Goal: Check status: Check status

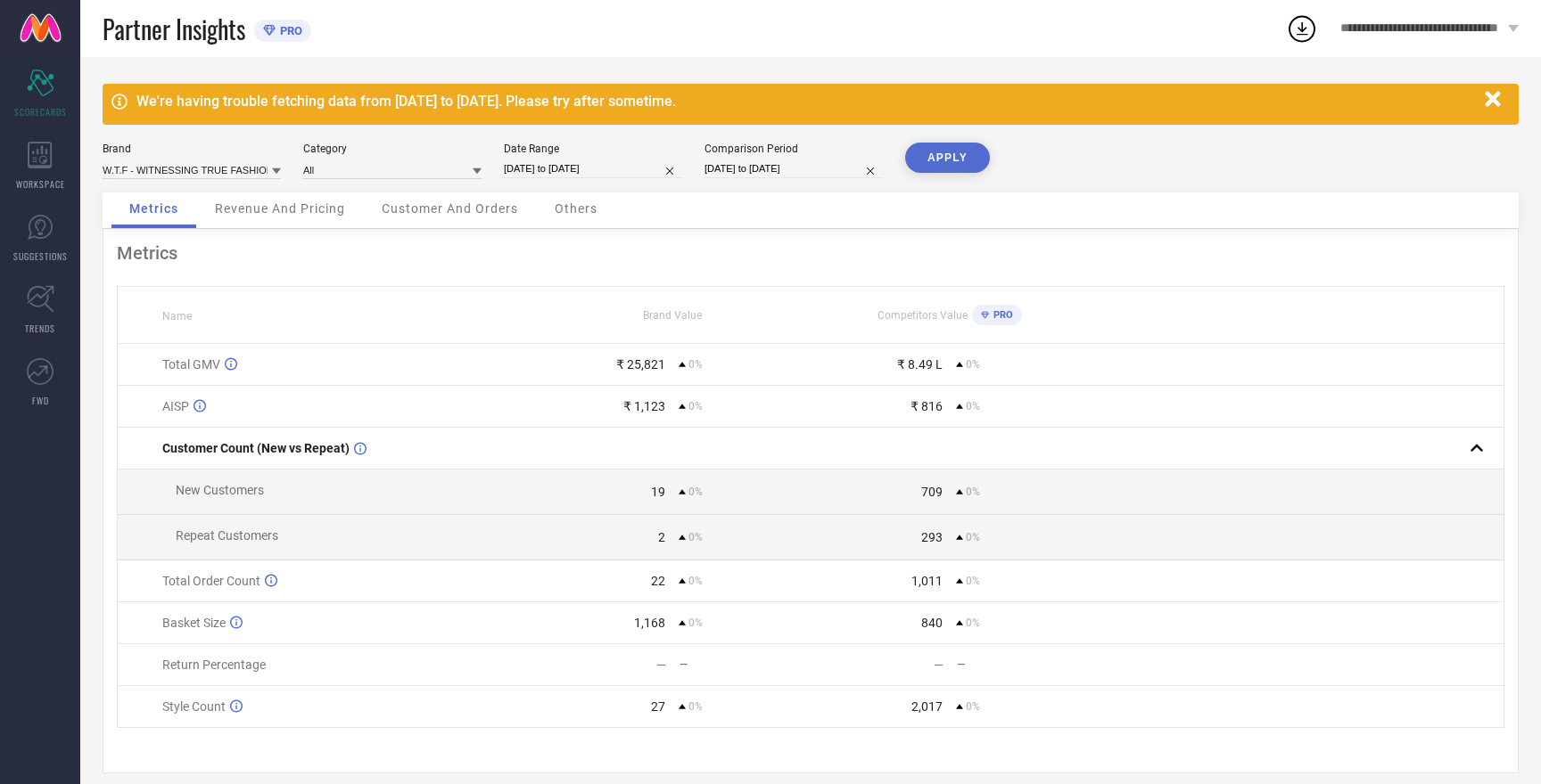
select select "8"
select select "2025"
select select "9"
select select "2025"
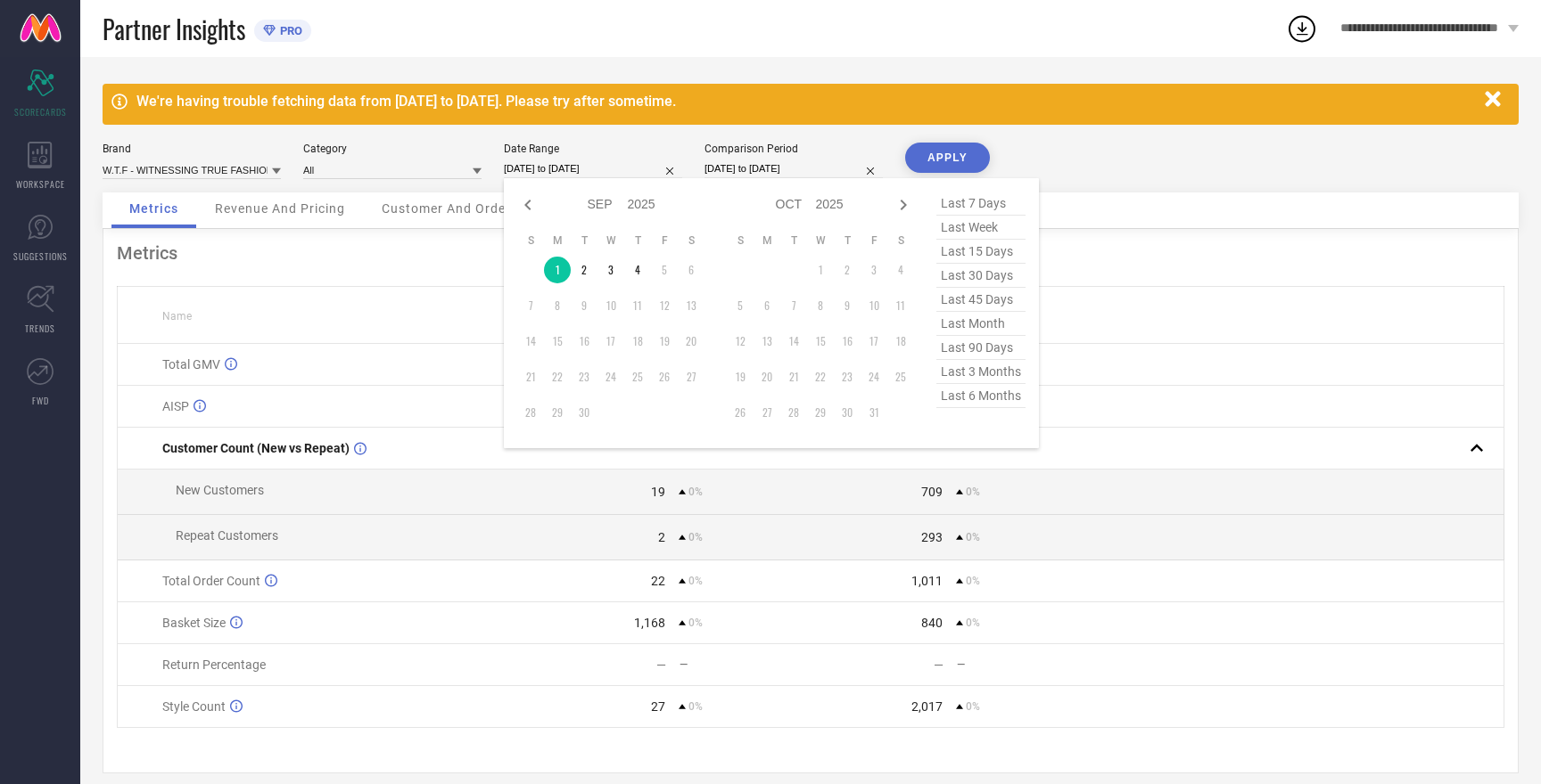
click at [534, 172] on input "01-09-2025 to 01-09-2025" at bounding box center [592, 169] width 178 height 19
click at [635, 278] on td "4" at bounding box center [637, 269] width 26 height 26
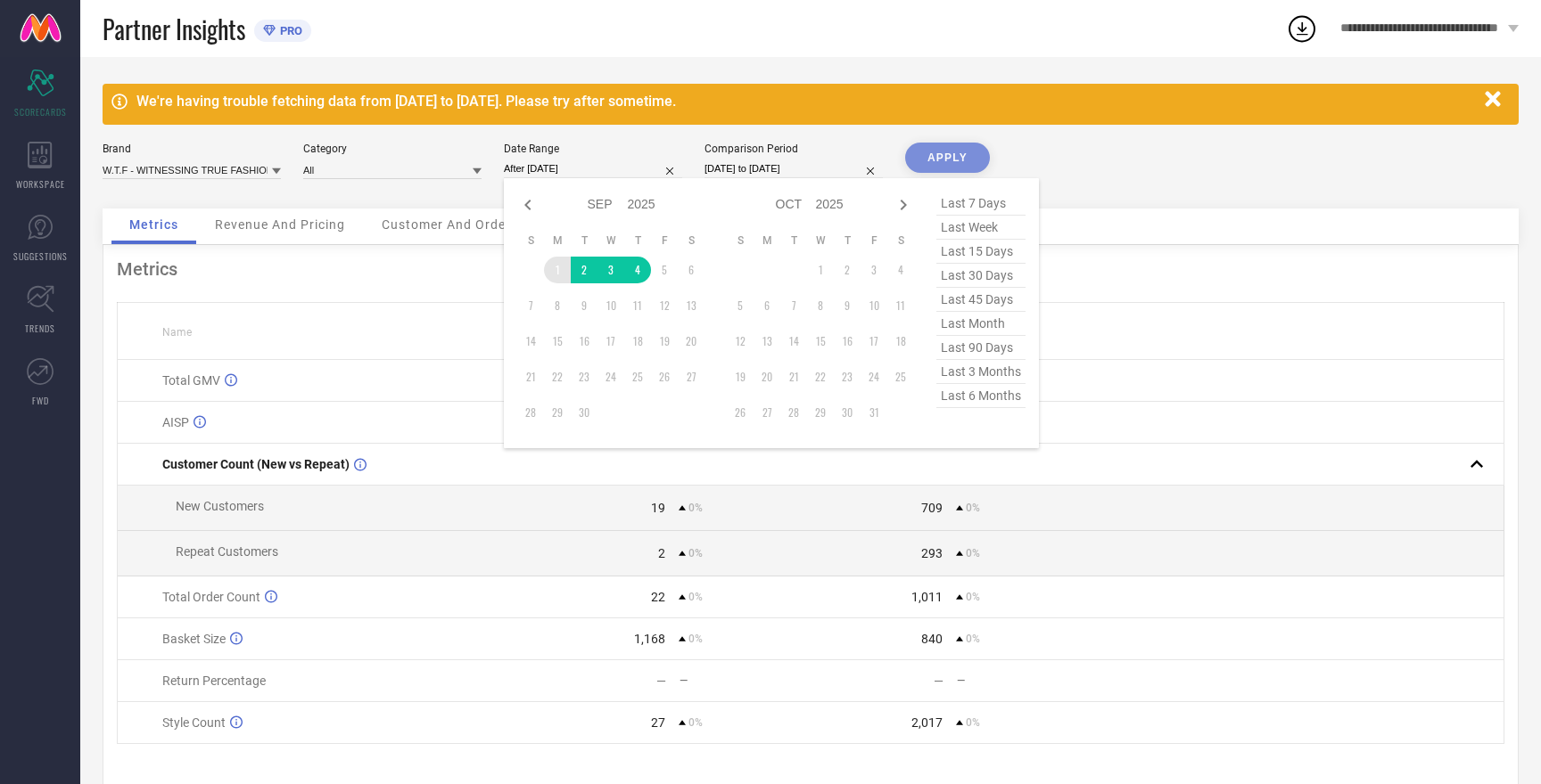
type input "01-09-2025 to 04-09-2025"
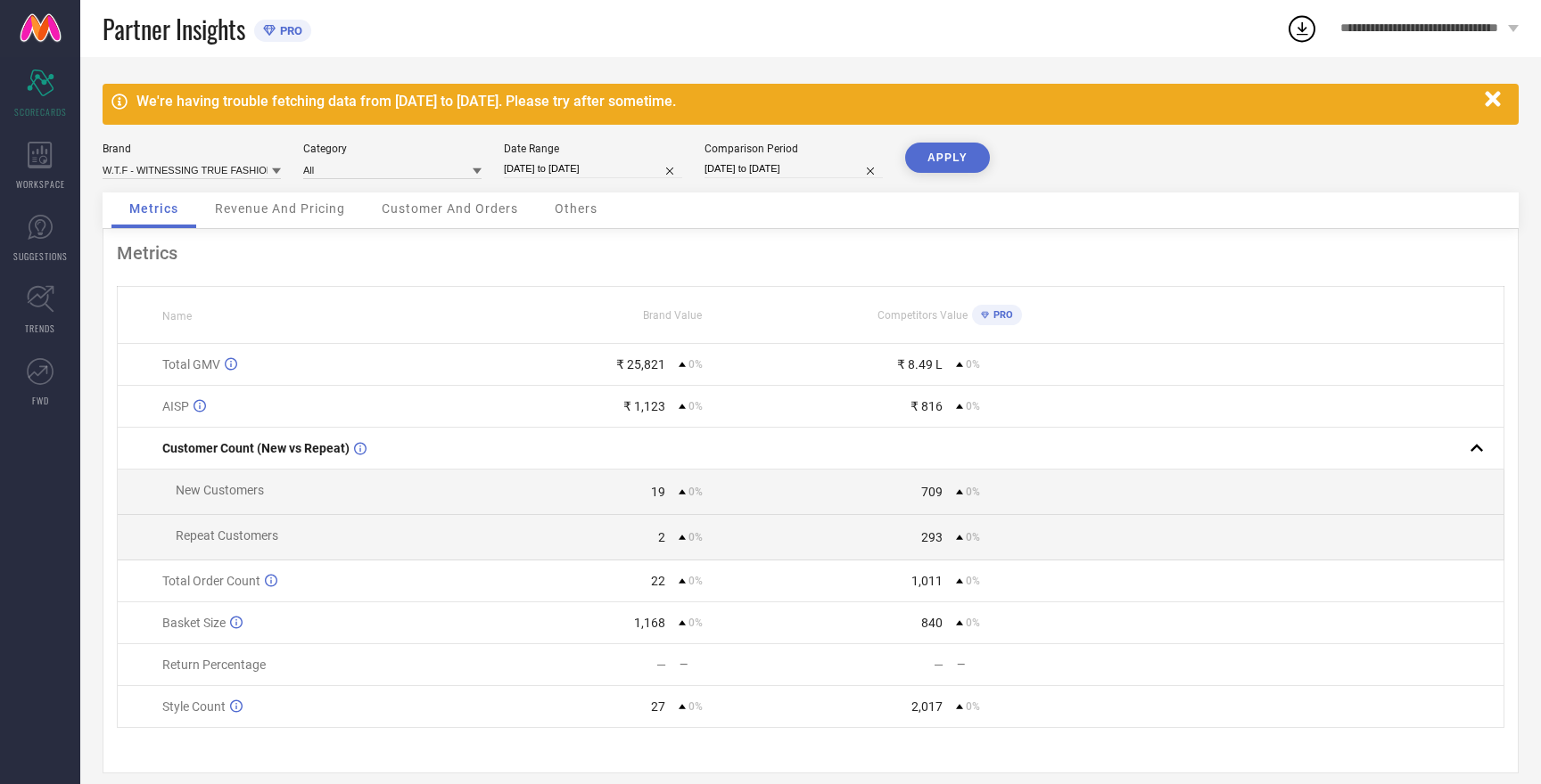
select select "8"
select select "2025"
select select "9"
select select "2025"
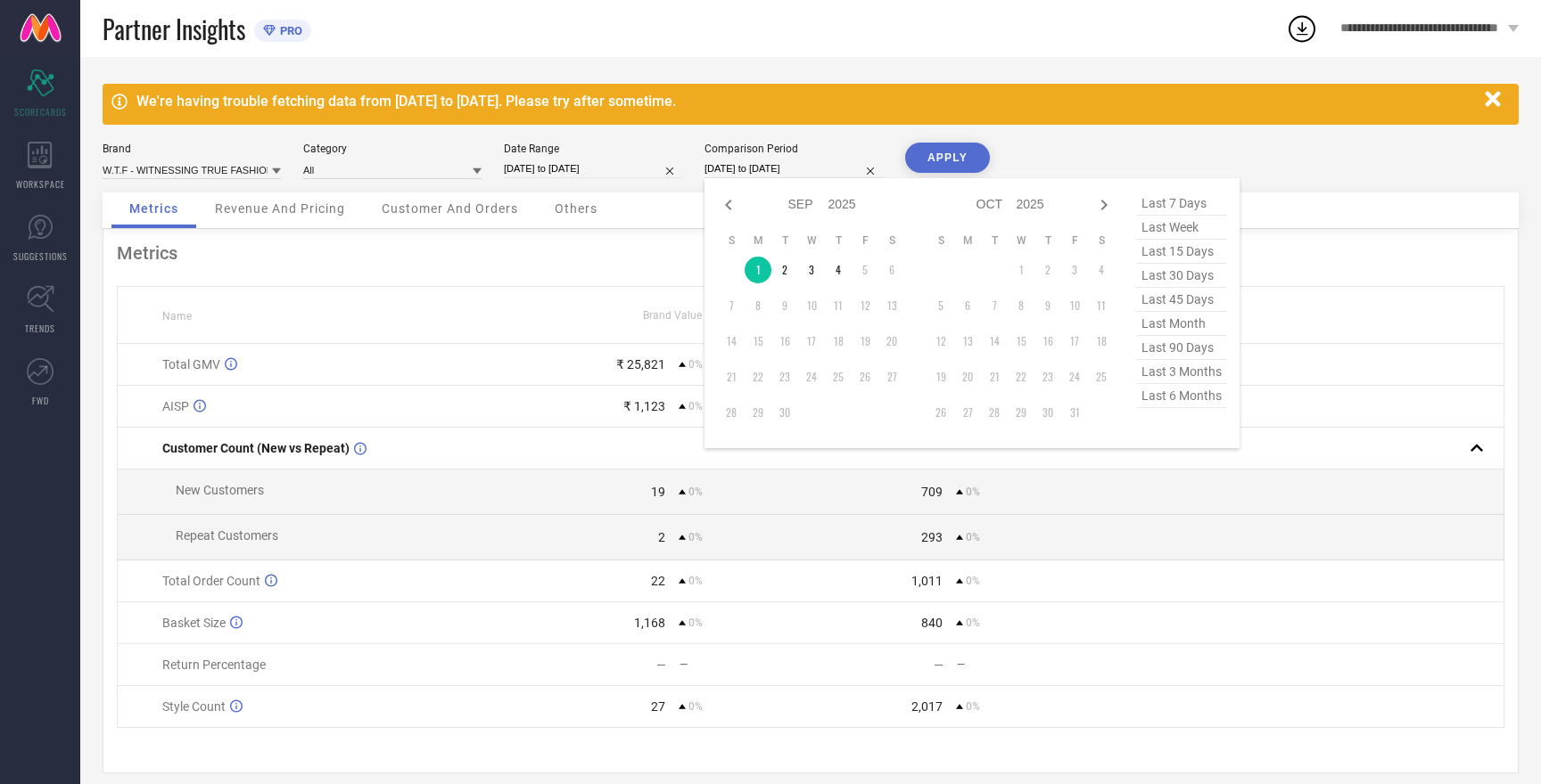
click at [777, 167] on input "01-09-2025 to 01-09-2025" at bounding box center [793, 169] width 178 height 19
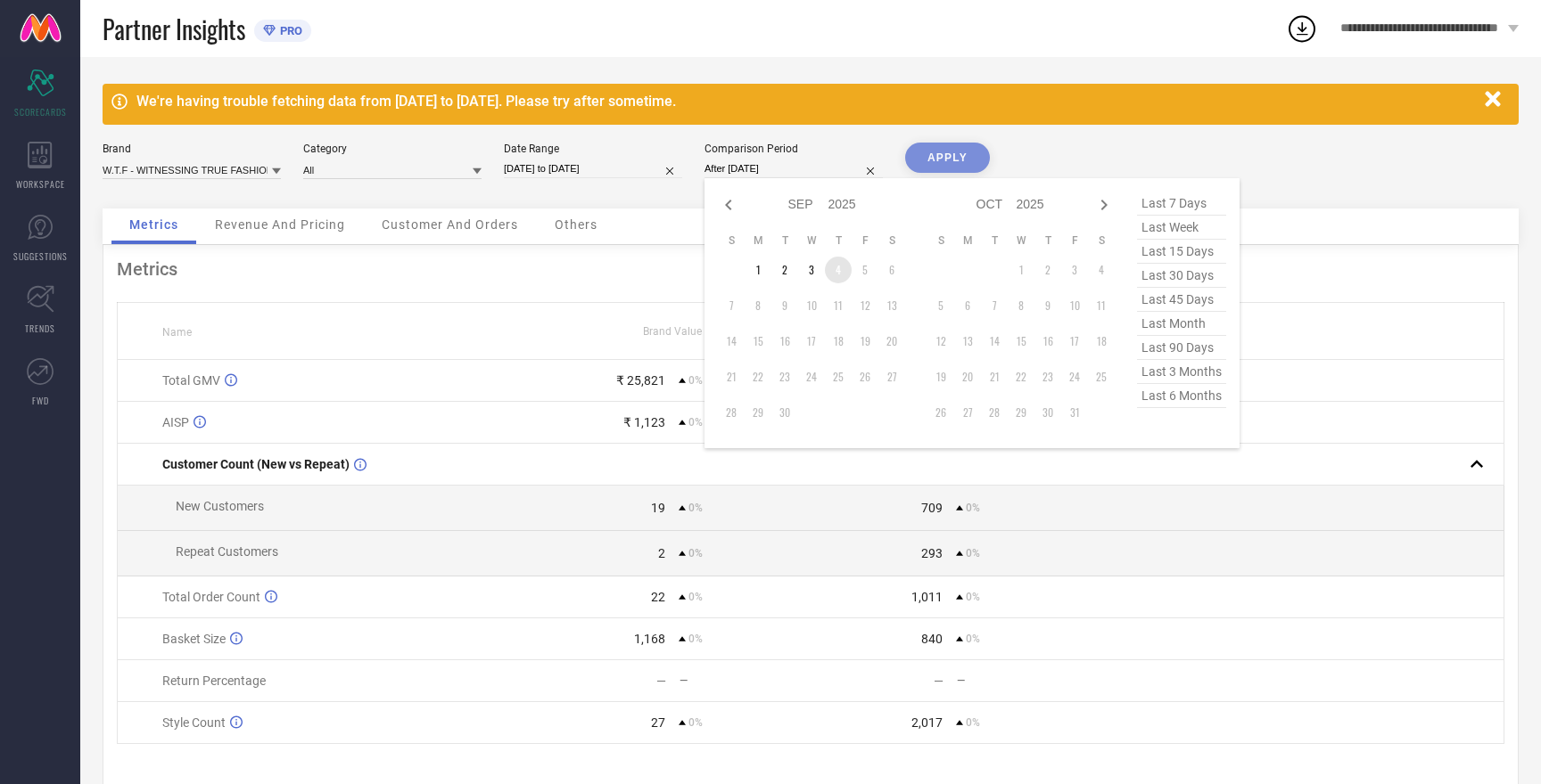
click at [837, 267] on td "4" at bounding box center [837, 269] width 26 height 26
type input "01-09-2025 to 04-09-2025"
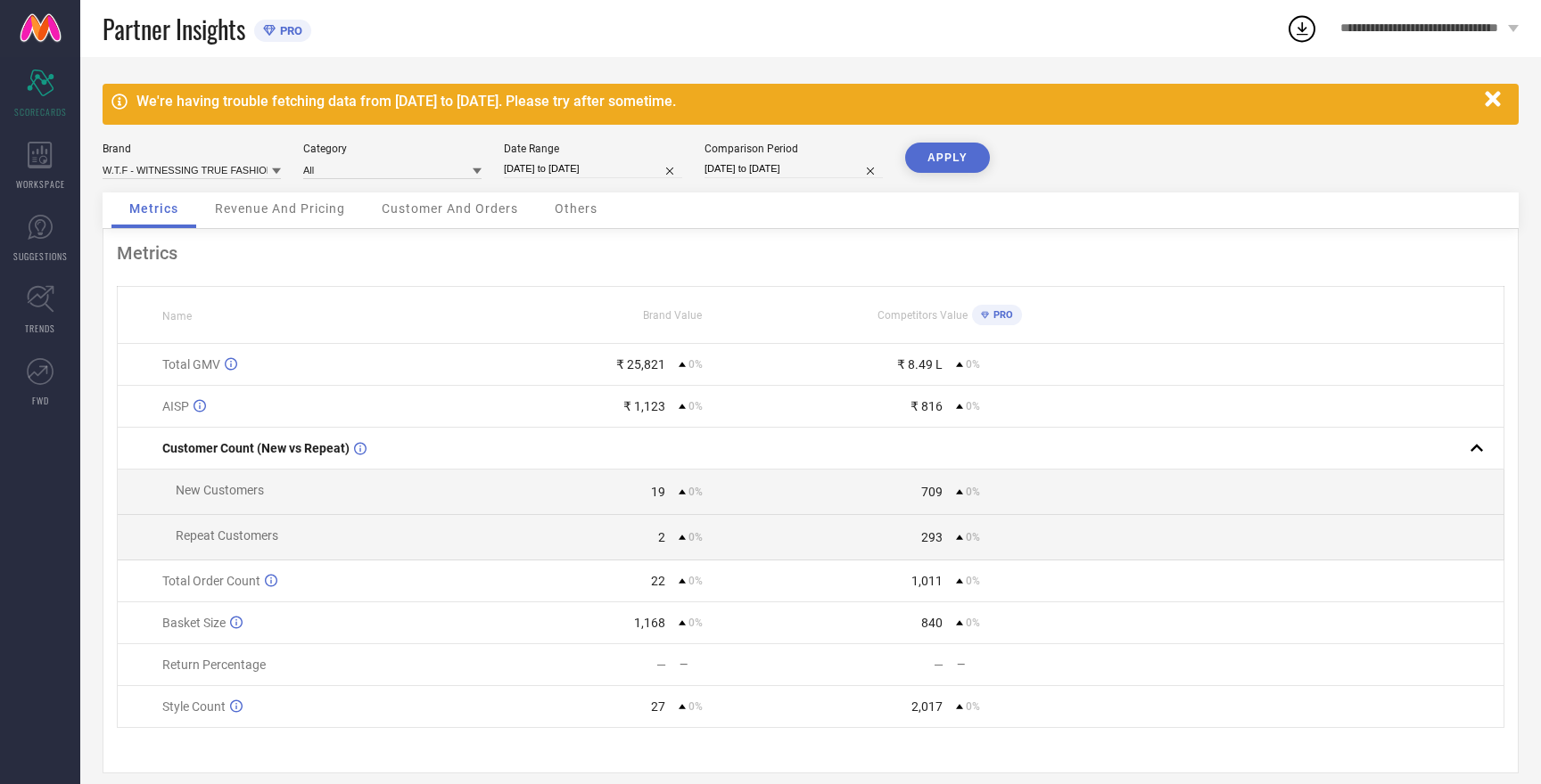
click at [958, 149] on button "APPLY" at bounding box center [947, 157] width 85 height 30
click at [953, 156] on button "APPLY" at bounding box center [947, 157] width 85 height 30
click at [210, 172] on input at bounding box center [191, 170] width 178 height 19
click at [167, 252] on div "HERE&NOW" at bounding box center [191, 236] width 178 height 30
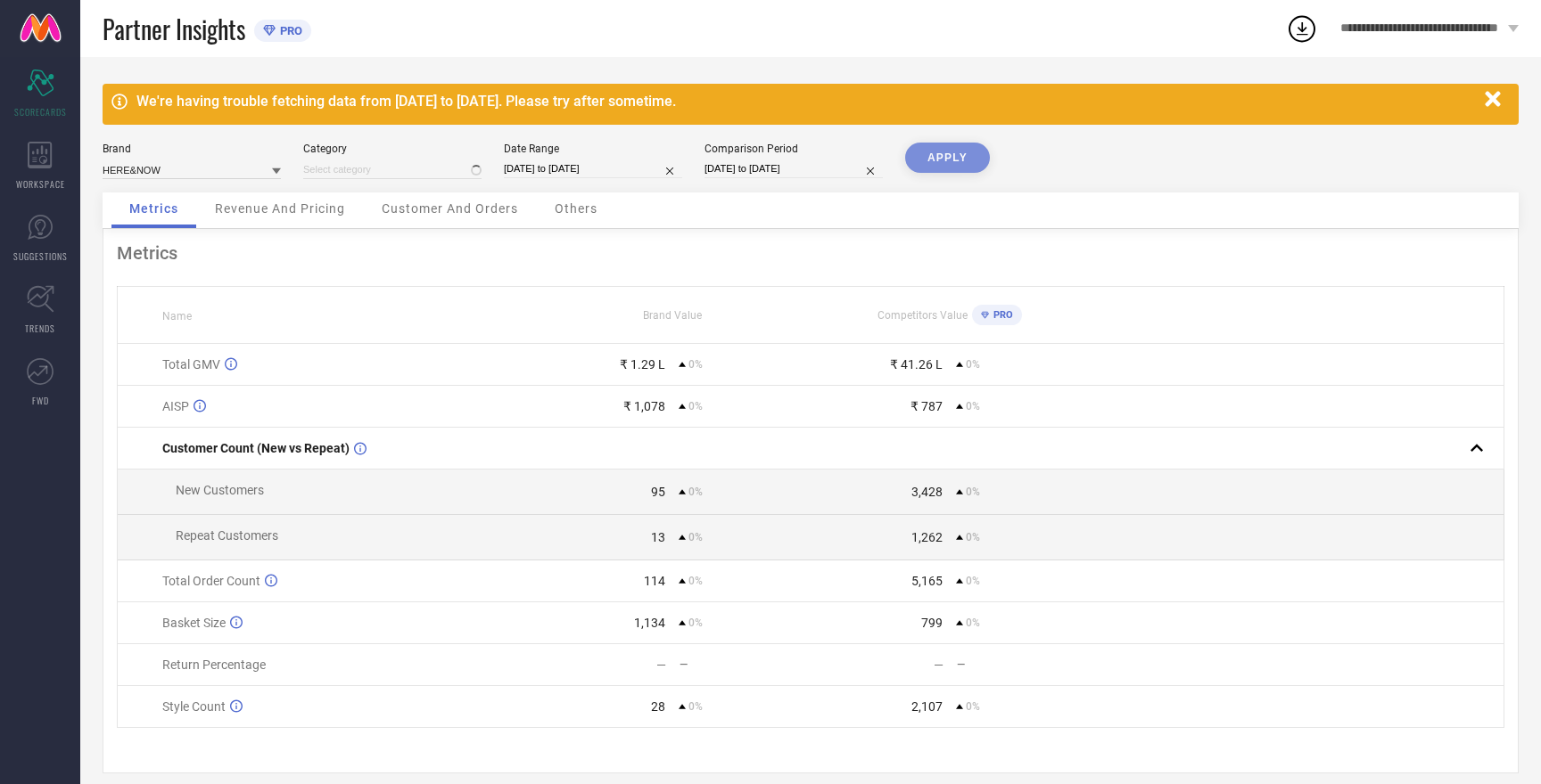
type input "All"
click at [948, 156] on button "APPLY" at bounding box center [947, 157] width 85 height 30
click at [948, 164] on button "APPLY" at bounding box center [947, 157] width 85 height 30
click at [144, 168] on input at bounding box center [191, 170] width 178 height 19
click at [174, 220] on span "MAST & HARBOUR" at bounding box center [155, 225] width 89 height 13
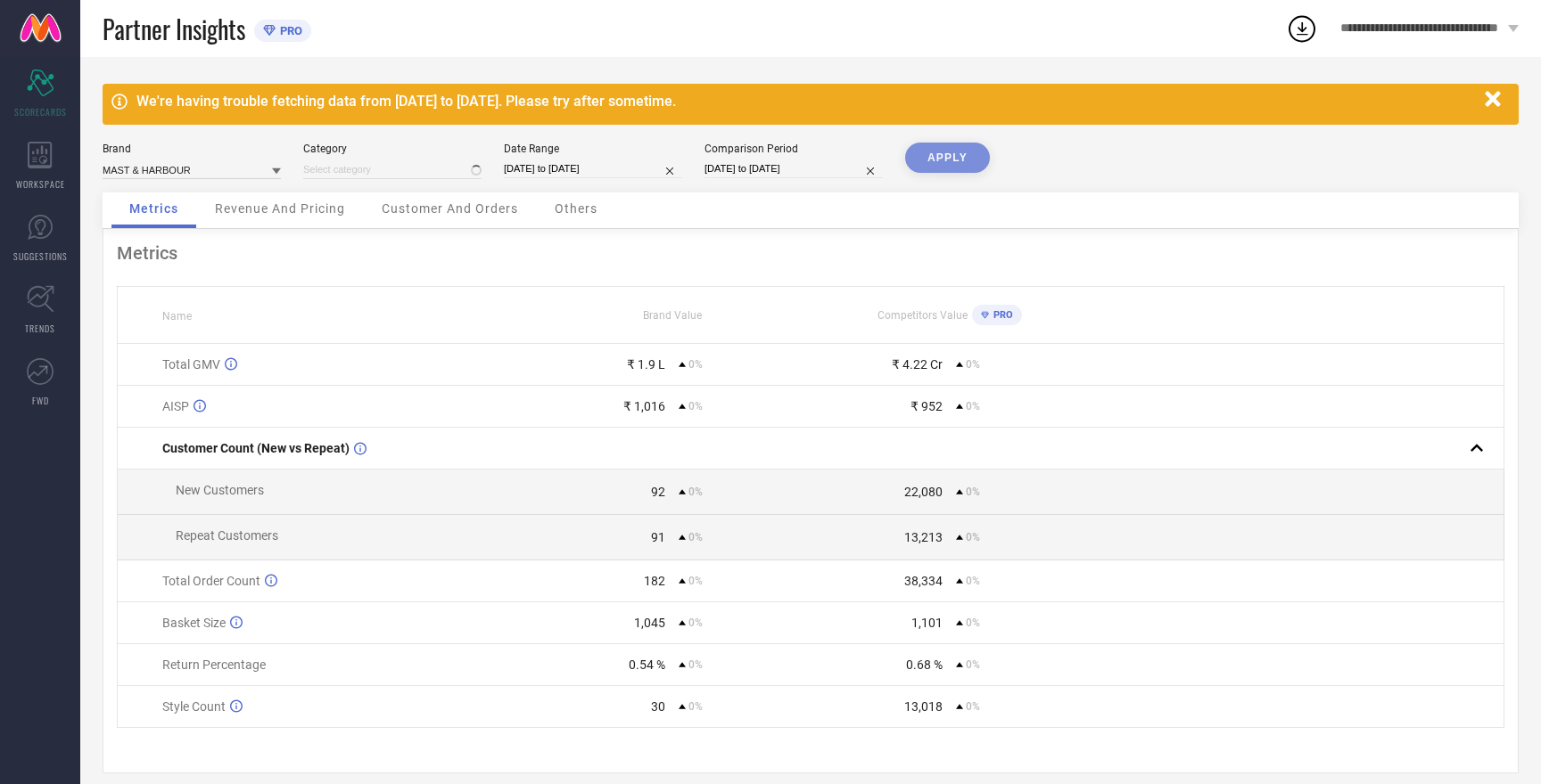
type input "All"
click at [954, 154] on button "APPLY" at bounding box center [947, 157] width 85 height 30
click at [162, 167] on input at bounding box center [191, 170] width 178 height 19
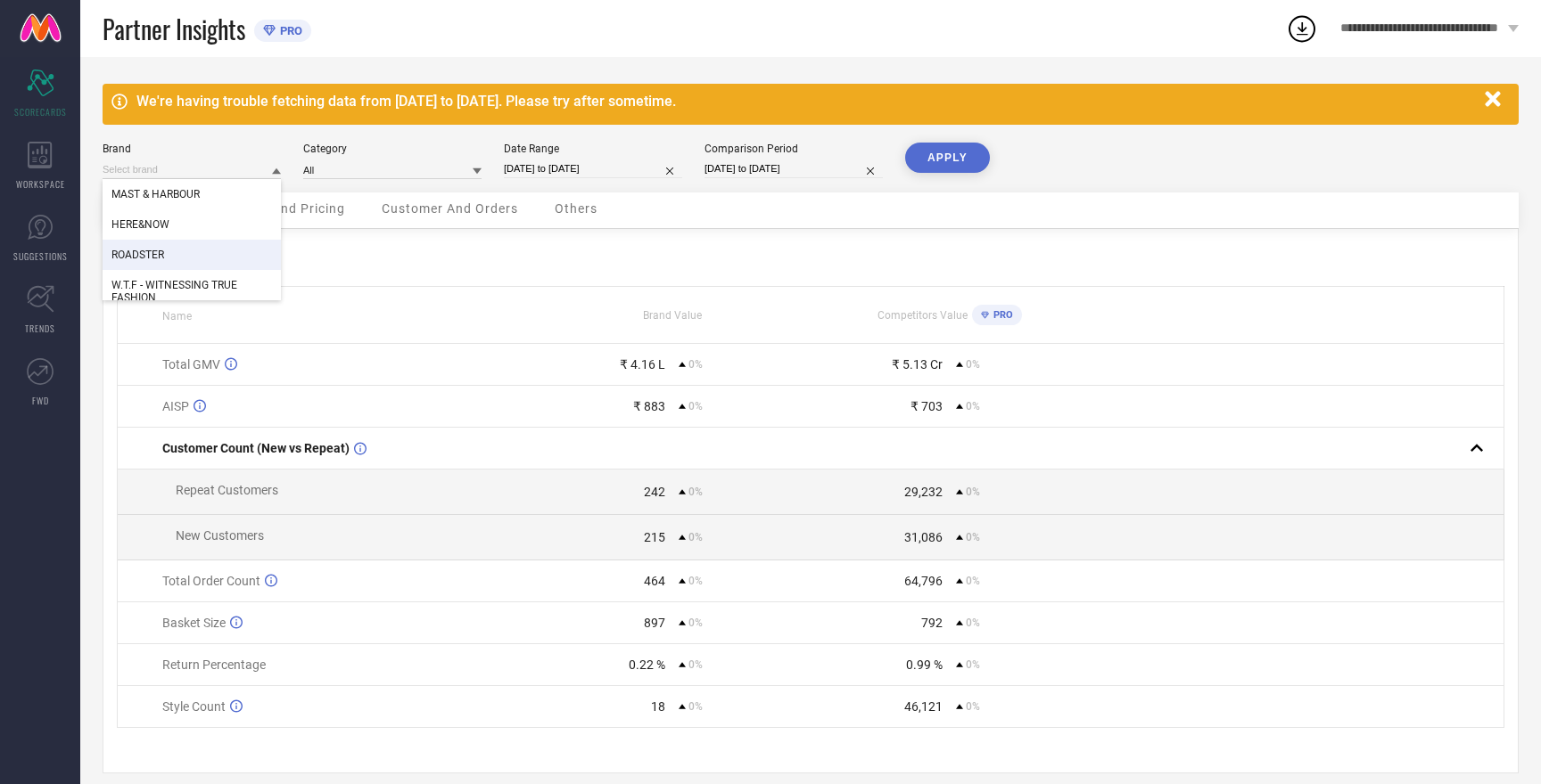
click at [169, 255] on div "ROADSTER" at bounding box center [191, 255] width 178 height 30
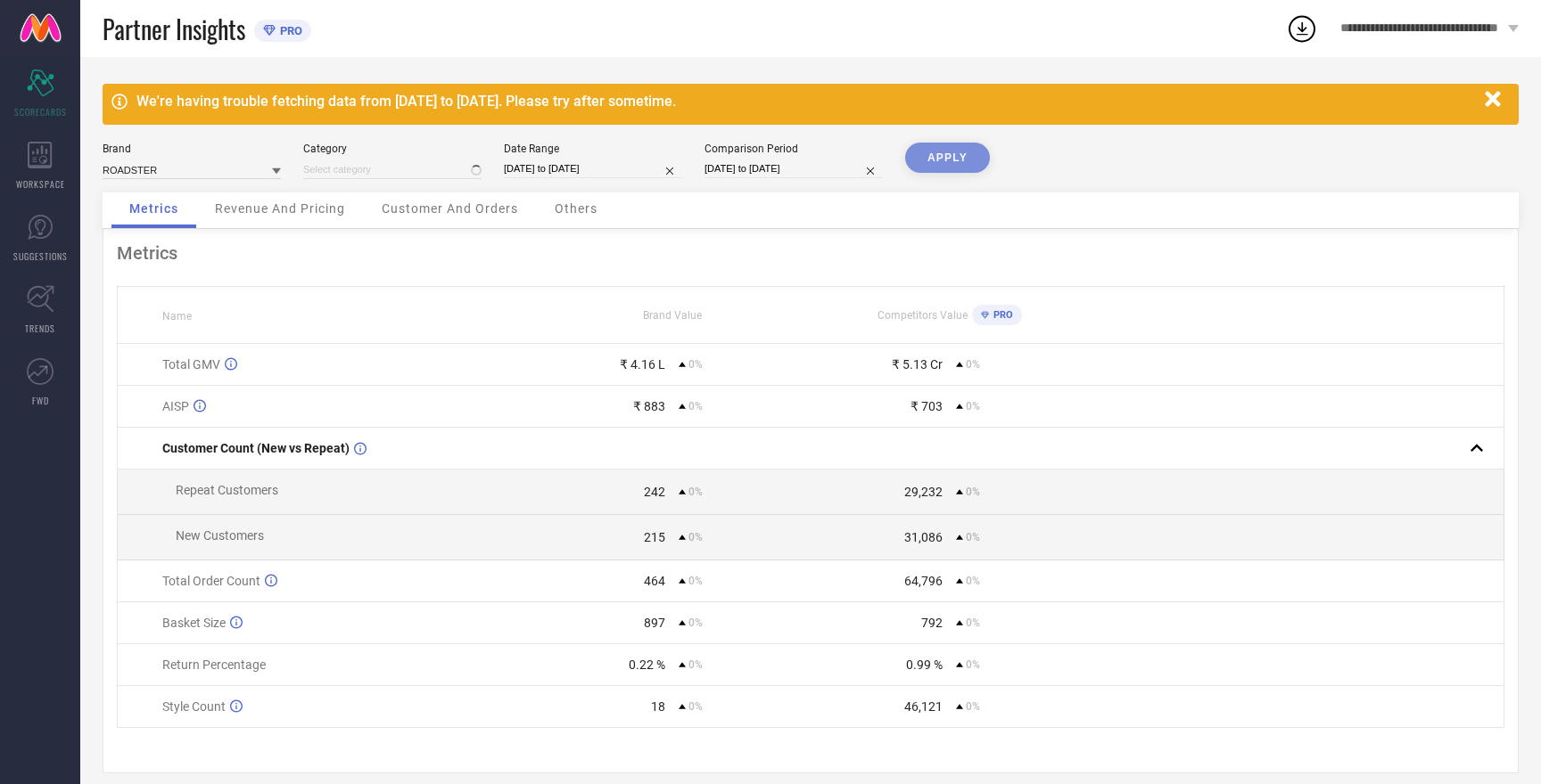
type input "All"
click at [970, 144] on button "APPLY" at bounding box center [947, 157] width 85 height 30
click at [154, 173] on input at bounding box center [191, 170] width 178 height 19
click at [161, 187] on div "ROADSTER" at bounding box center [191, 193] width 178 height 30
click at [968, 152] on button "APPLY" at bounding box center [947, 157] width 85 height 30
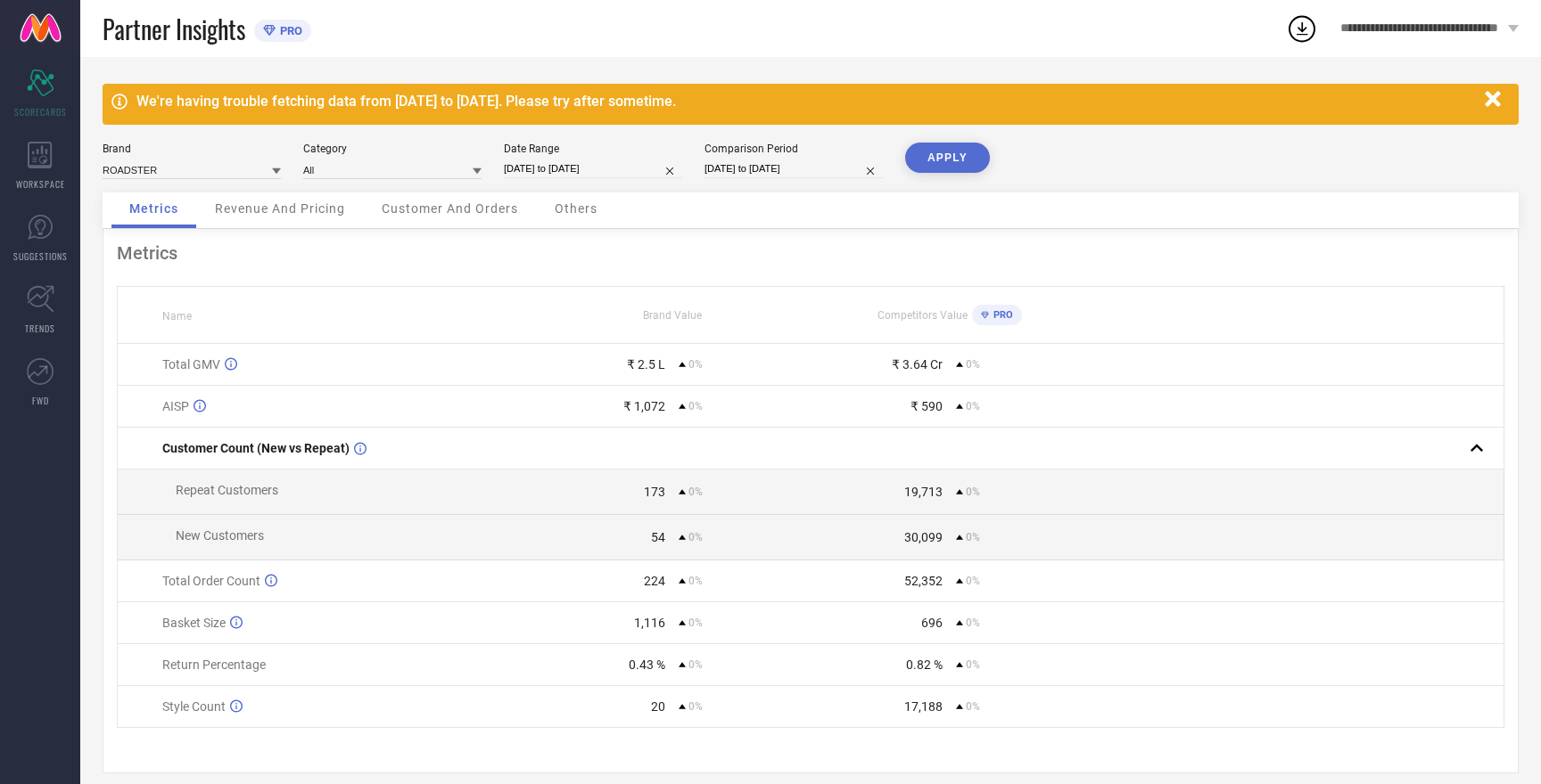
click at [958, 160] on button "APPLY" at bounding box center [947, 157] width 85 height 30
click at [162, 169] on input at bounding box center [191, 170] width 178 height 19
click at [162, 219] on span "HERE&NOW" at bounding box center [140, 225] width 58 height 13
type input "All"
click at [959, 155] on button "APPLY" at bounding box center [947, 157] width 85 height 30
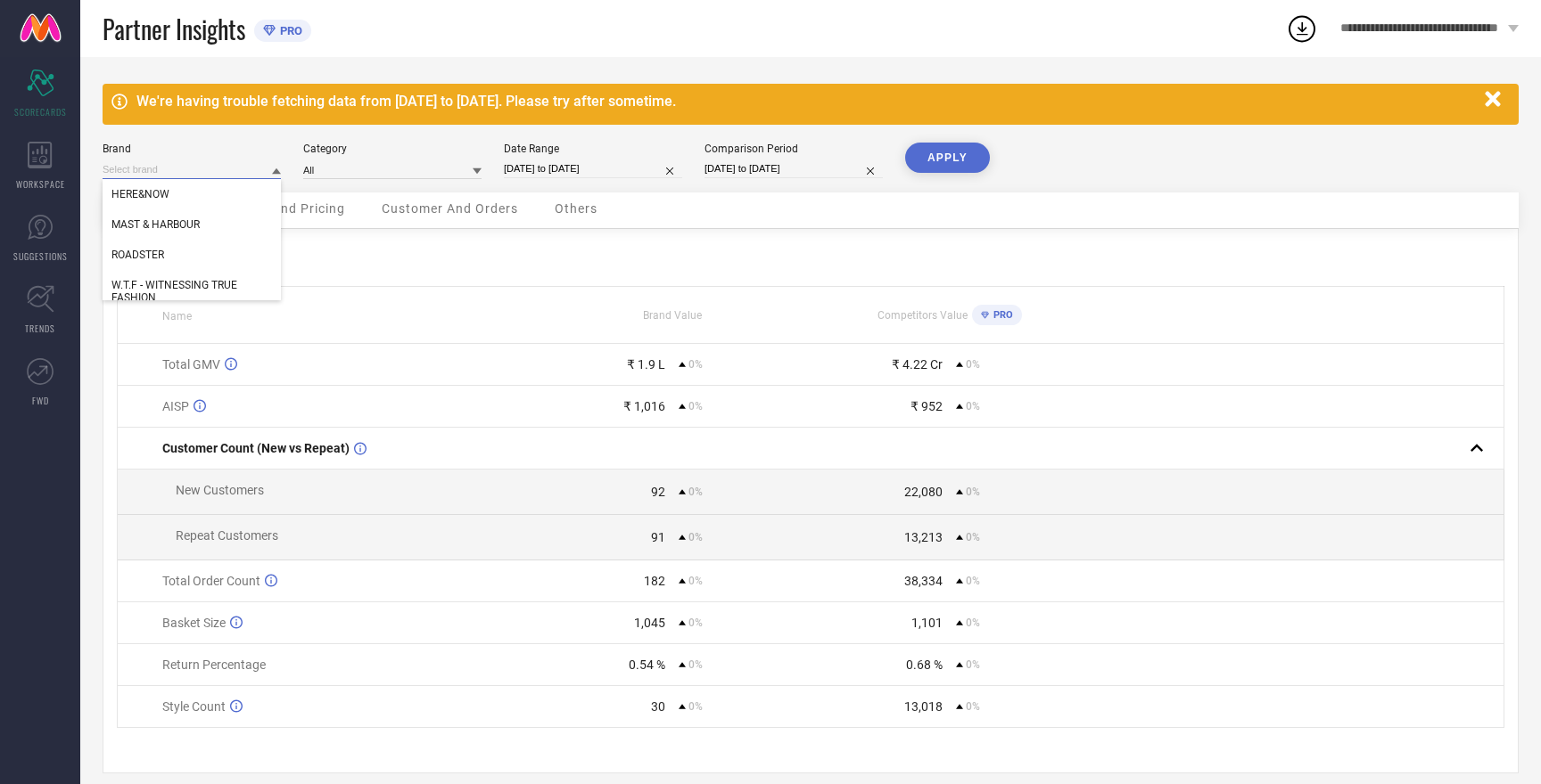
click at [158, 168] on input at bounding box center [191, 170] width 178 height 19
click at [189, 282] on span "W.T.F - WITNESSING TRUE FASHION" at bounding box center [192, 291] width 161 height 25
type input "All"
click at [961, 158] on button "APPLY" at bounding box center [947, 157] width 85 height 30
click at [207, 169] on input at bounding box center [191, 170] width 178 height 19
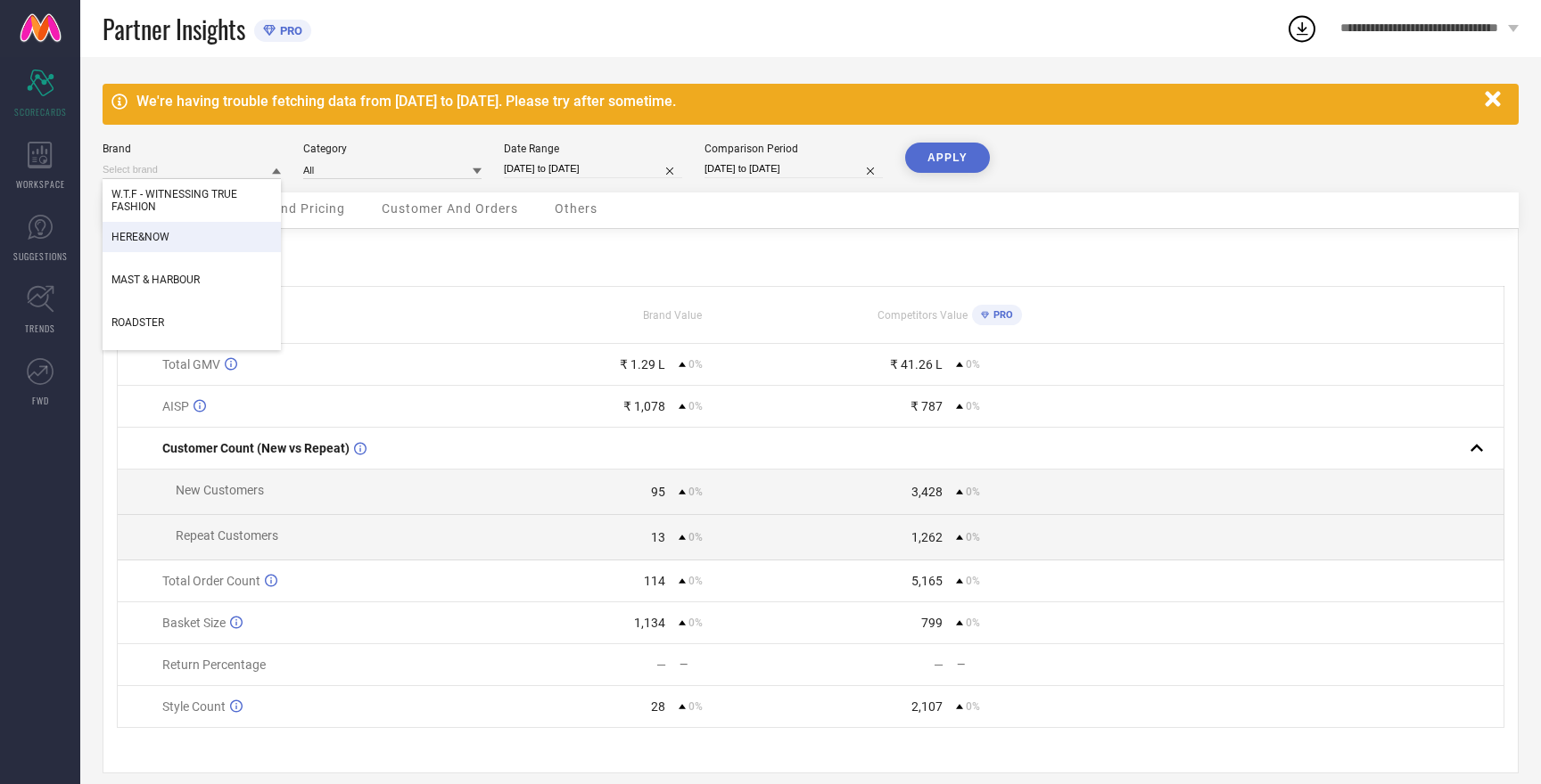
click at [170, 241] on div "HERE&NOW" at bounding box center [191, 236] width 178 height 30
type input "All"
click at [934, 157] on button "APPLY" at bounding box center [947, 157] width 85 height 30
click at [183, 161] on input at bounding box center [191, 170] width 178 height 19
click at [176, 255] on div "ROADSTER" at bounding box center [191, 255] width 178 height 30
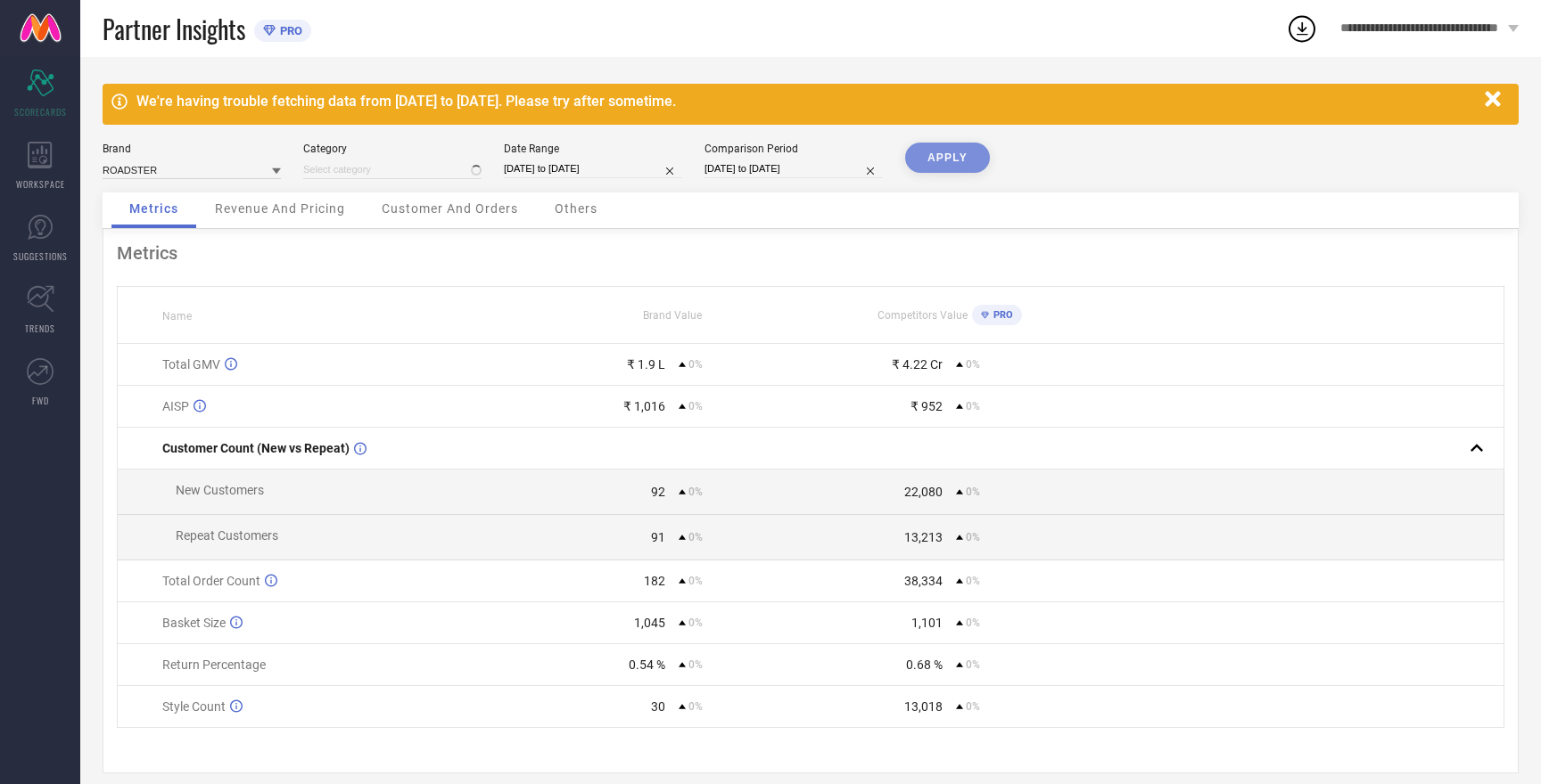
type input "All"
click at [946, 162] on button "APPLY" at bounding box center [947, 157] width 85 height 30
click at [164, 168] on input at bounding box center [191, 170] width 178 height 19
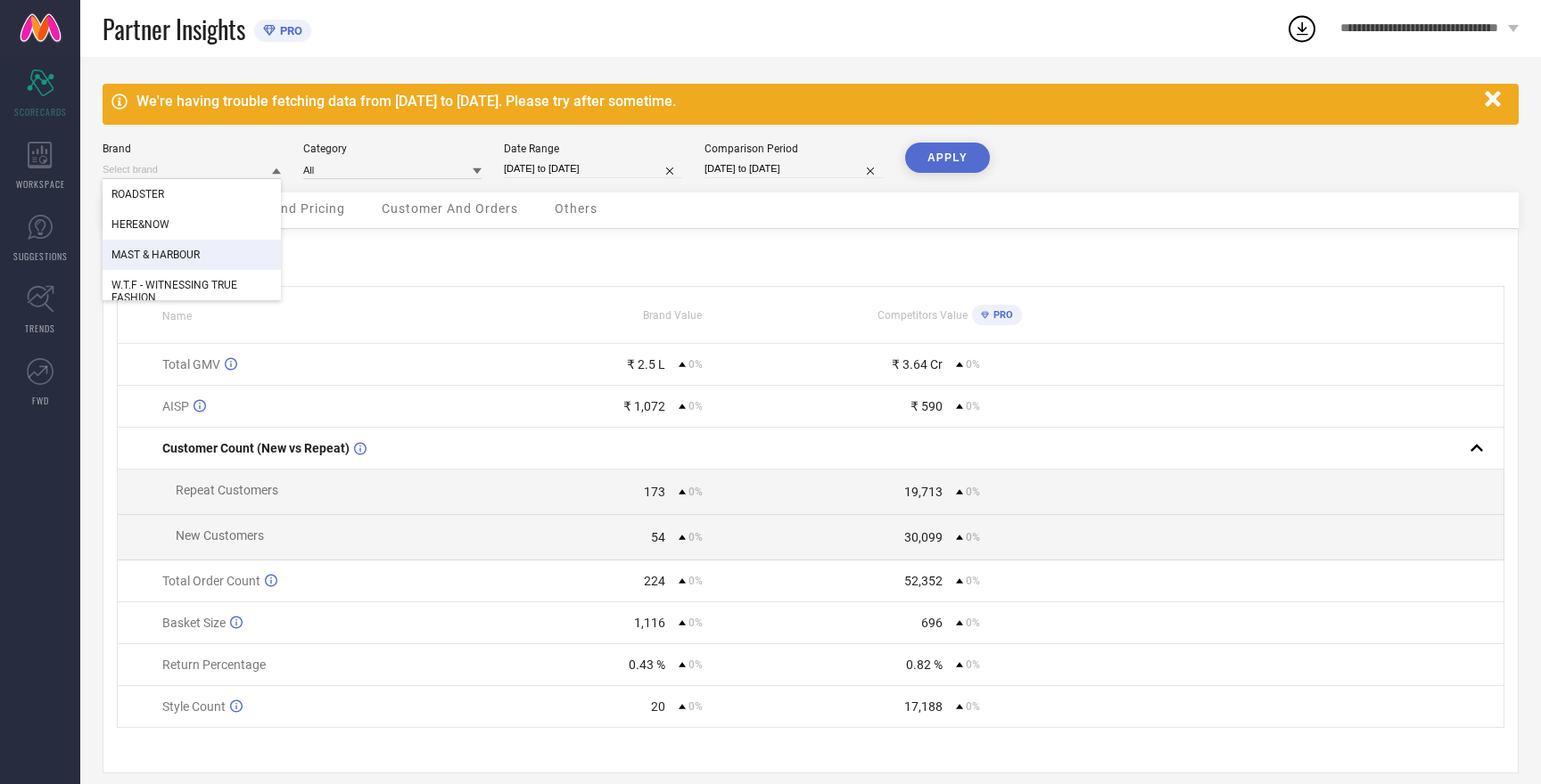
click at [171, 254] on span "MAST & HARBOUR" at bounding box center [155, 255] width 89 height 13
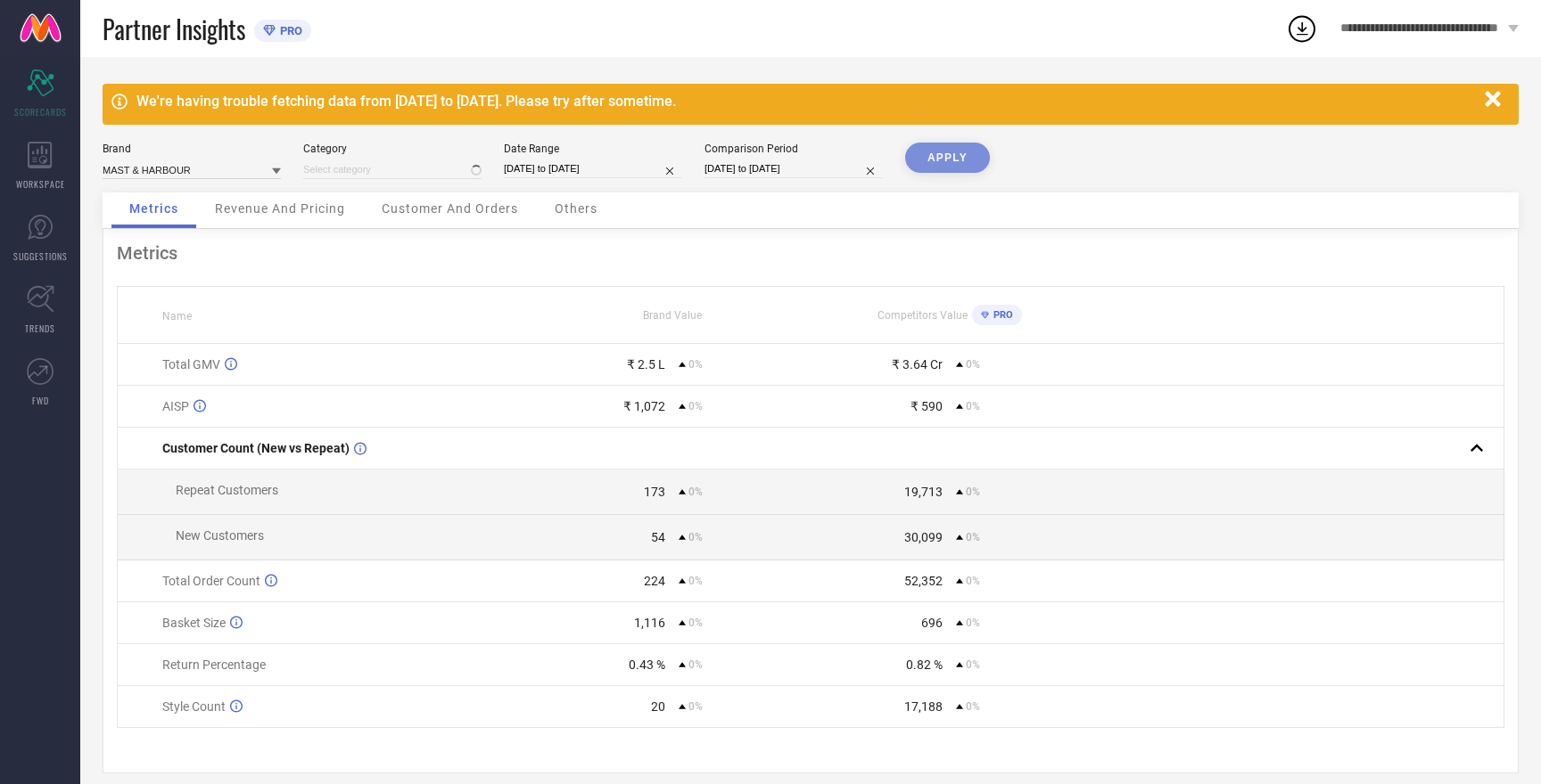
type input "All"
click at [953, 160] on button "APPLY" at bounding box center [947, 157] width 85 height 30
click at [739, 164] on input "01-09-2025 to 04-09-2025" at bounding box center [793, 169] width 178 height 19
select select "8"
select select "2025"
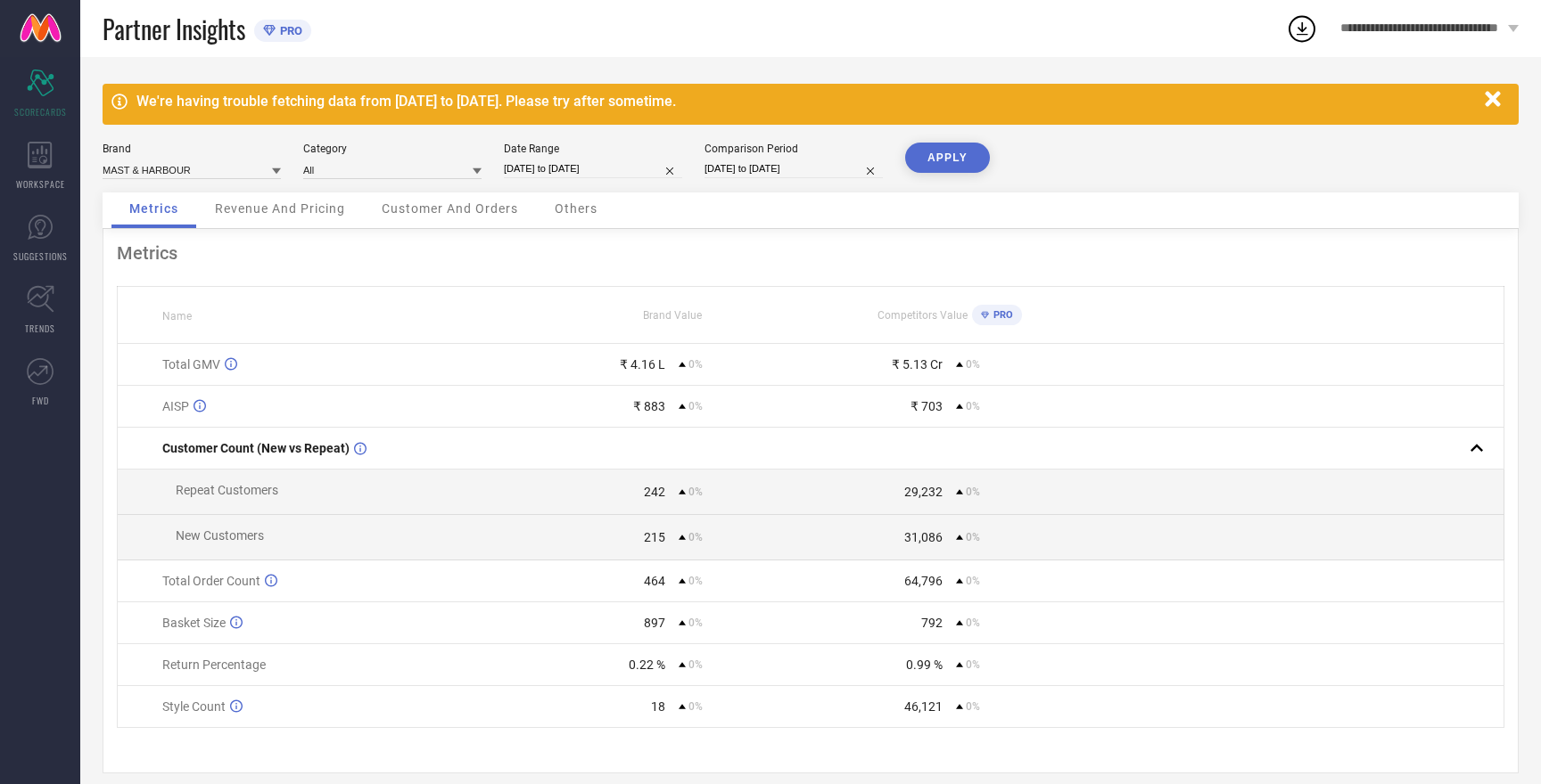
select select "9"
select select "2025"
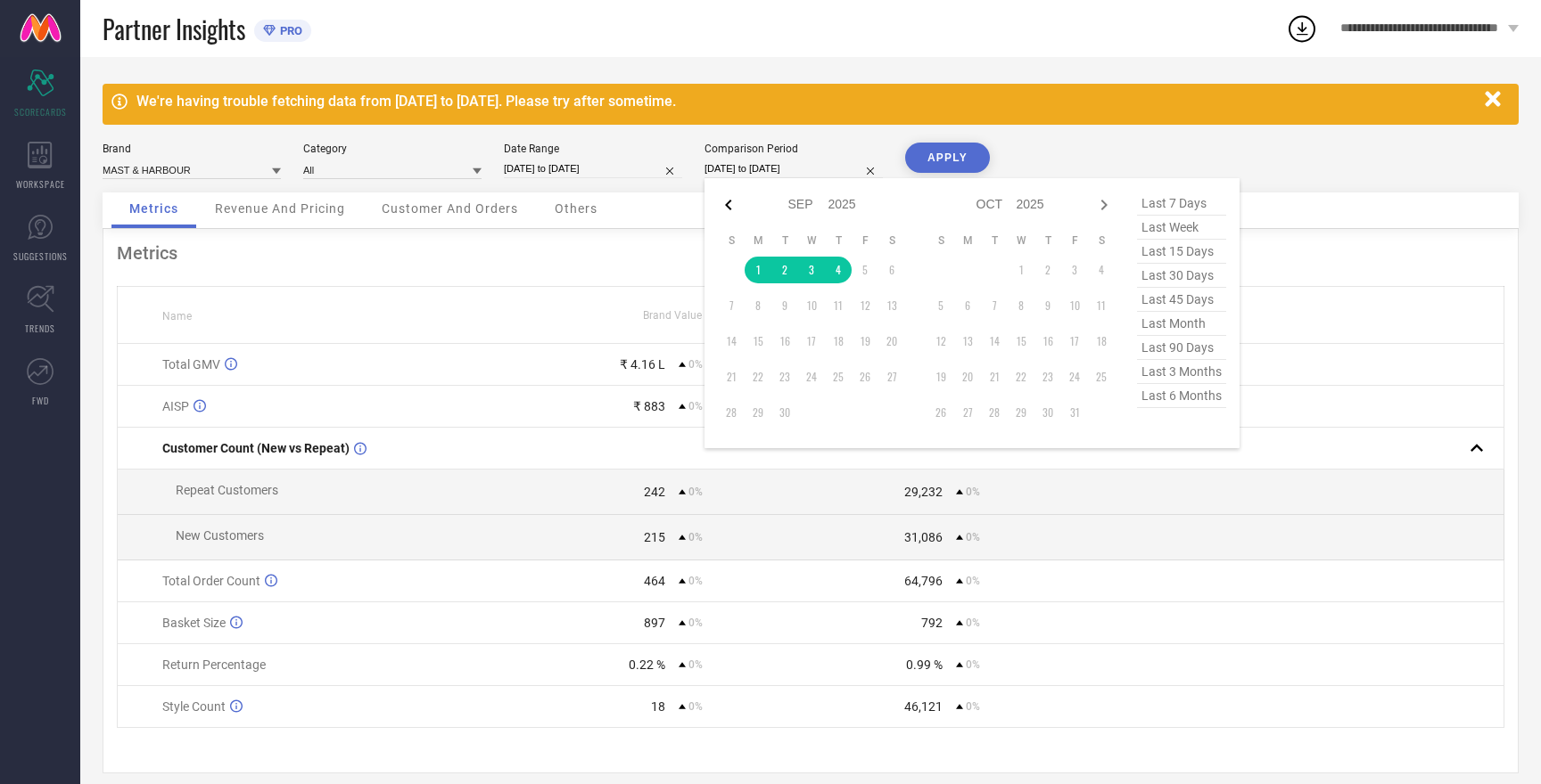
click at [729, 197] on icon at bounding box center [728, 204] width 21 height 21
select select "7"
select select "2025"
select select "8"
select select "2025"
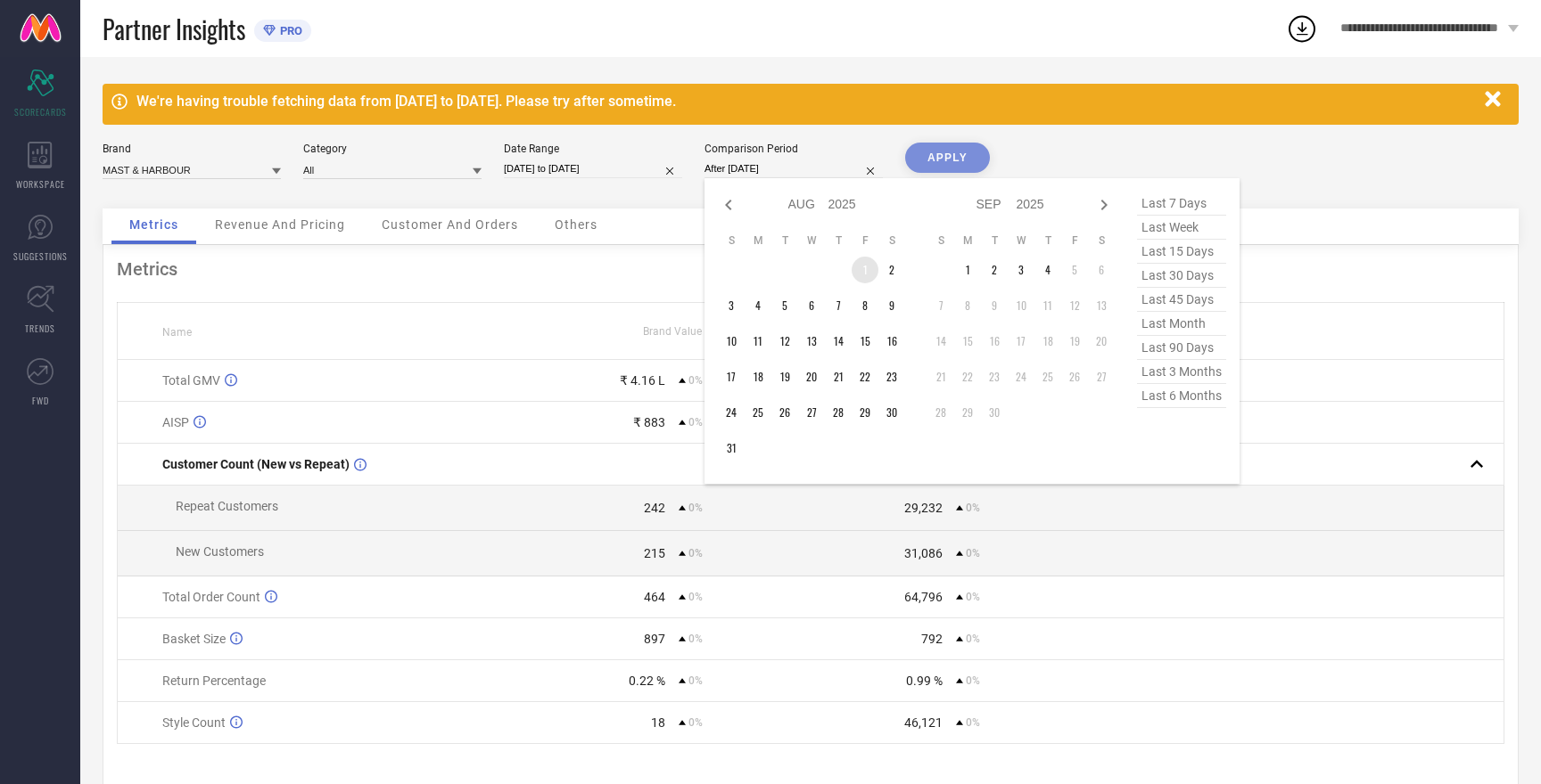
click at [864, 267] on td "1" at bounding box center [865, 269] width 26 height 26
type input "01-08-2025 to 04-08-2025"
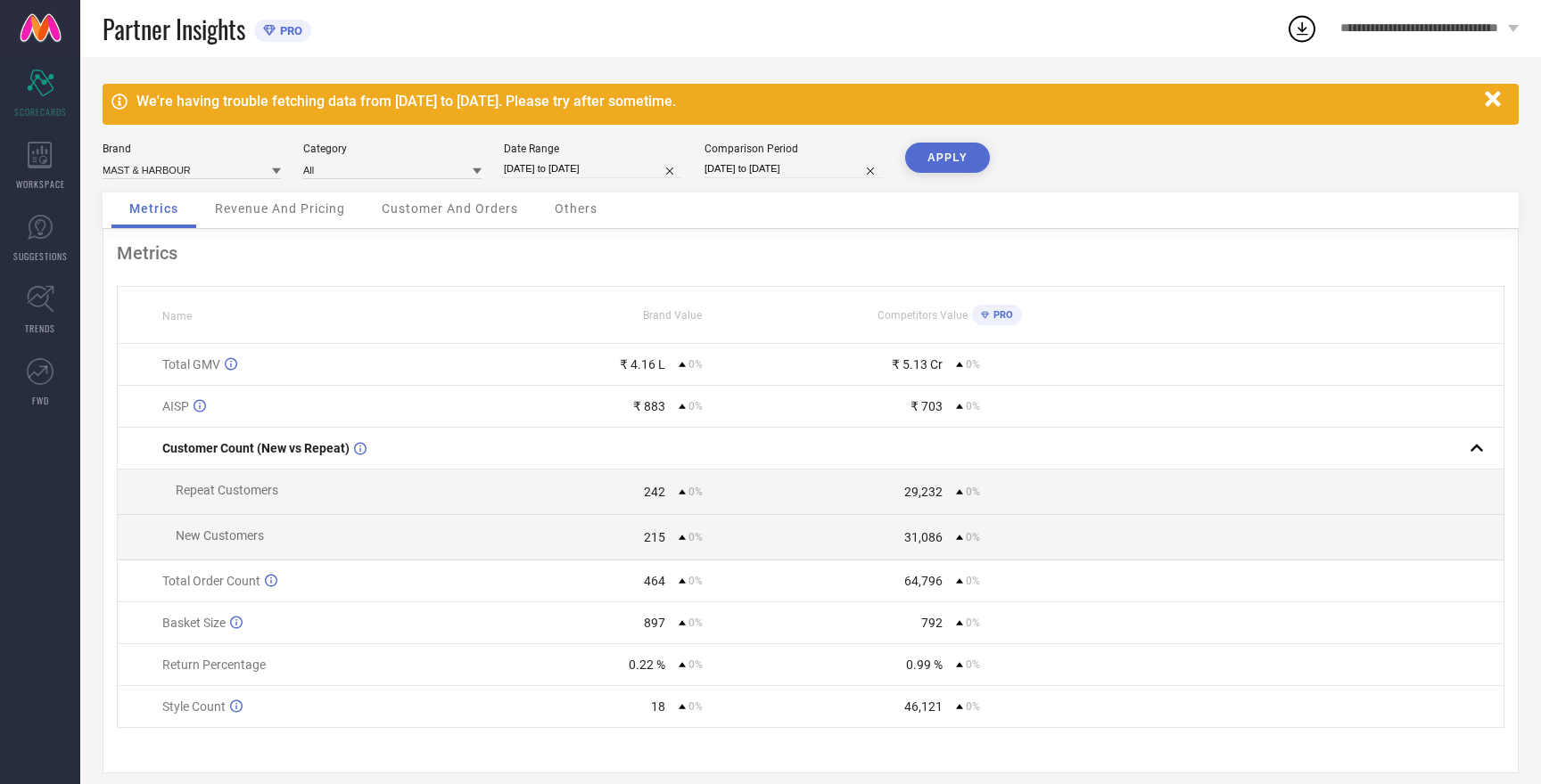
click at [935, 160] on button "APPLY" at bounding box center [947, 157] width 85 height 30
click at [942, 170] on button "APPLY" at bounding box center [947, 157] width 85 height 30
click at [210, 172] on input at bounding box center [191, 170] width 178 height 19
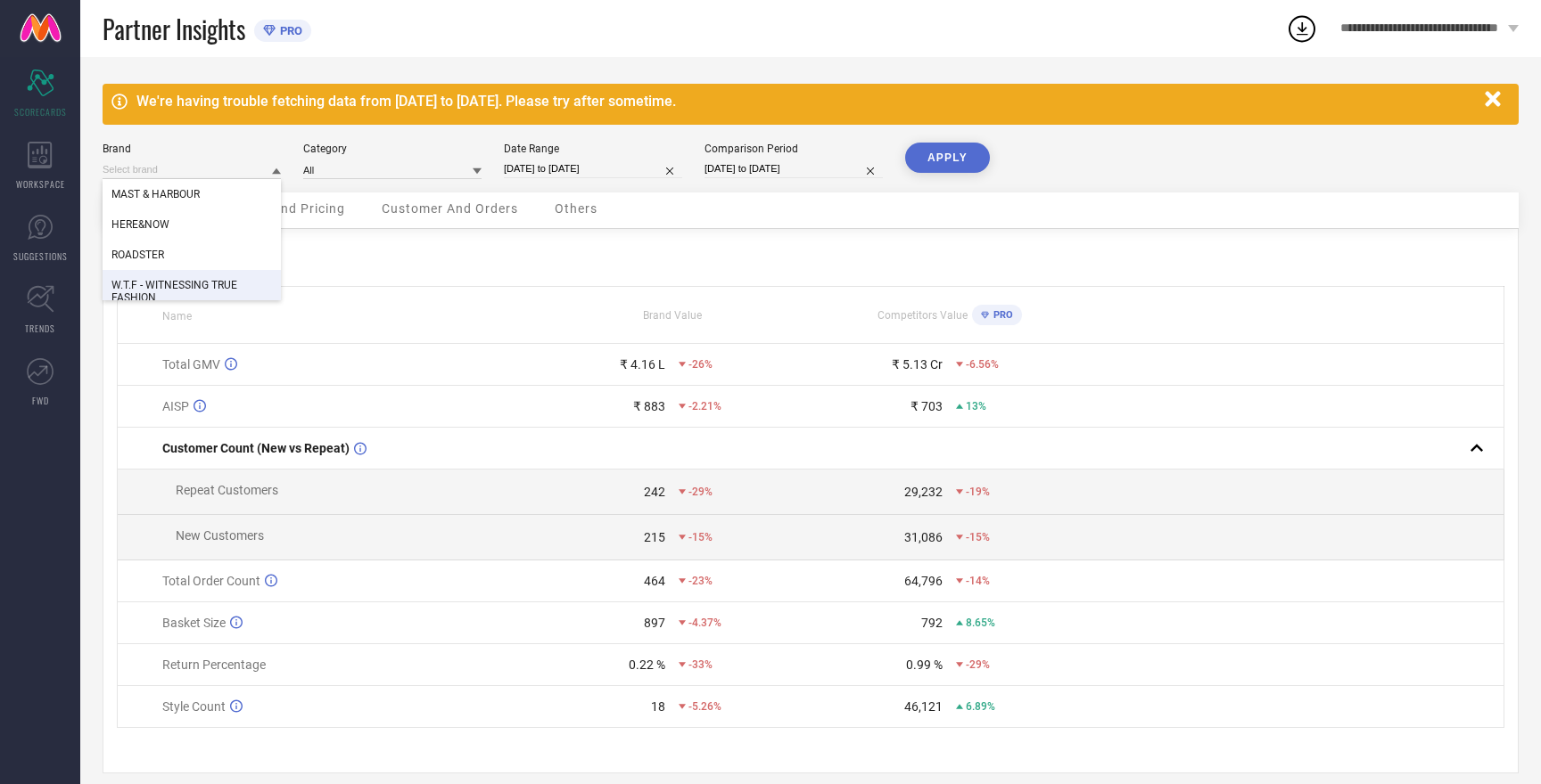
click at [193, 288] on span "W.T.F - WITNESSING TRUE FASHION" at bounding box center [192, 291] width 161 height 25
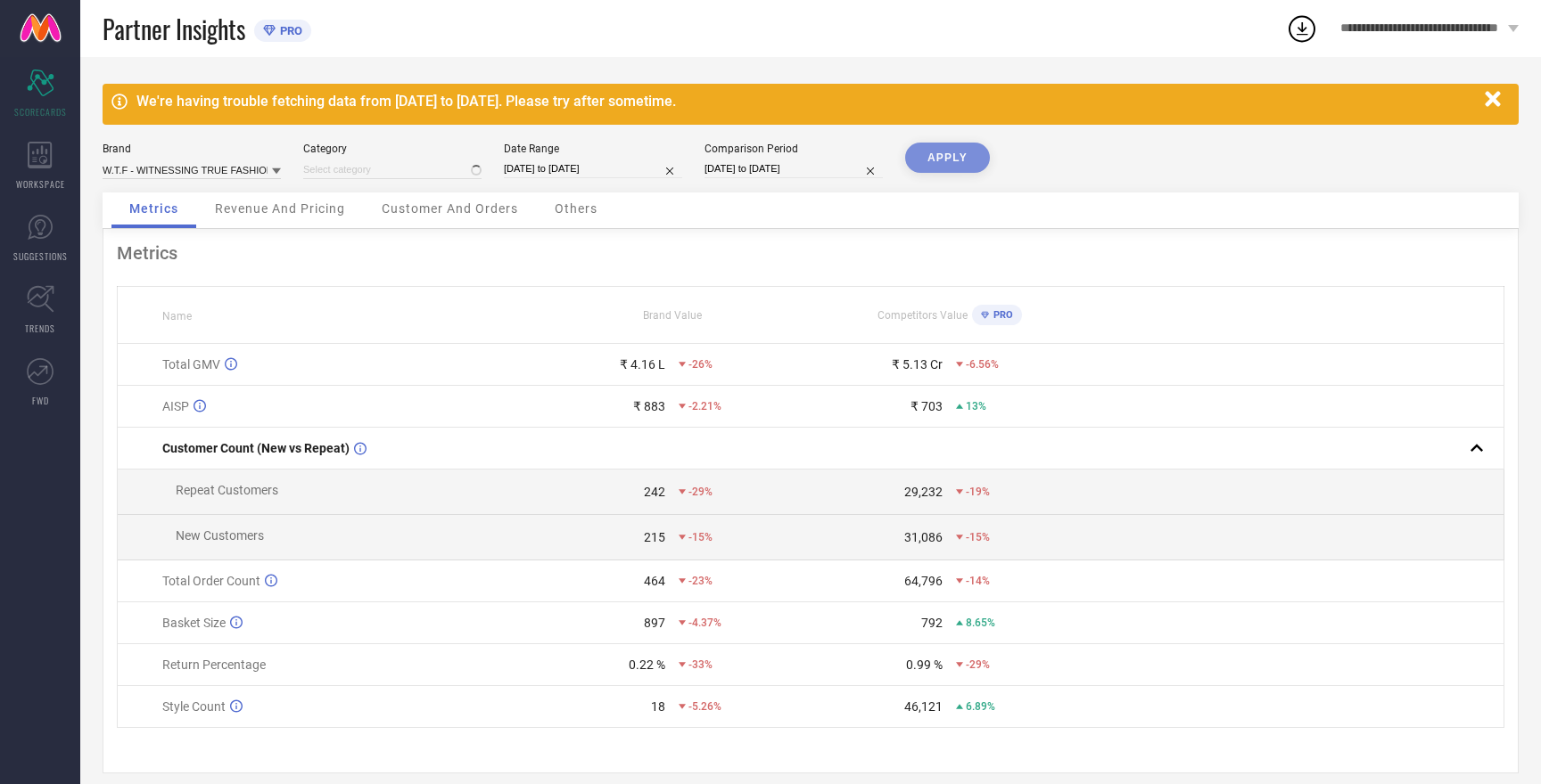
type input "All"
click at [923, 152] on button "APPLY" at bounding box center [947, 157] width 85 height 30
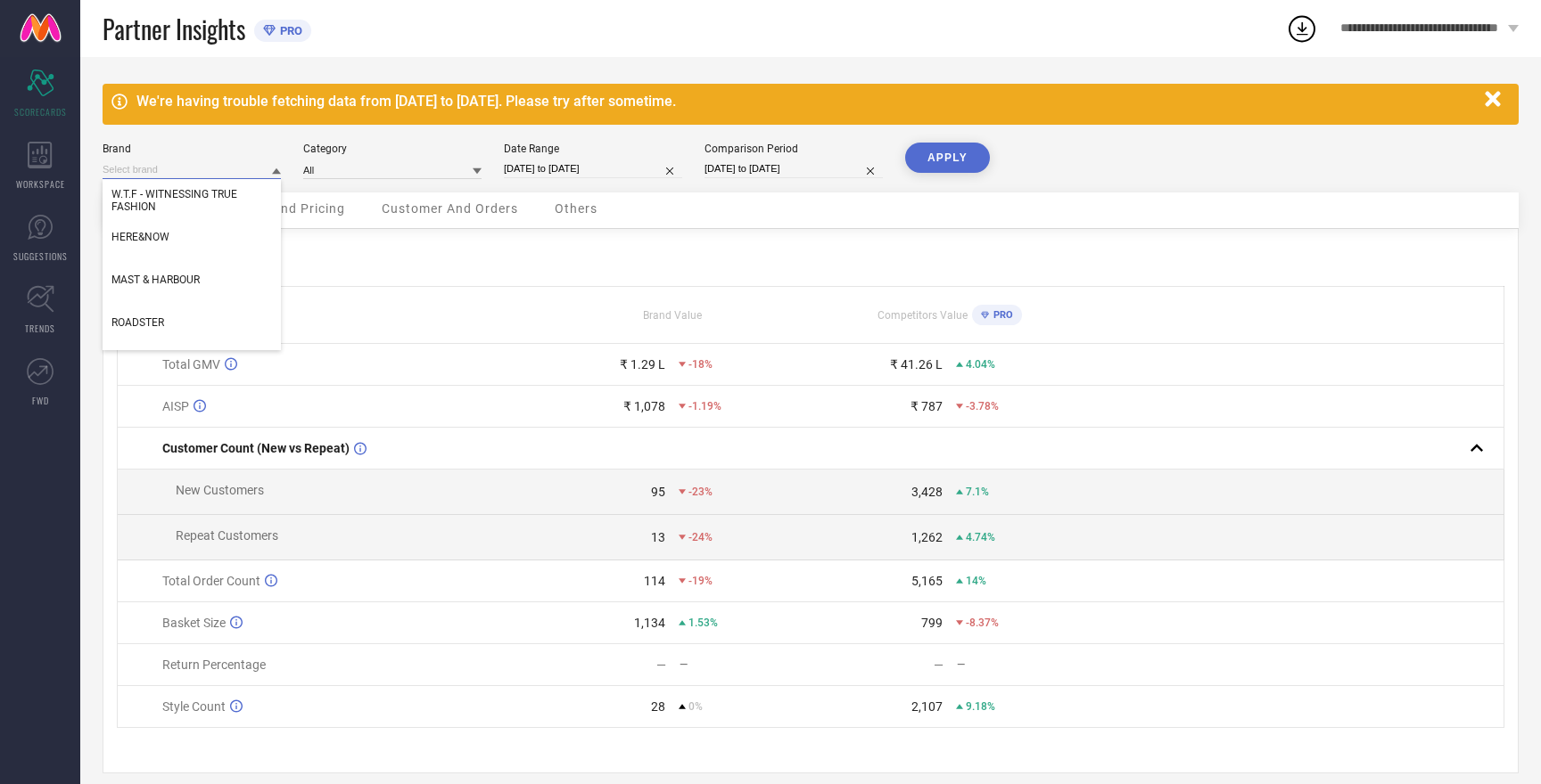
click at [221, 169] on input at bounding box center [191, 170] width 178 height 19
click at [174, 255] on div "HERE&NOW" at bounding box center [191, 243] width 178 height 43
click at [166, 239] on span "HERE&NOW" at bounding box center [140, 237] width 58 height 13
type input "All"
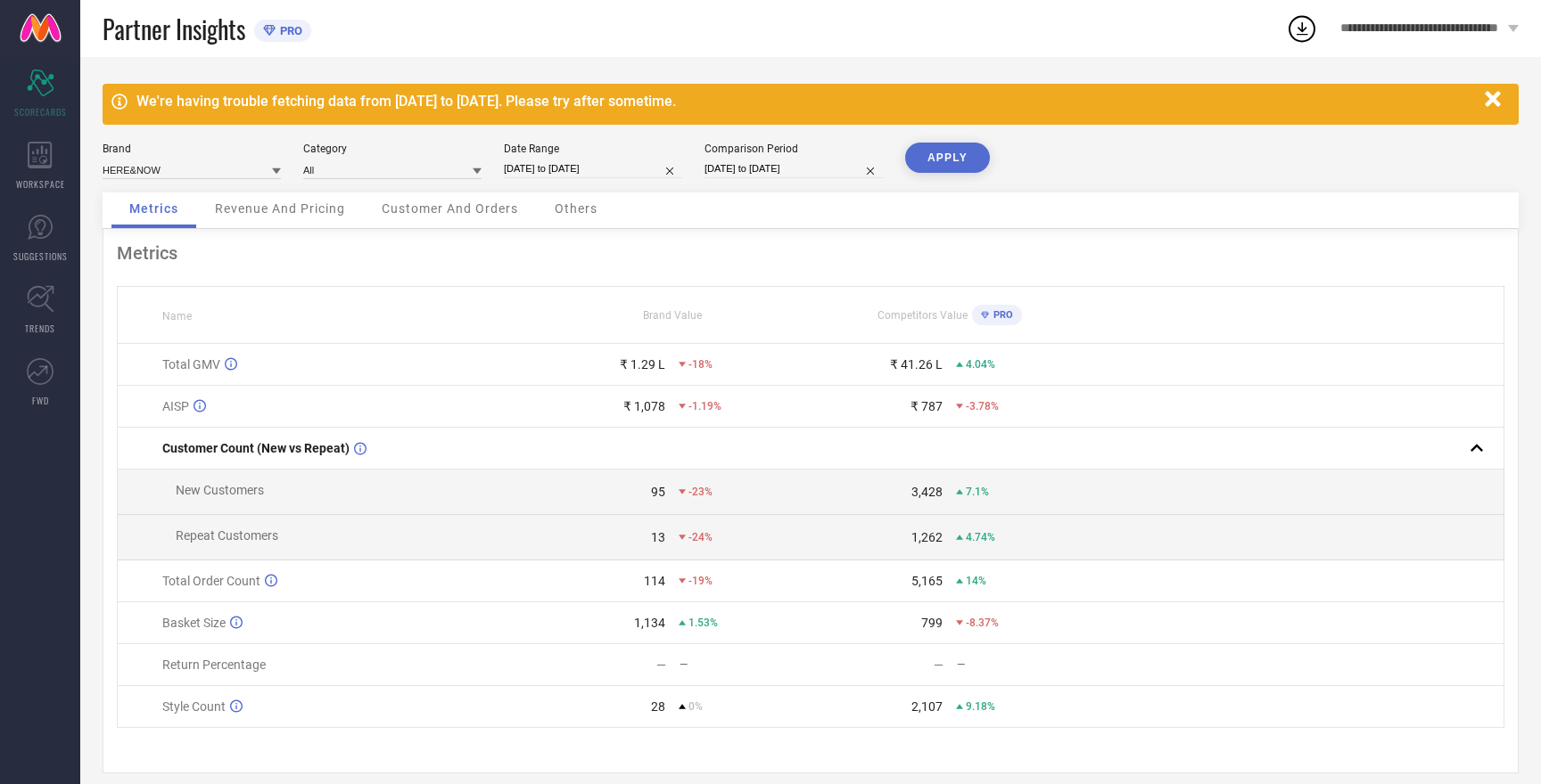
click at [953, 154] on button "APPLY" at bounding box center [947, 157] width 85 height 30
click at [164, 172] on input at bounding box center [191, 170] width 178 height 19
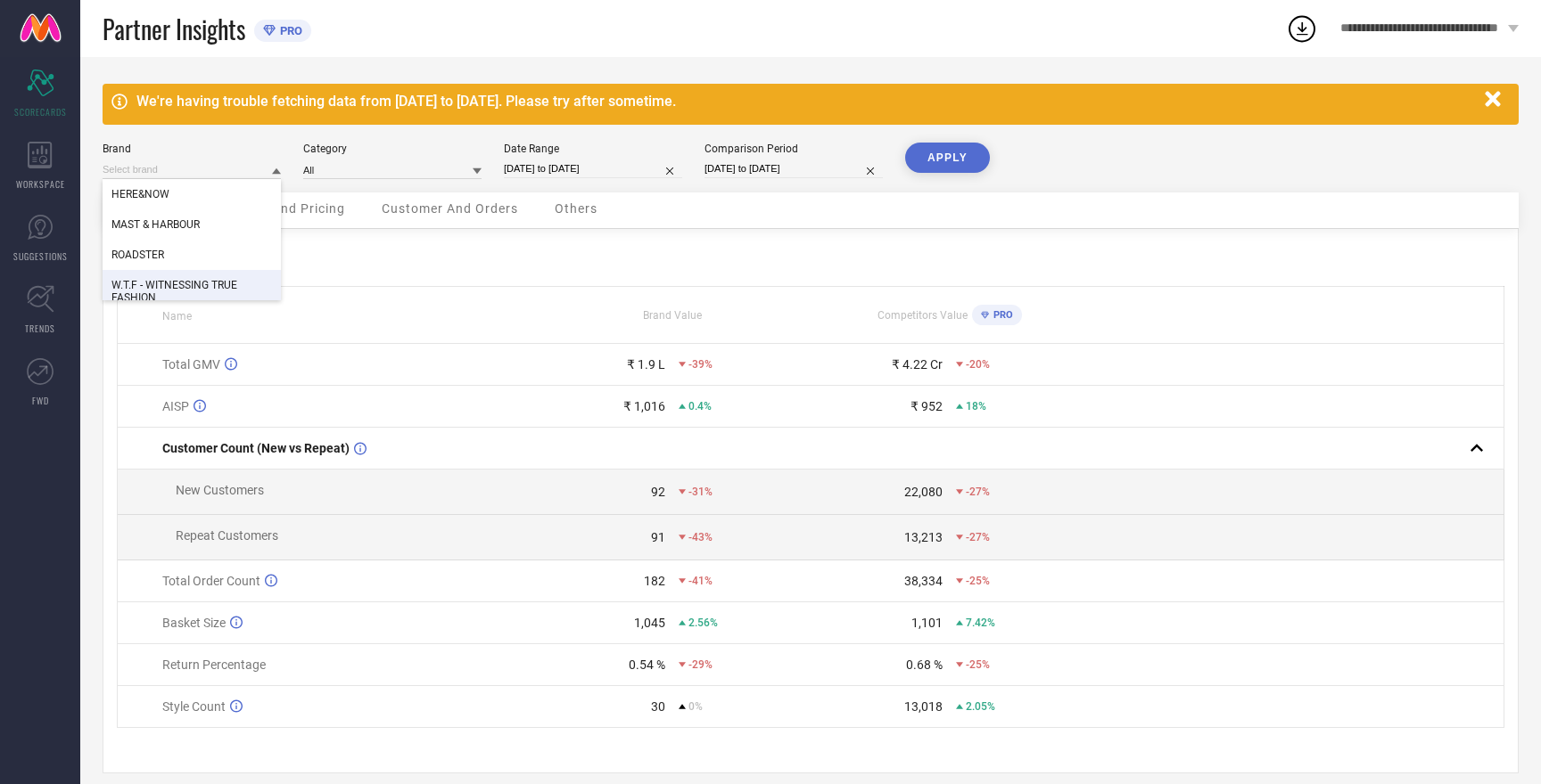
click at [180, 287] on span "W.T.F - WITNESSING TRUE FASHION" at bounding box center [192, 291] width 161 height 25
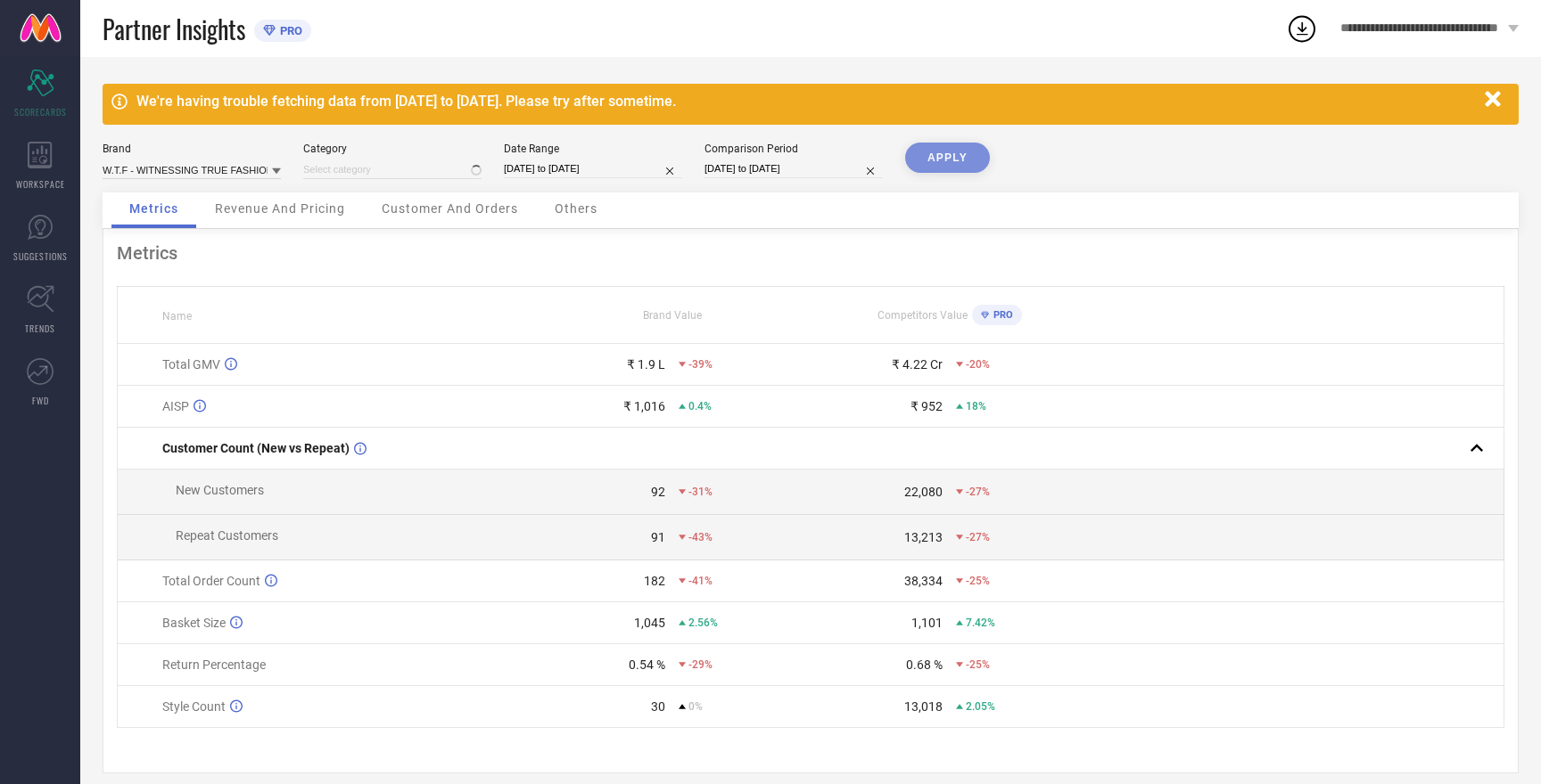
type input "All"
click at [952, 157] on button "APPLY" at bounding box center [947, 157] width 85 height 30
select select "7"
select select "2025"
select select "8"
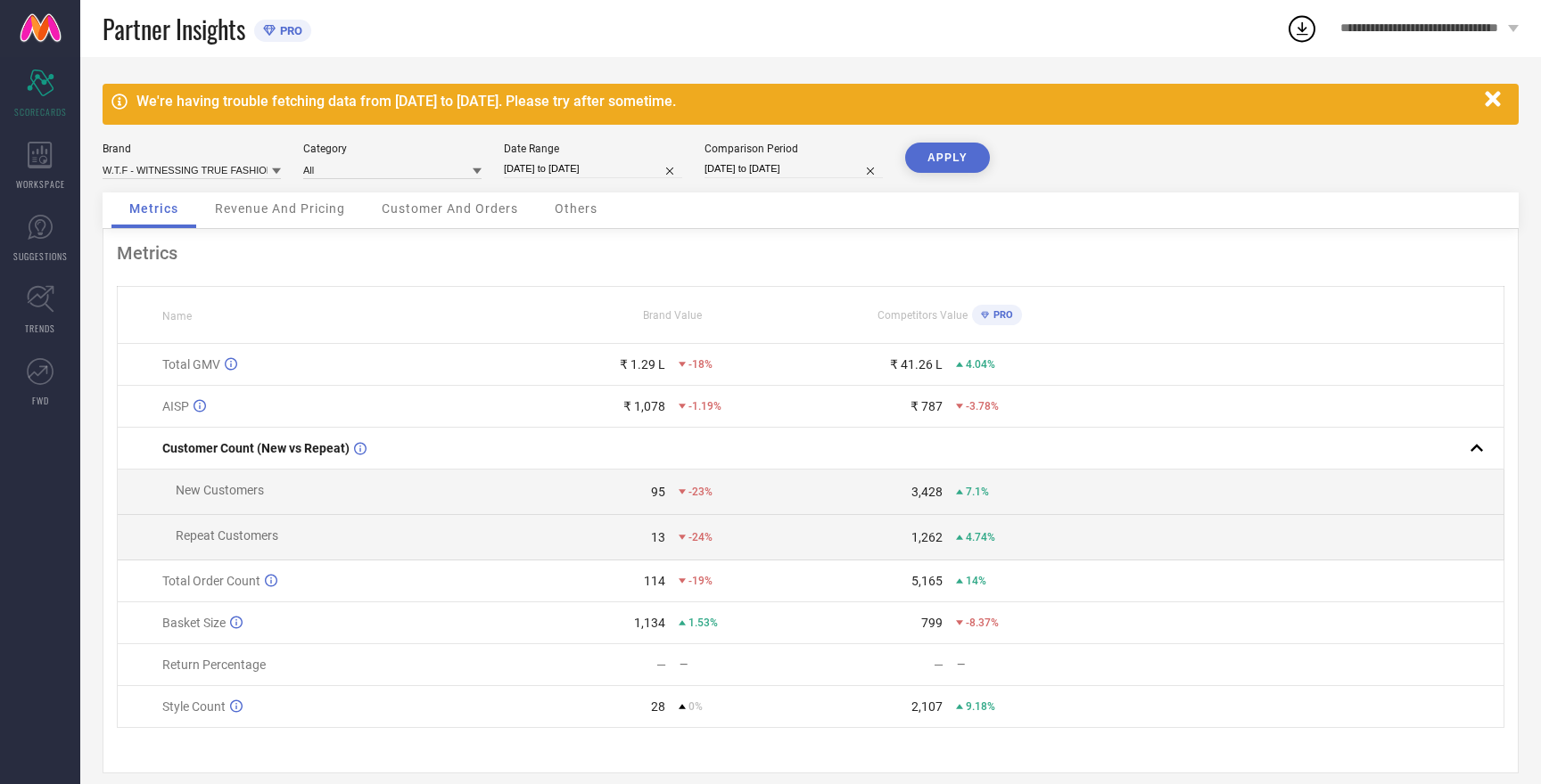
select select "2025"
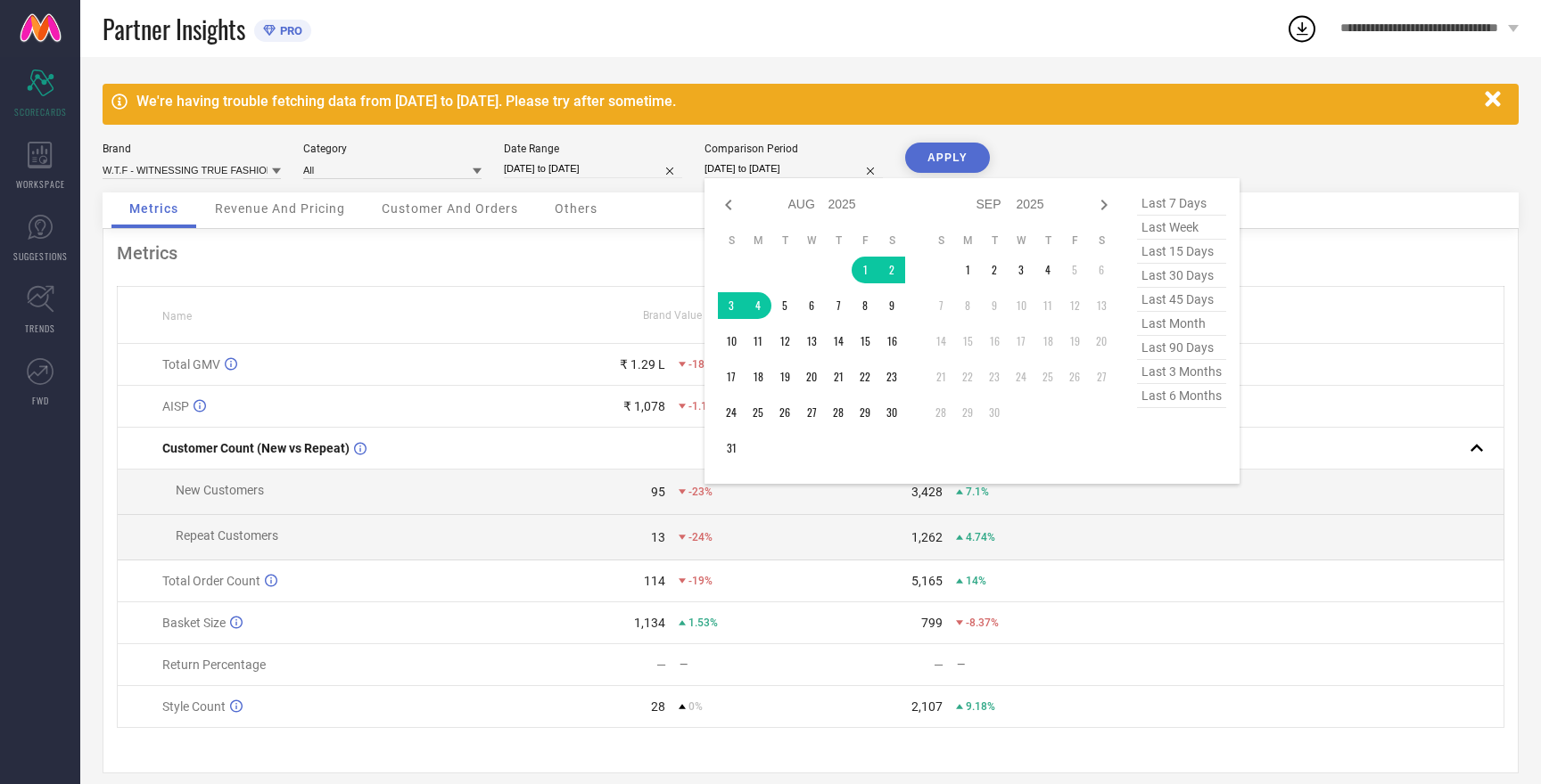
click at [750, 169] on input "01-08-2025 to 04-08-2025" at bounding box center [793, 169] width 178 height 19
click at [756, 306] on td "4" at bounding box center [758, 305] width 26 height 26
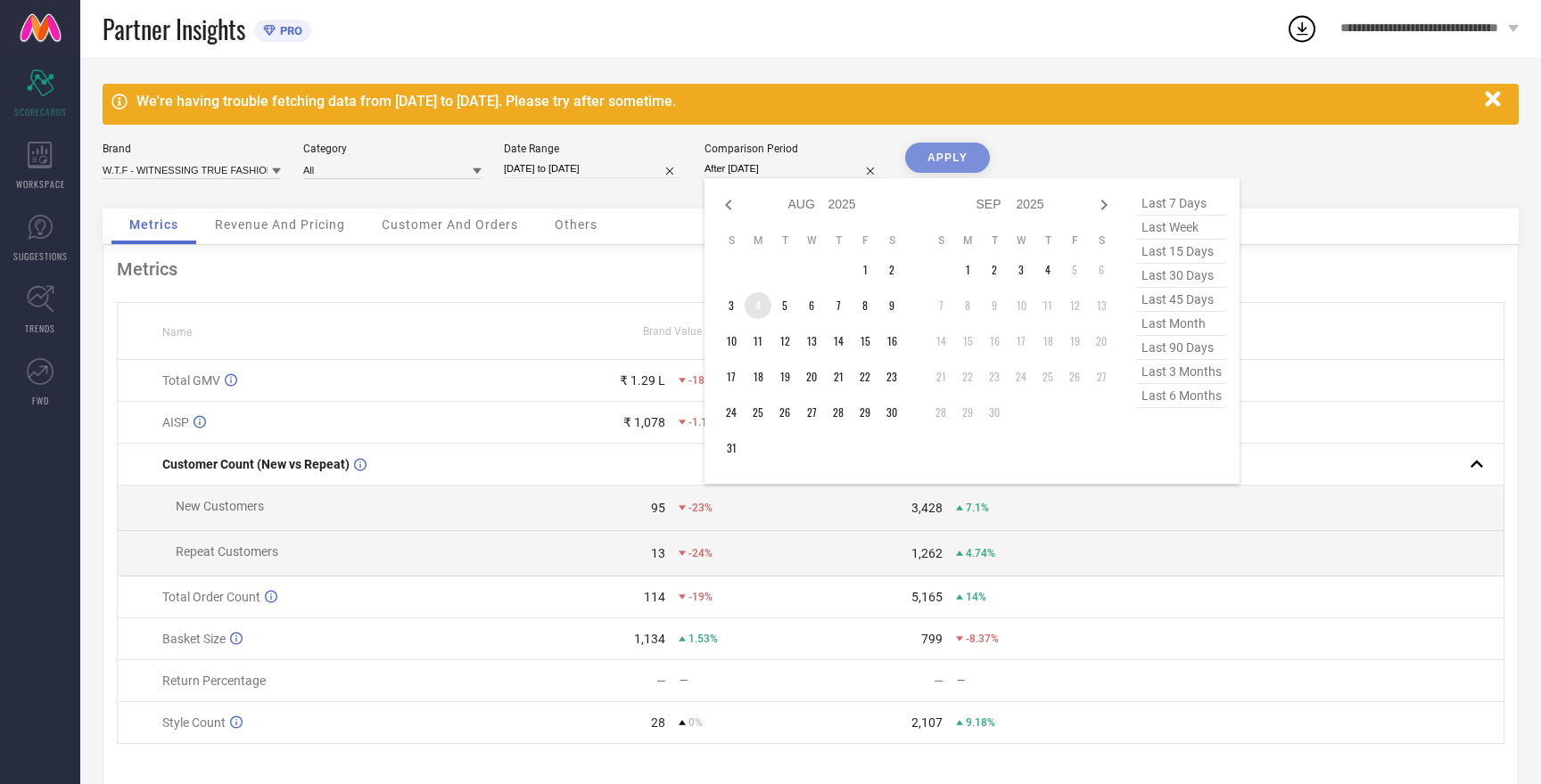
type input "04-08-2025 to 04-08-2025"
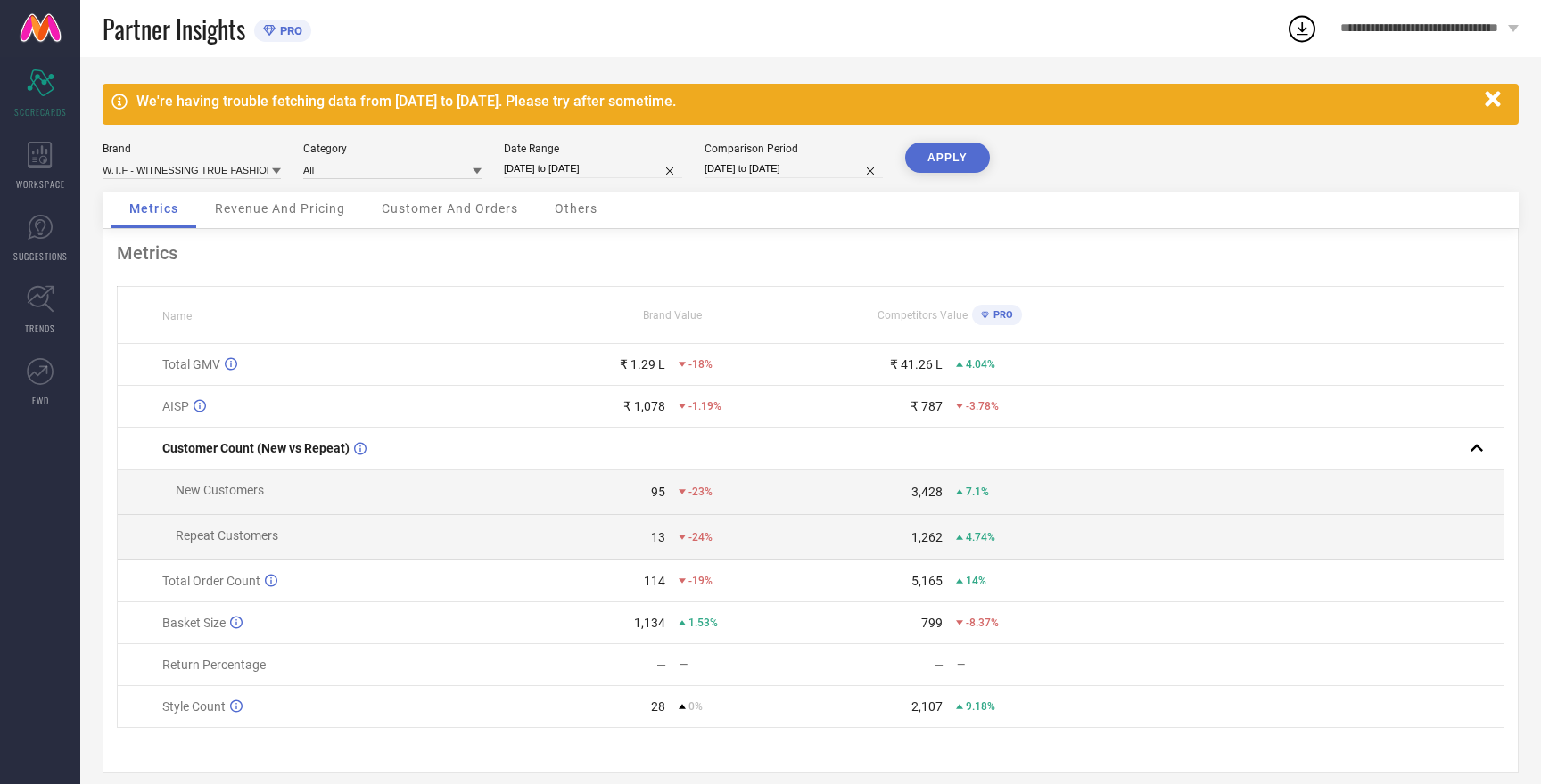
click at [566, 168] on input "01-09-2025 to 04-09-2025" at bounding box center [592, 169] width 178 height 19
select select "8"
select select "2025"
select select "9"
select select "2025"
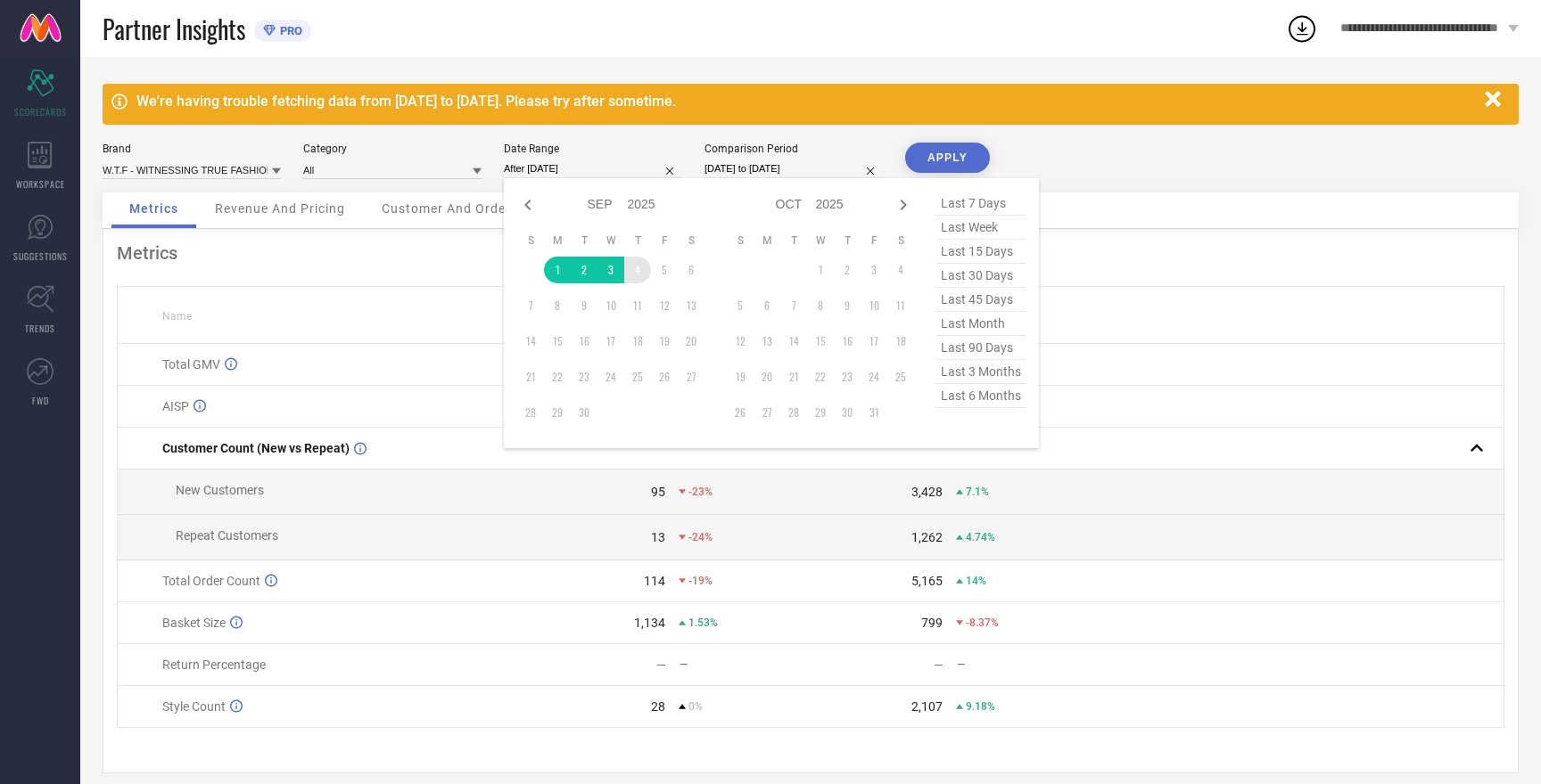
click at [639, 268] on td "4" at bounding box center [637, 269] width 26 height 26
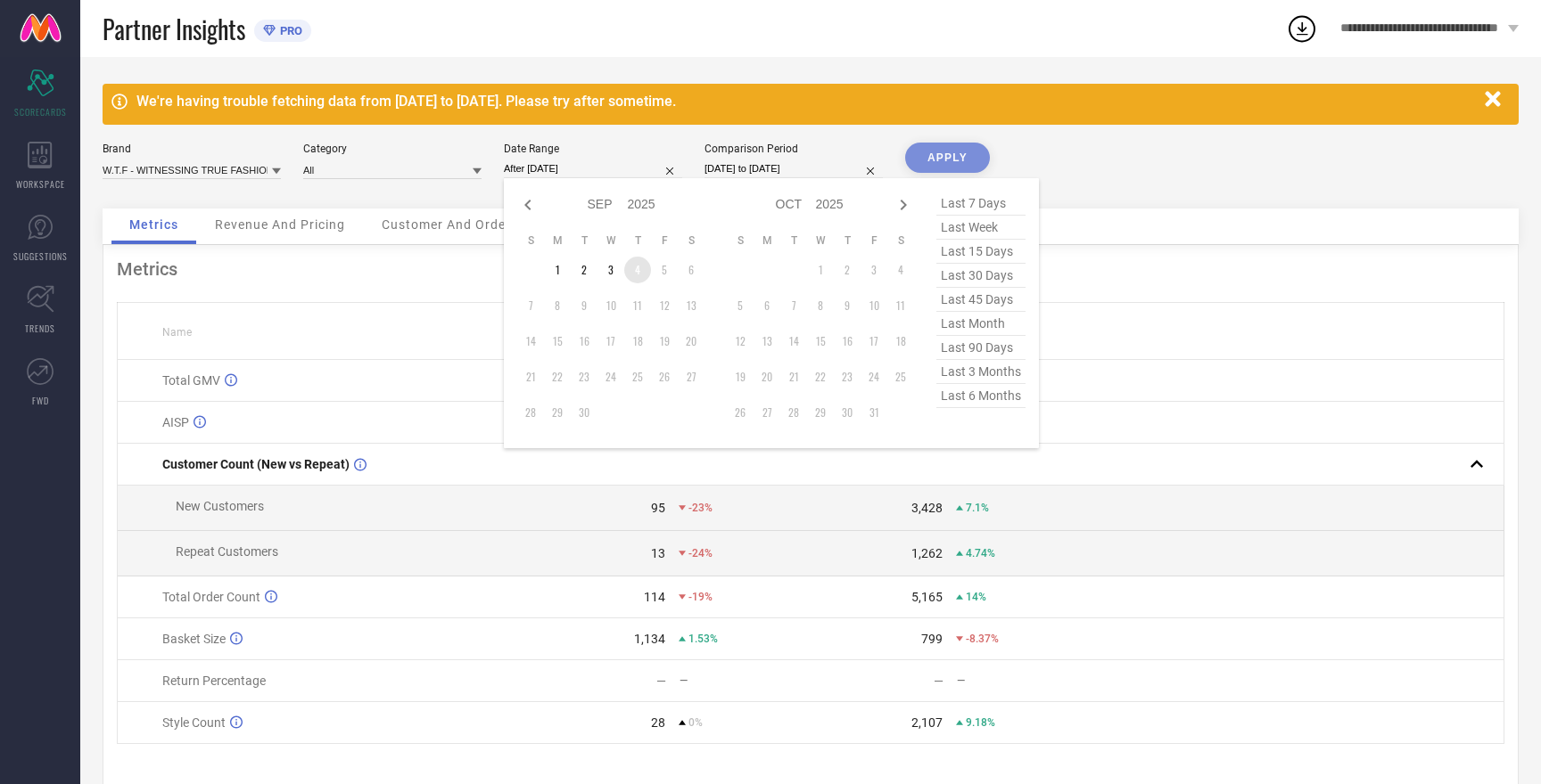
type input "04-09-2025 to 04-09-2025"
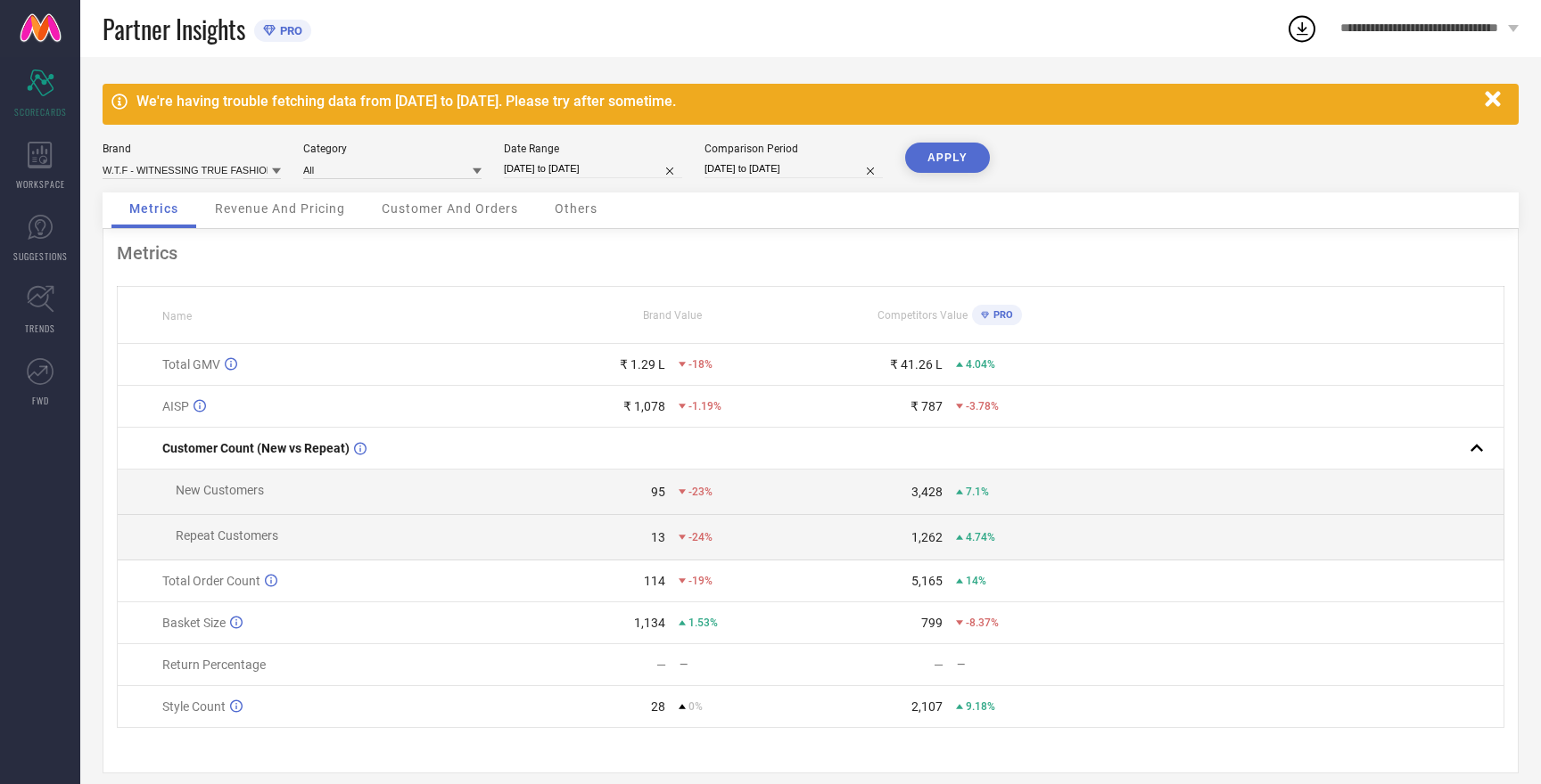
click at [940, 154] on button "APPLY" at bounding box center [947, 157] width 85 height 30
click at [939, 154] on button "APPLY" at bounding box center [947, 157] width 85 height 30
click at [741, 186] on div "Brand W.T.F - WITNESSING TRUE FASHION Category All Date Range 04-09-2025 to 04-…" at bounding box center [810, 167] width 1416 height 50
click at [760, 162] on input "04-08-2025 to 04-08-2025" at bounding box center [793, 169] width 178 height 19
select select "7"
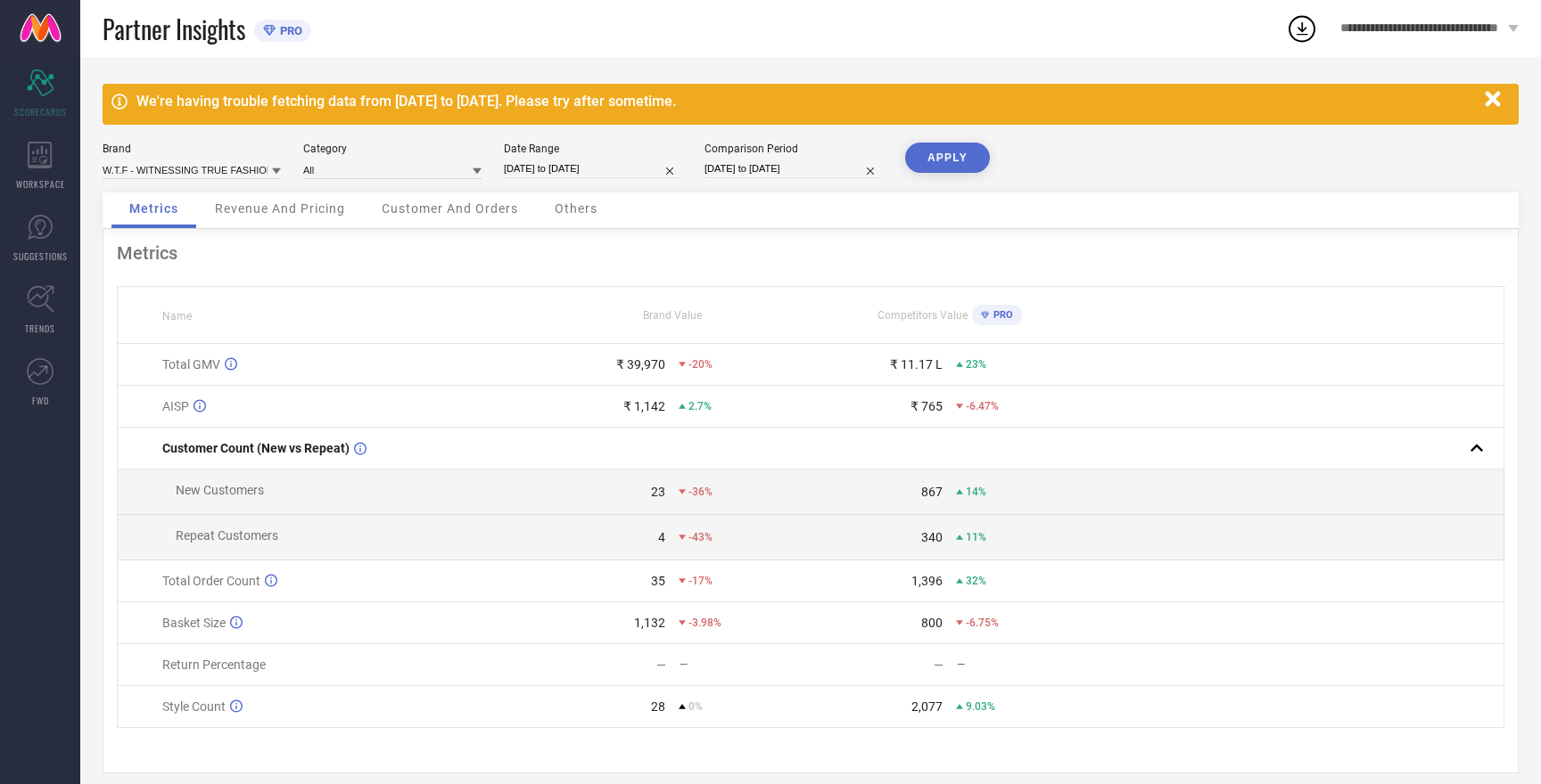
select select "2025"
select select "8"
select select "2025"
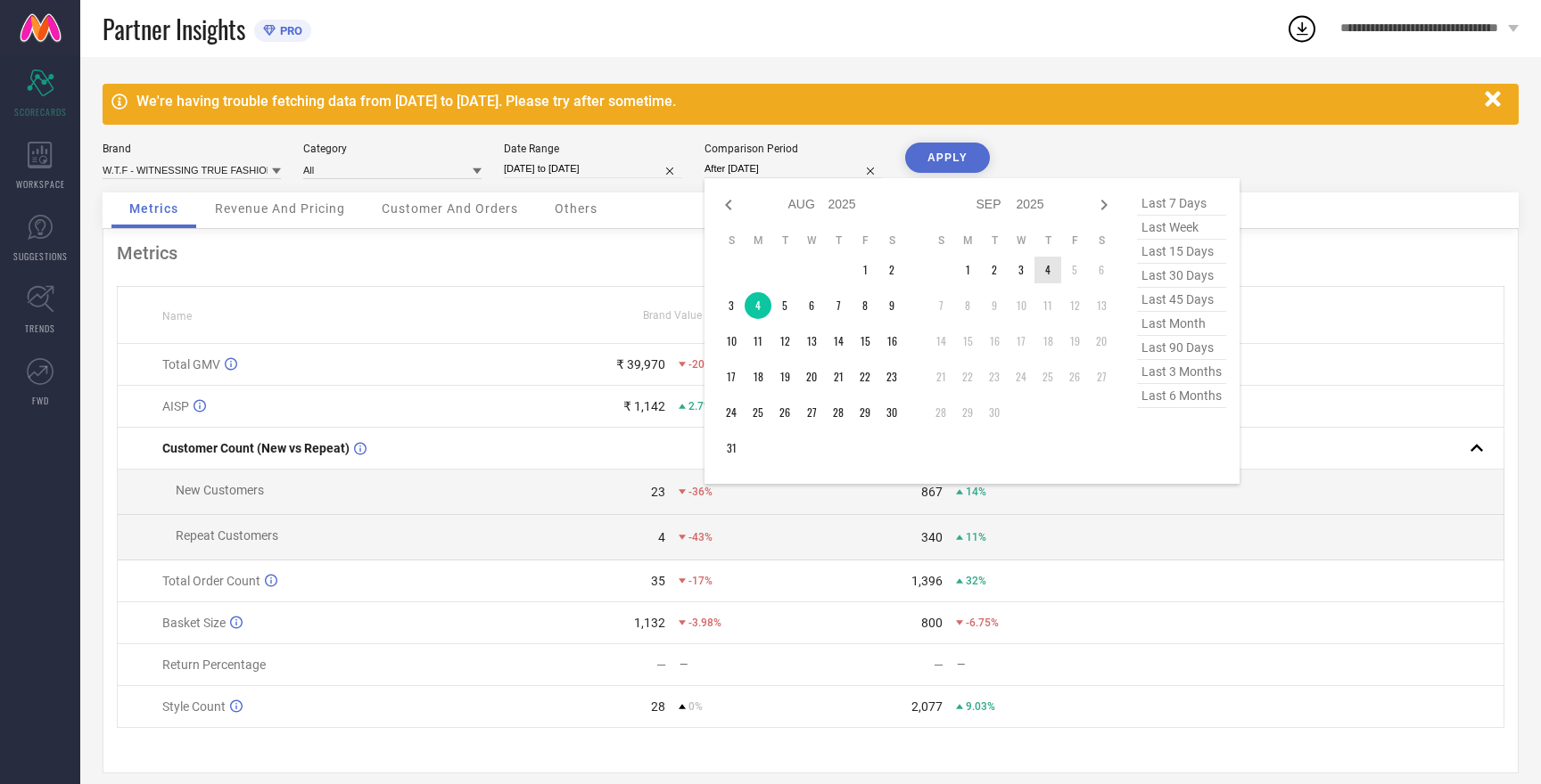
click at [1048, 271] on td "4" at bounding box center [1047, 269] width 26 height 26
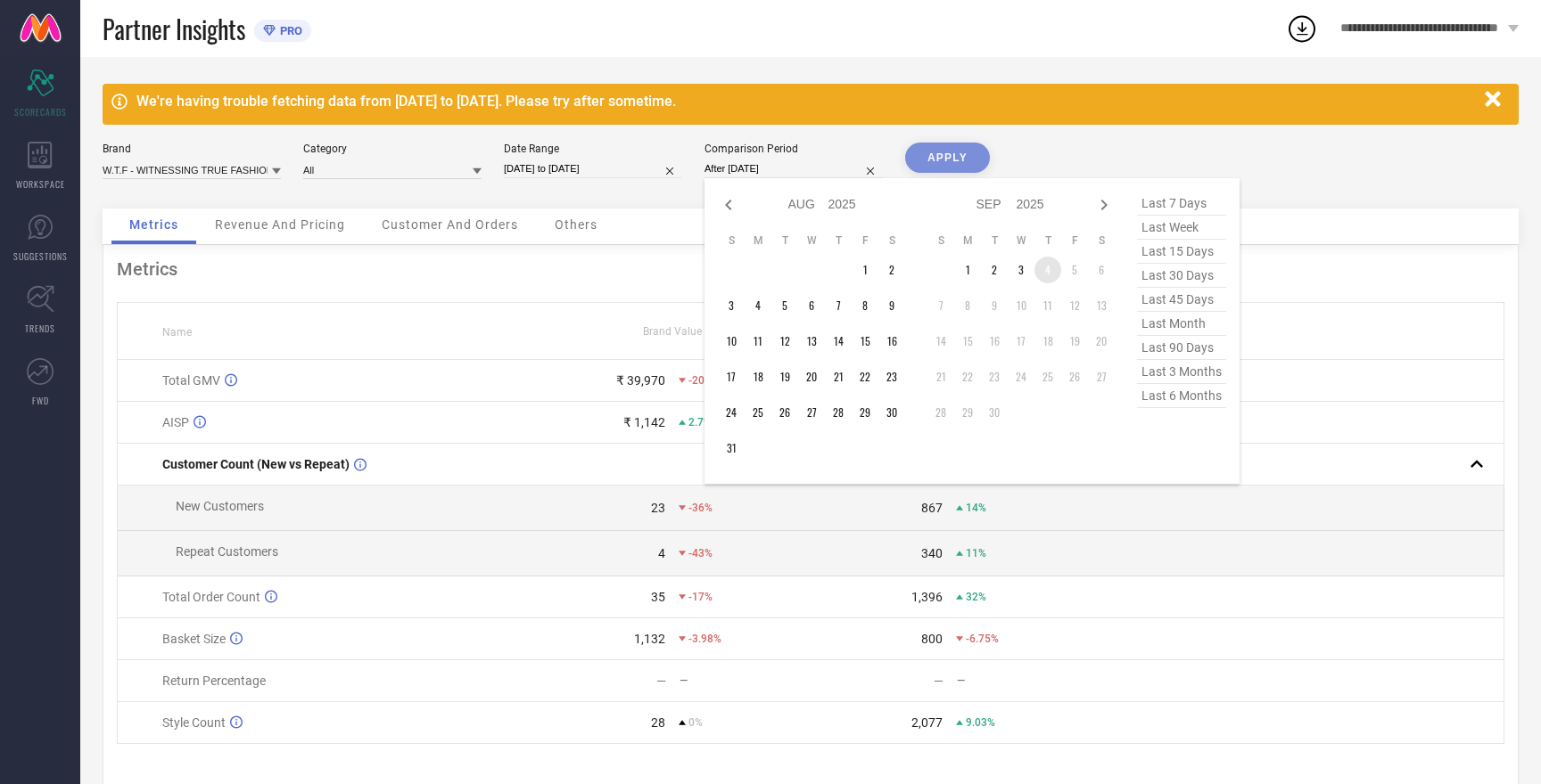
type input "04-09-2025 to 04-09-2025"
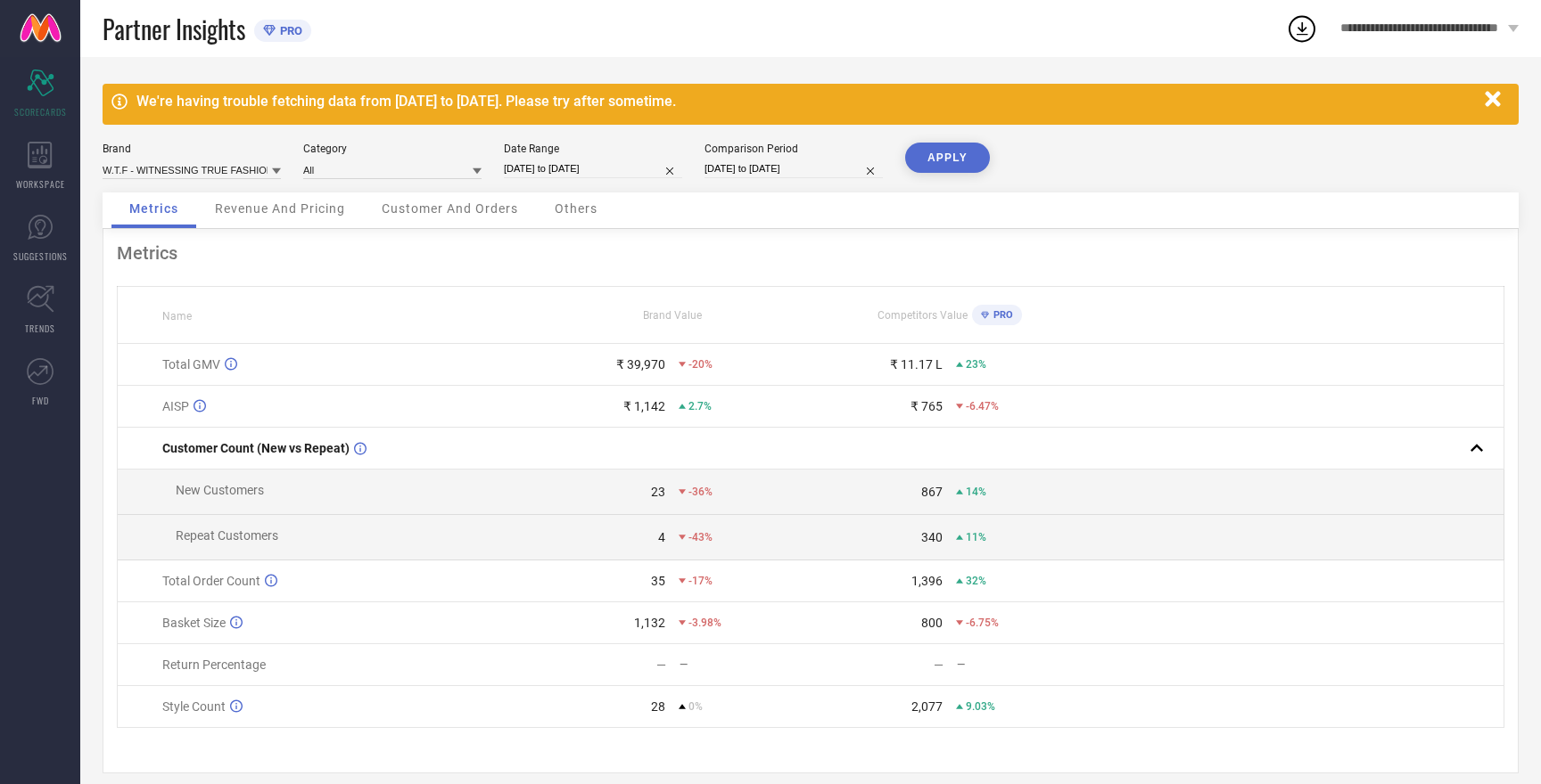
click at [939, 151] on button "APPLY" at bounding box center [947, 157] width 85 height 30
click at [946, 162] on button "APPLY" at bounding box center [947, 157] width 85 height 30
click at [205, 165] on input at bounding box center [191, 170] width 178 height 19
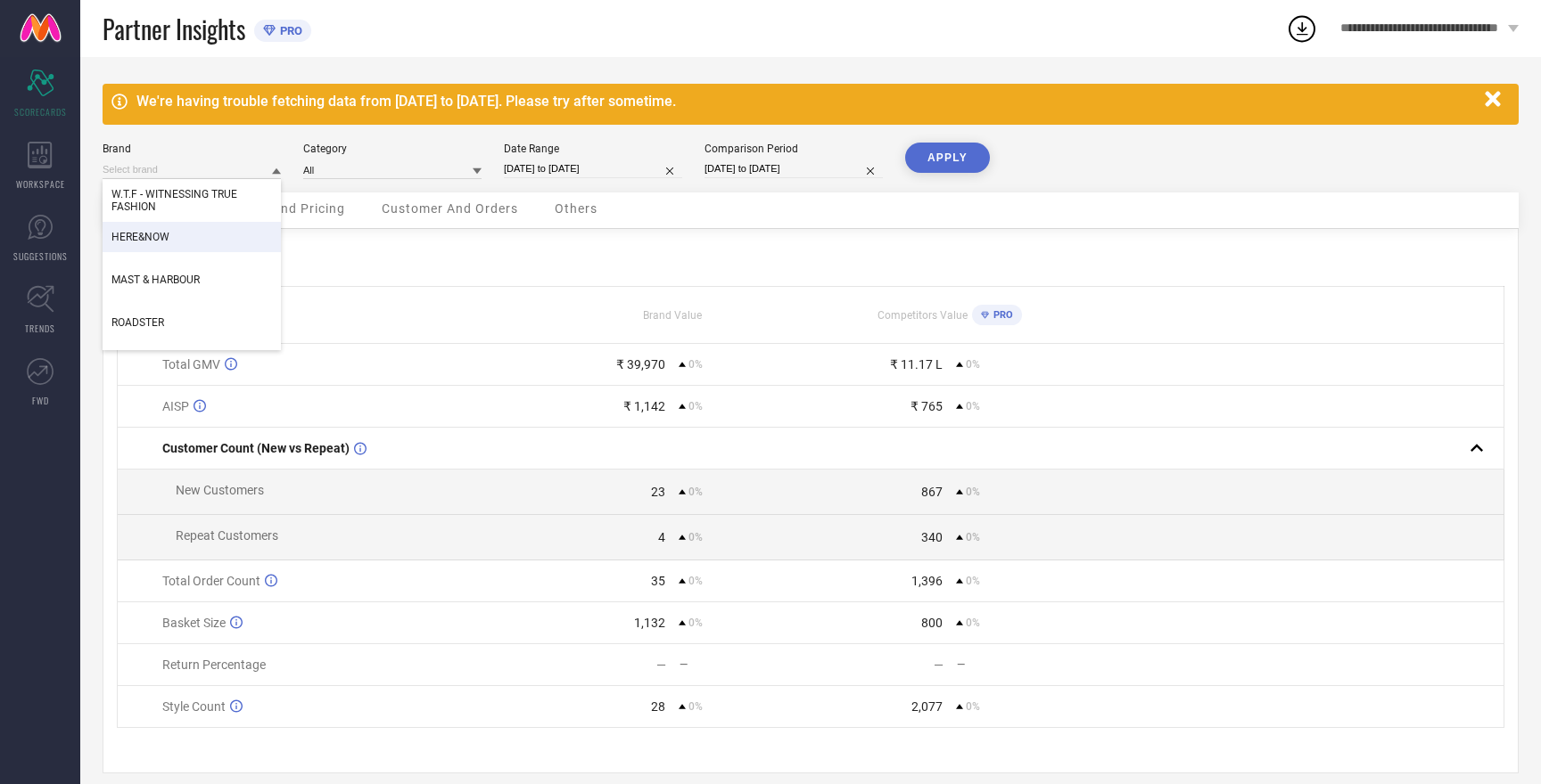
click at [161, 238] on span "HERE&NOW" at bounding box center [140, 237] width 58 height 13
type input "All"
click at [937, 156] on button "APPLY" at bounding box center [947, 157] width 85 height 30
click at [155, 172] on input at bounding box center [191, 170] width 178 height 19
click at [154, 255] on span "ROADSTER" at bounding box center [138, 255] width 53 height 13
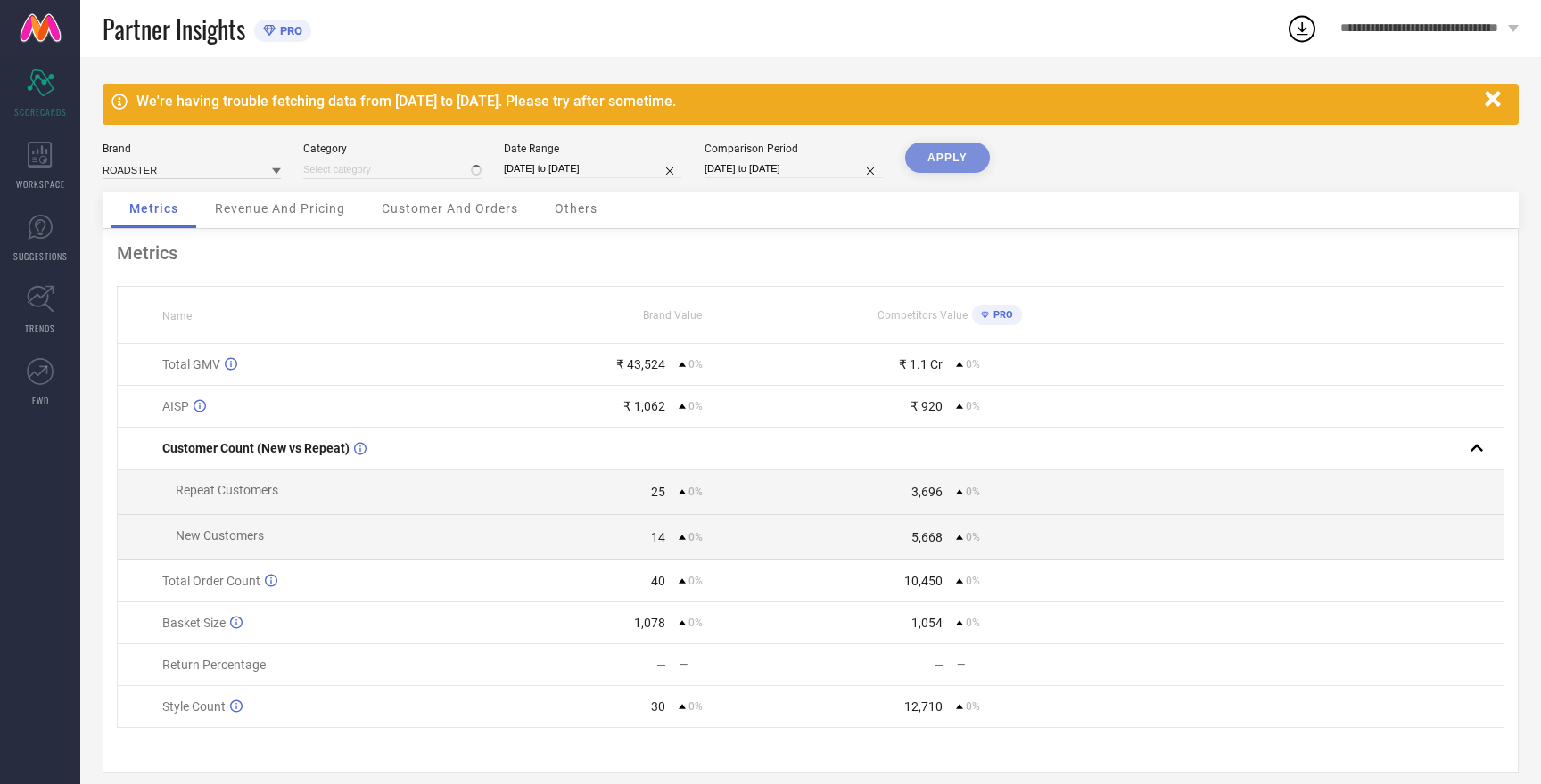
type input "All"
click at [935, 153] on button "APPLY" at bounding box center [947, 157] width 85 height 30
click at [164, 172] on input at bounding box center [191, 170] width 178 height 19
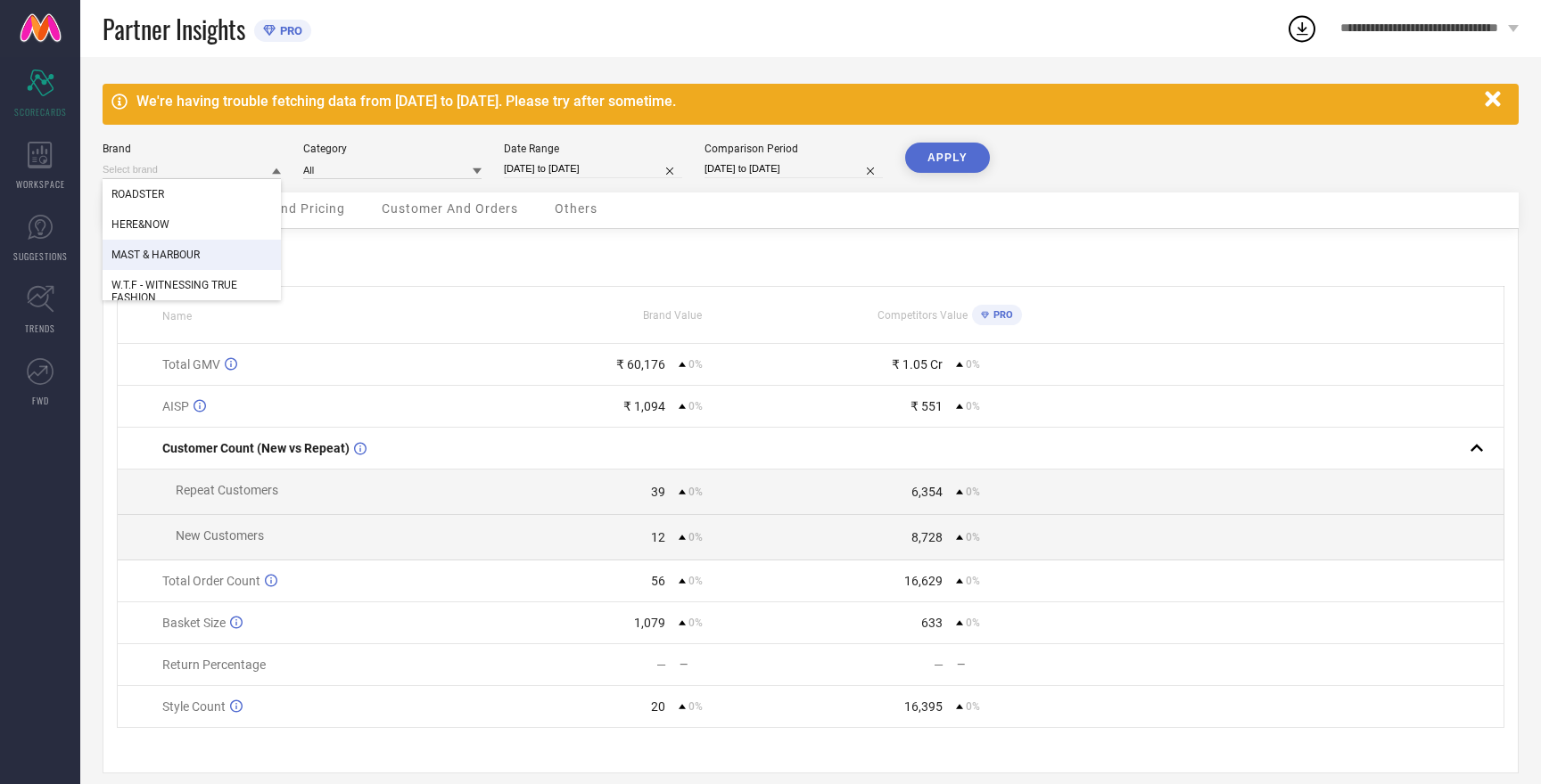
click at [182, 256] on span "MAST & HARBOUR" at bounding box center [155, 255] width 89 height 13
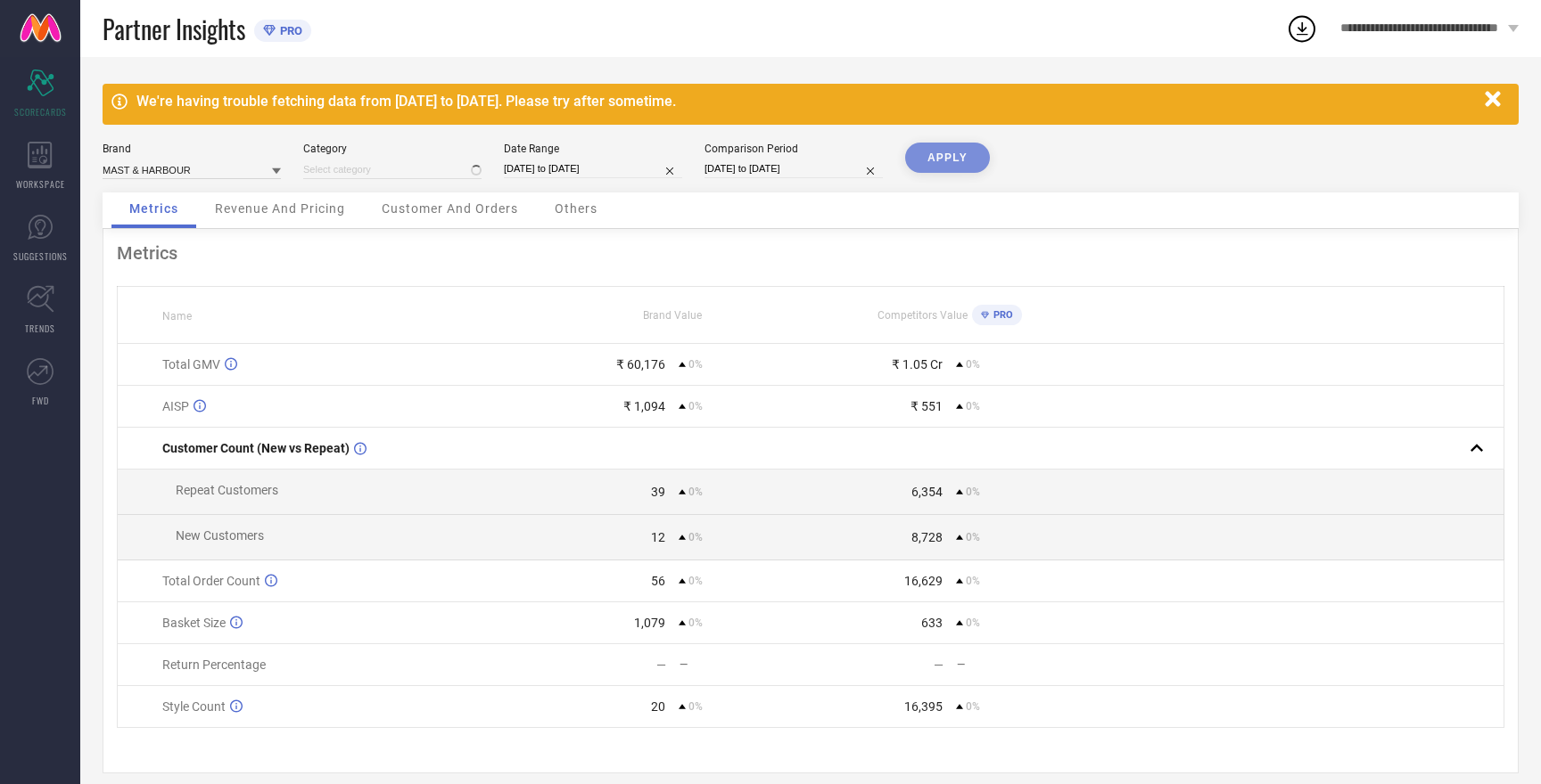
type input "All"
click at [922, 162] on button "APPLY" at bounding box center [947, 157] width 85 height 30
select select "8"
select select "2025"
select select "9"
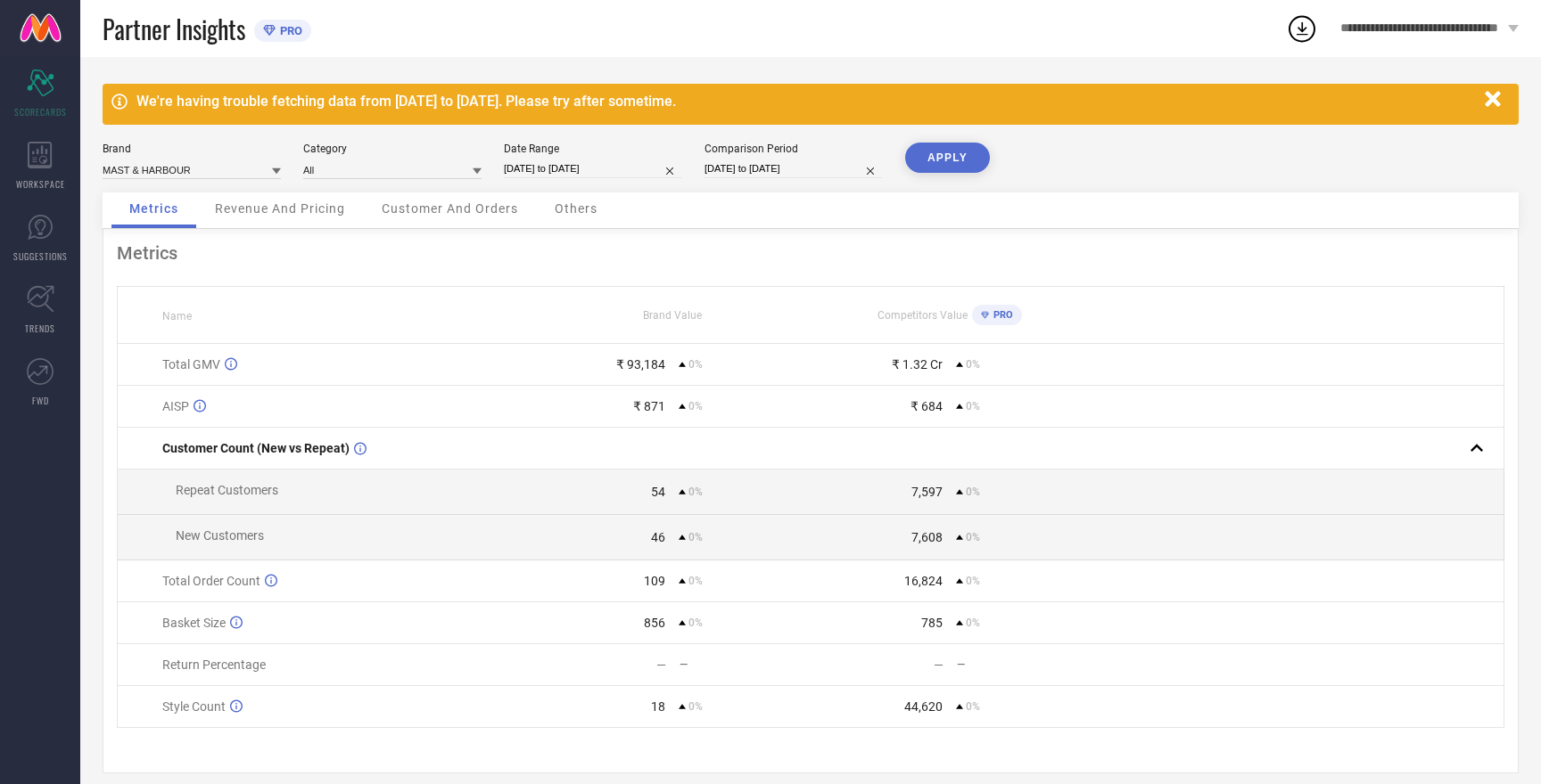
select select "2025"
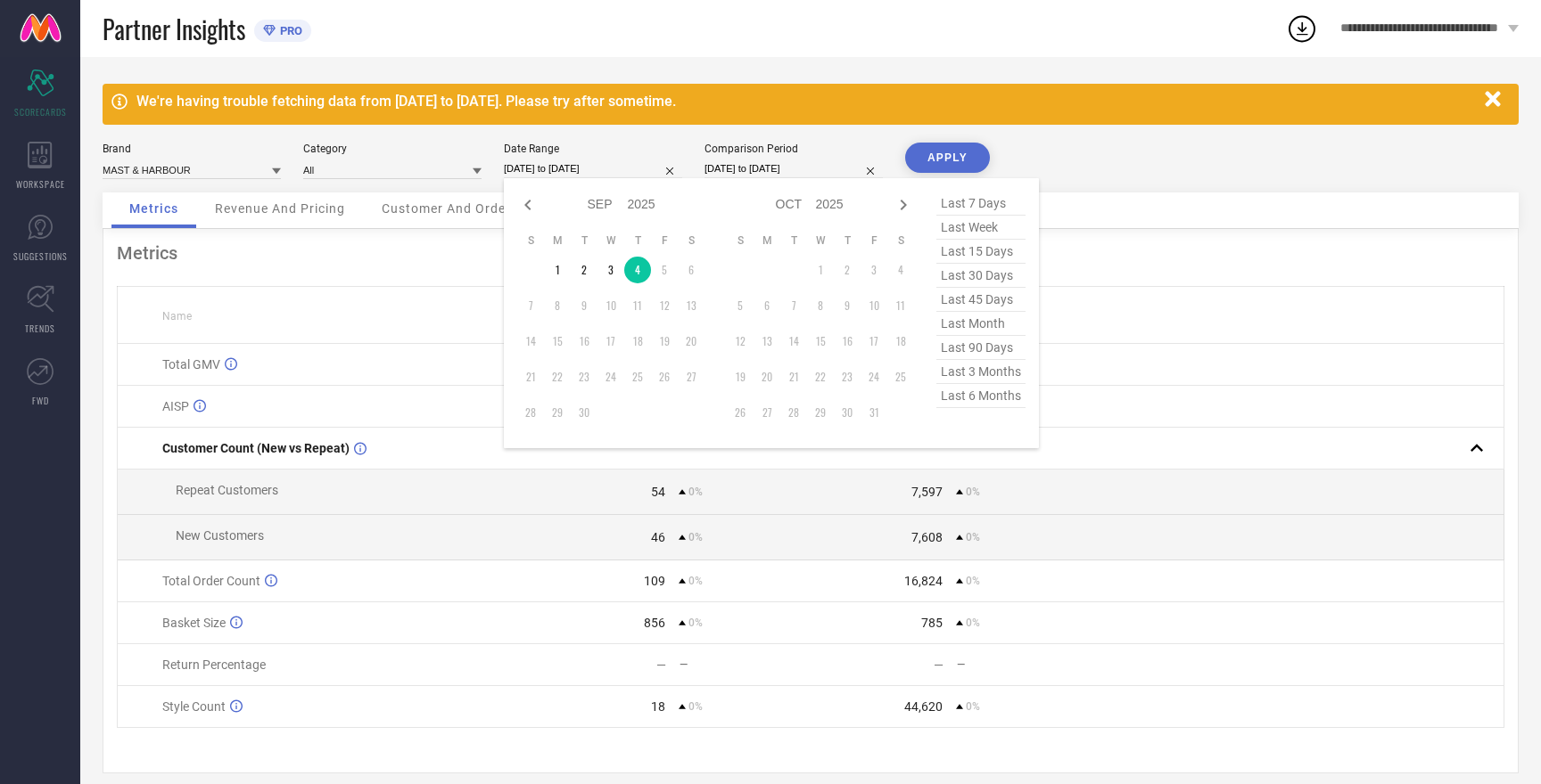
click at [540, 163] on input "04-09-2025 to 04-09-2025" at bounding box center [592, 169] width 178 height 19
click at [524, 205] on icon at bounding box center [527, 205] width 6 height 11
select select "7"
select select "2025"
select select "8"
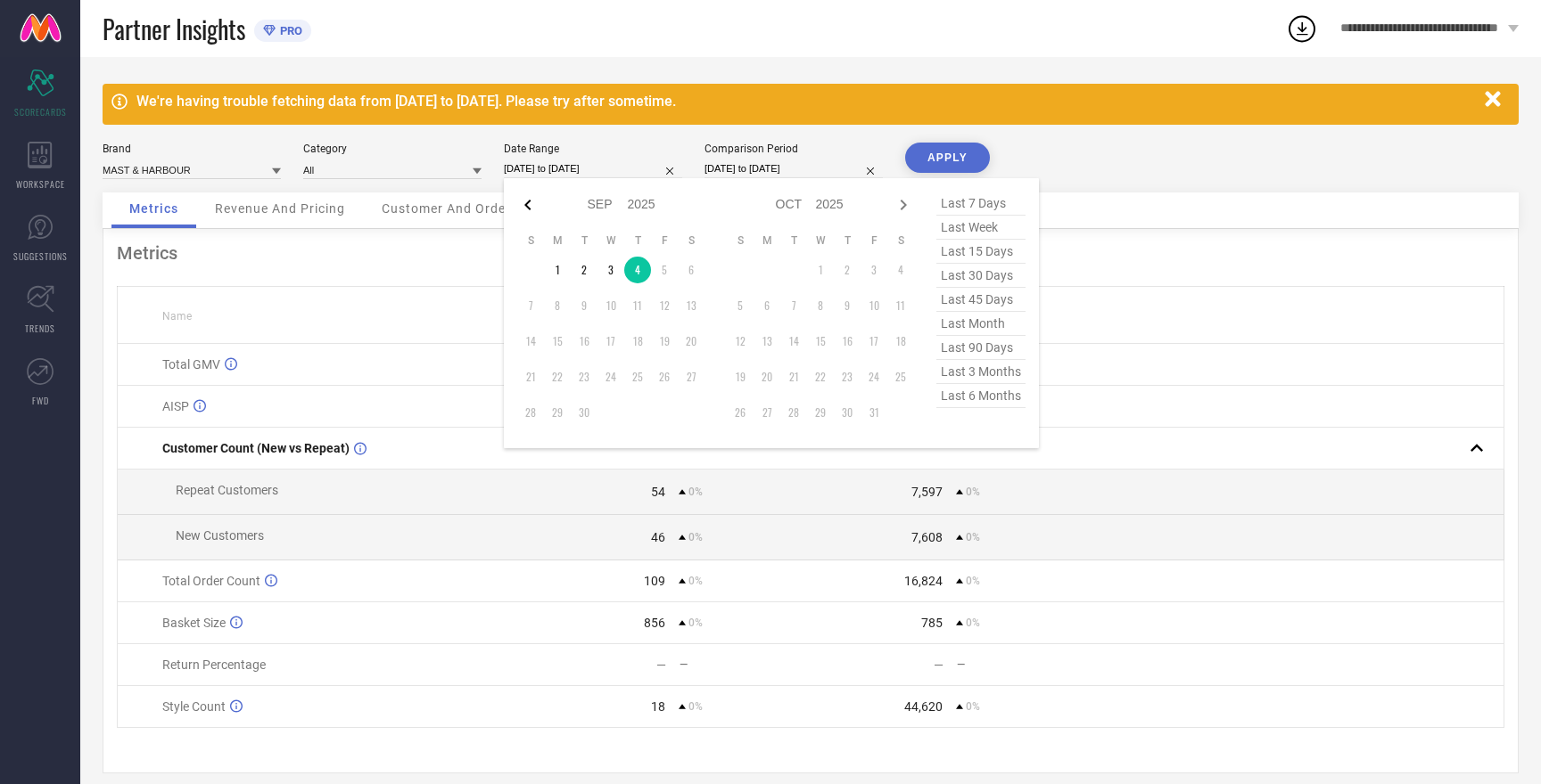
select select "2025"
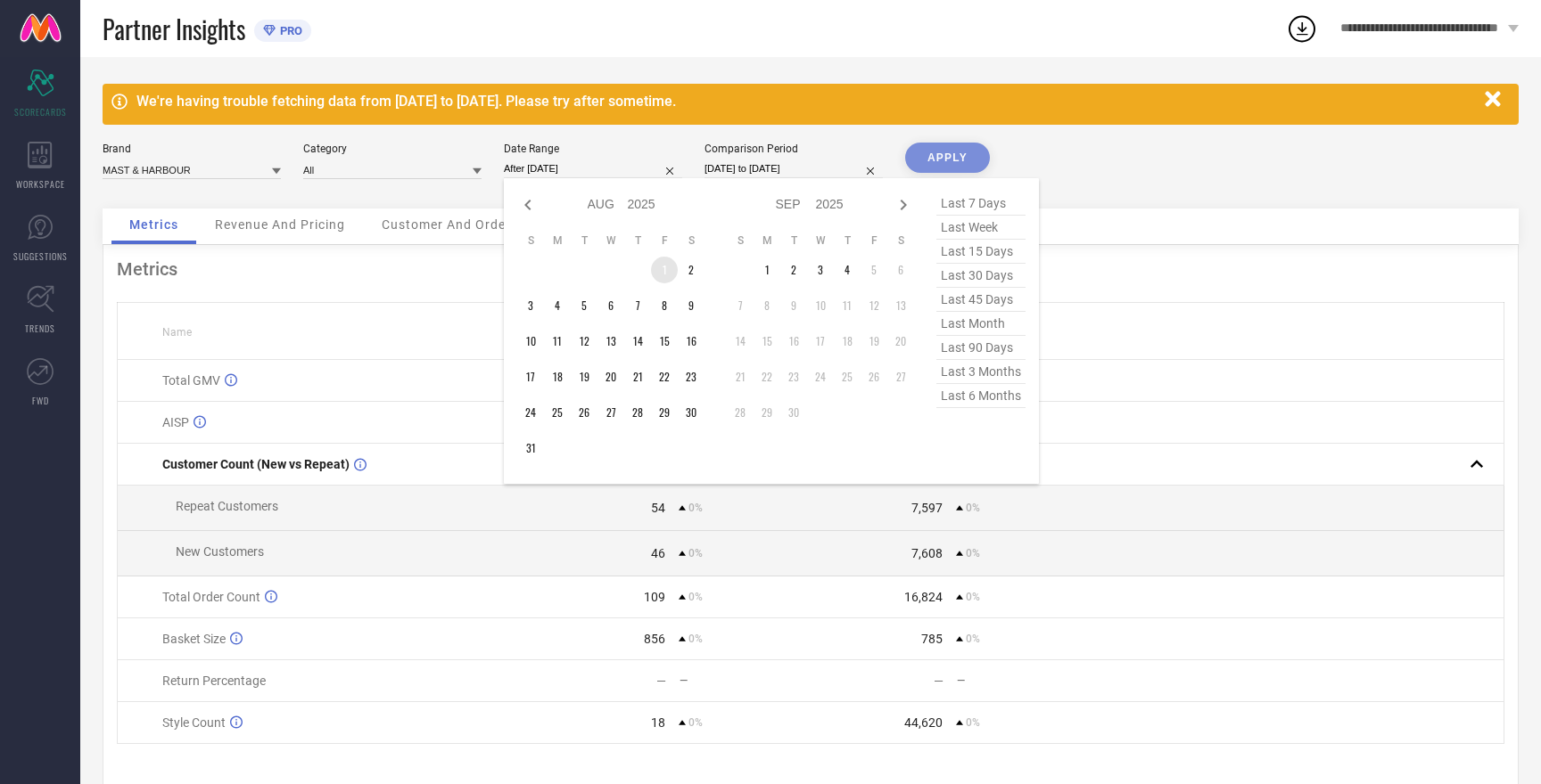
click at [667, 267] on td "1" at bounding box center [664, 269] width 26 height 26
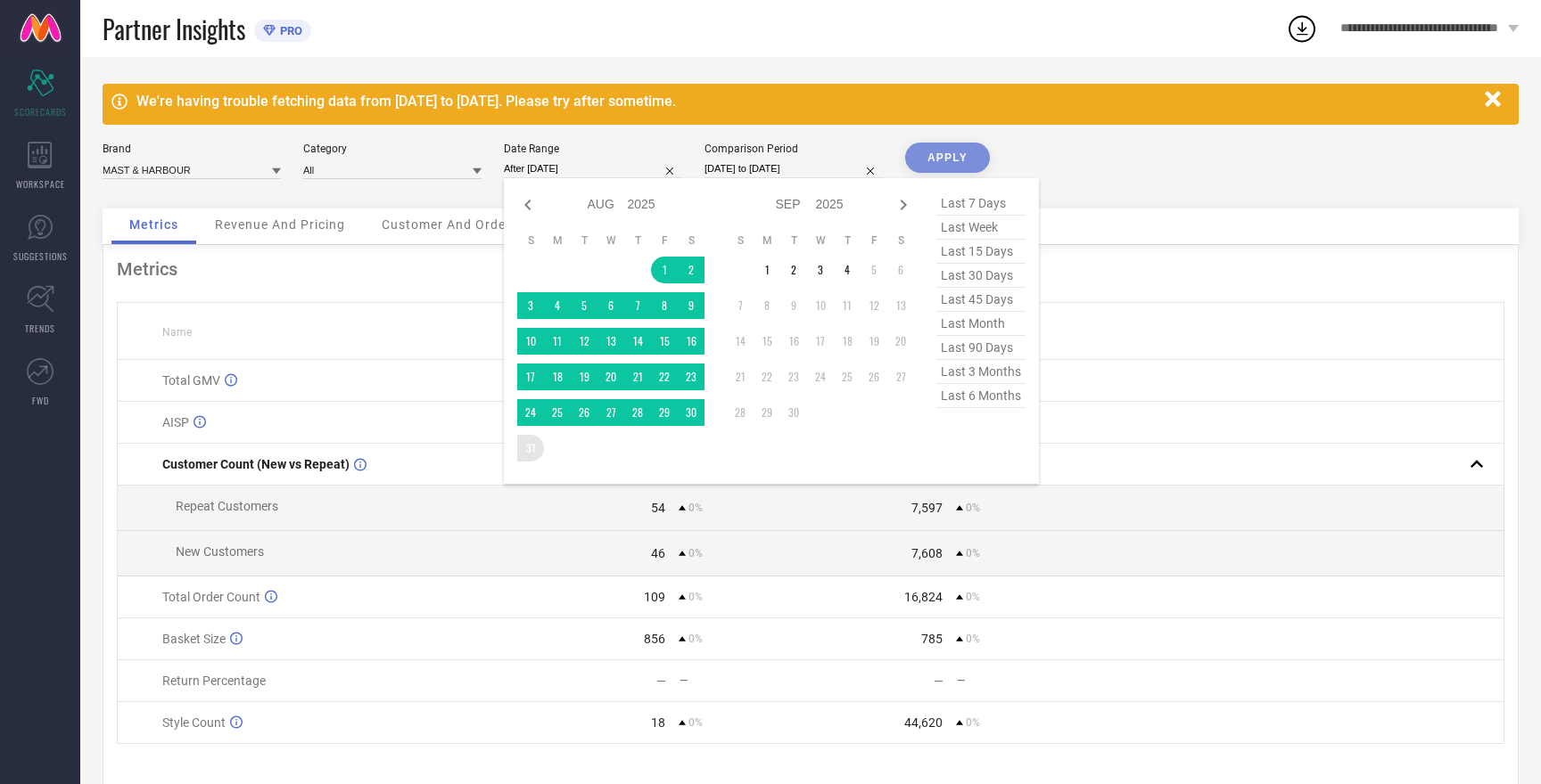
type input "01-08-2025 to 31-08-2025"
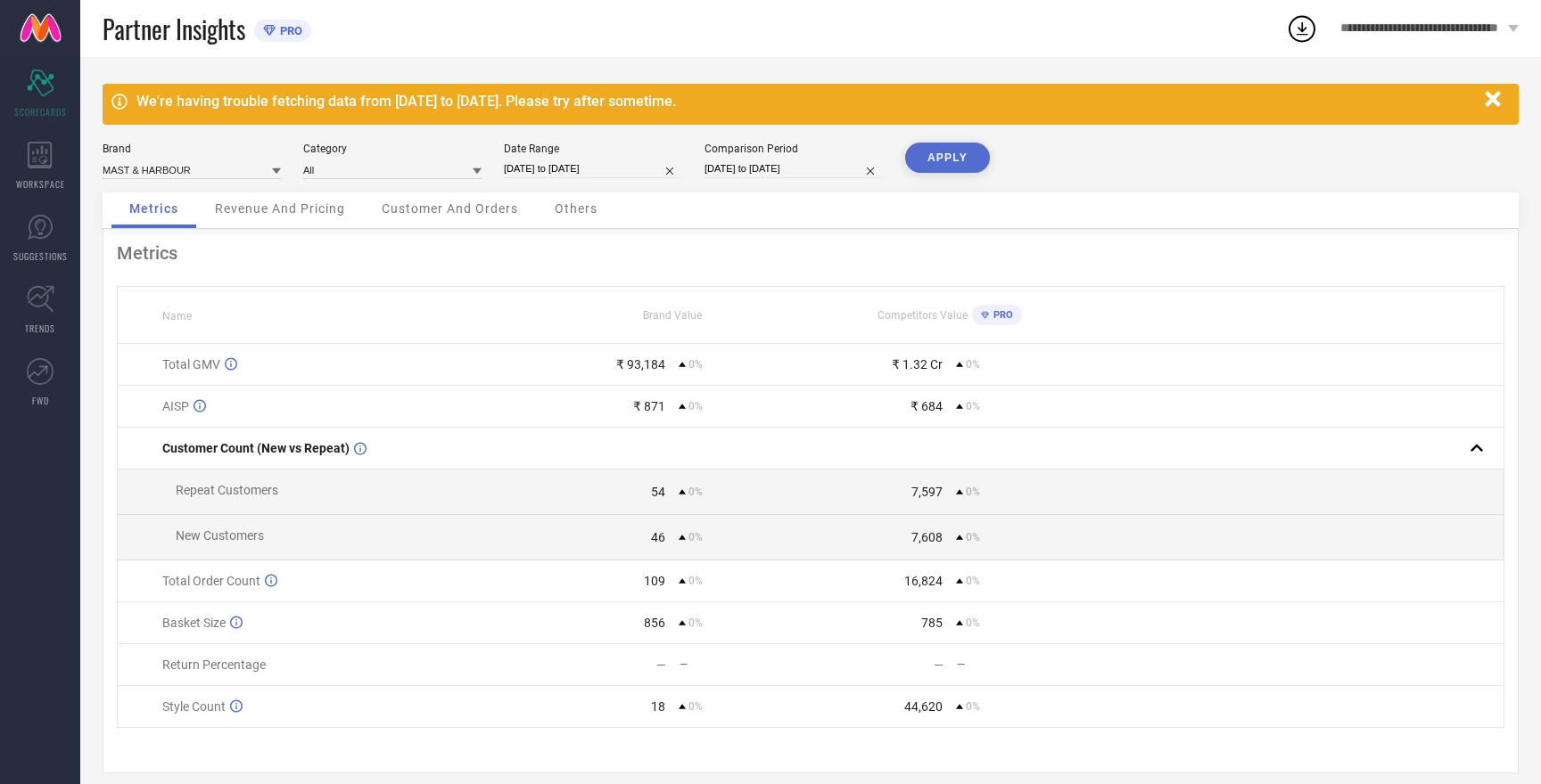
select select "8"
select select "2025"
select select "9"
select select "2025"
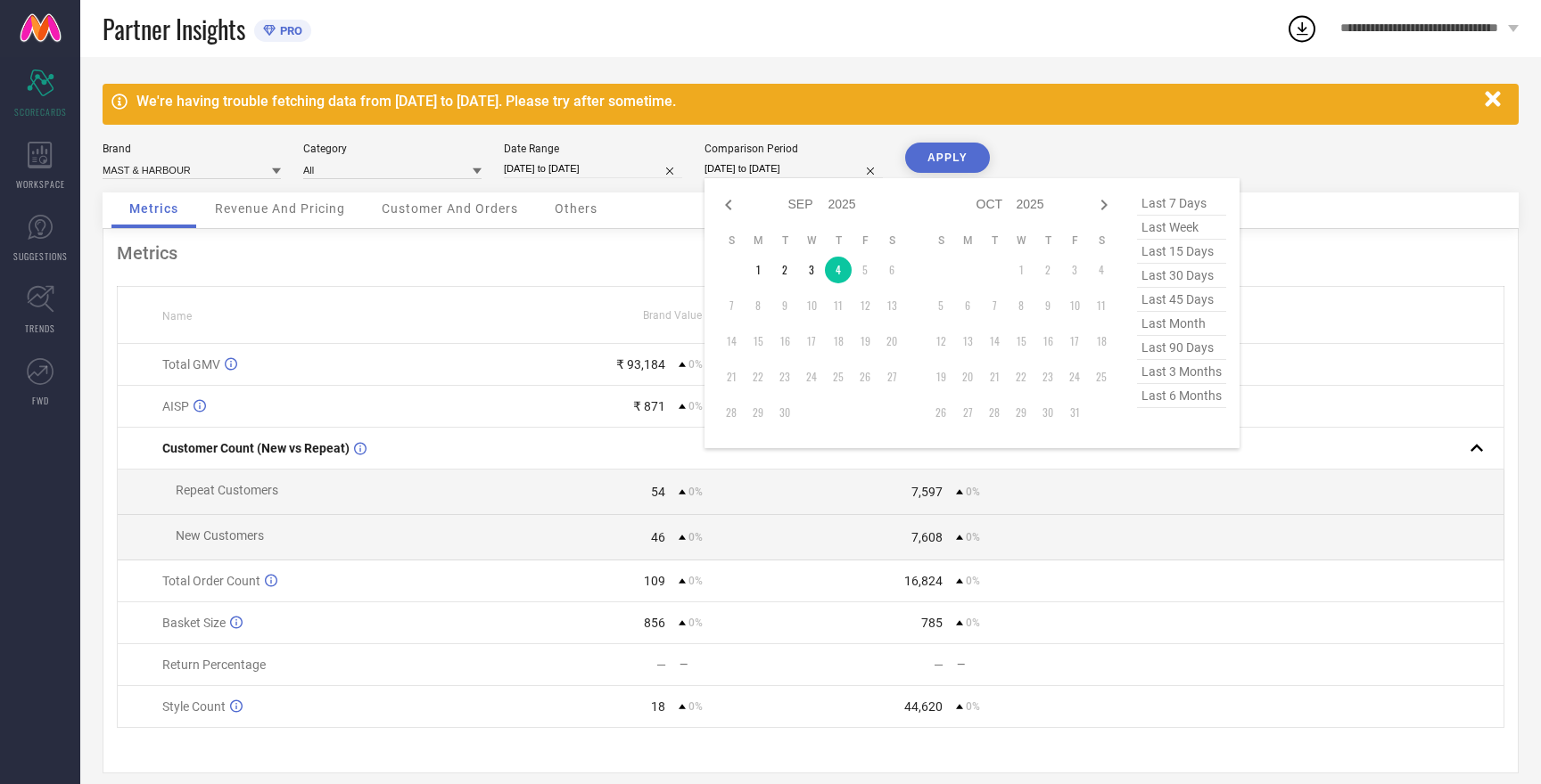
click at [768, 164] on input "04-09-2025 to 04-09-2025" at bounding box center [793, 169] width 178 height 19
click at [725, 196] on icon at bounding box center [728, 204] width 21 height 21
select select "7"
select select "2025"
select select "8"
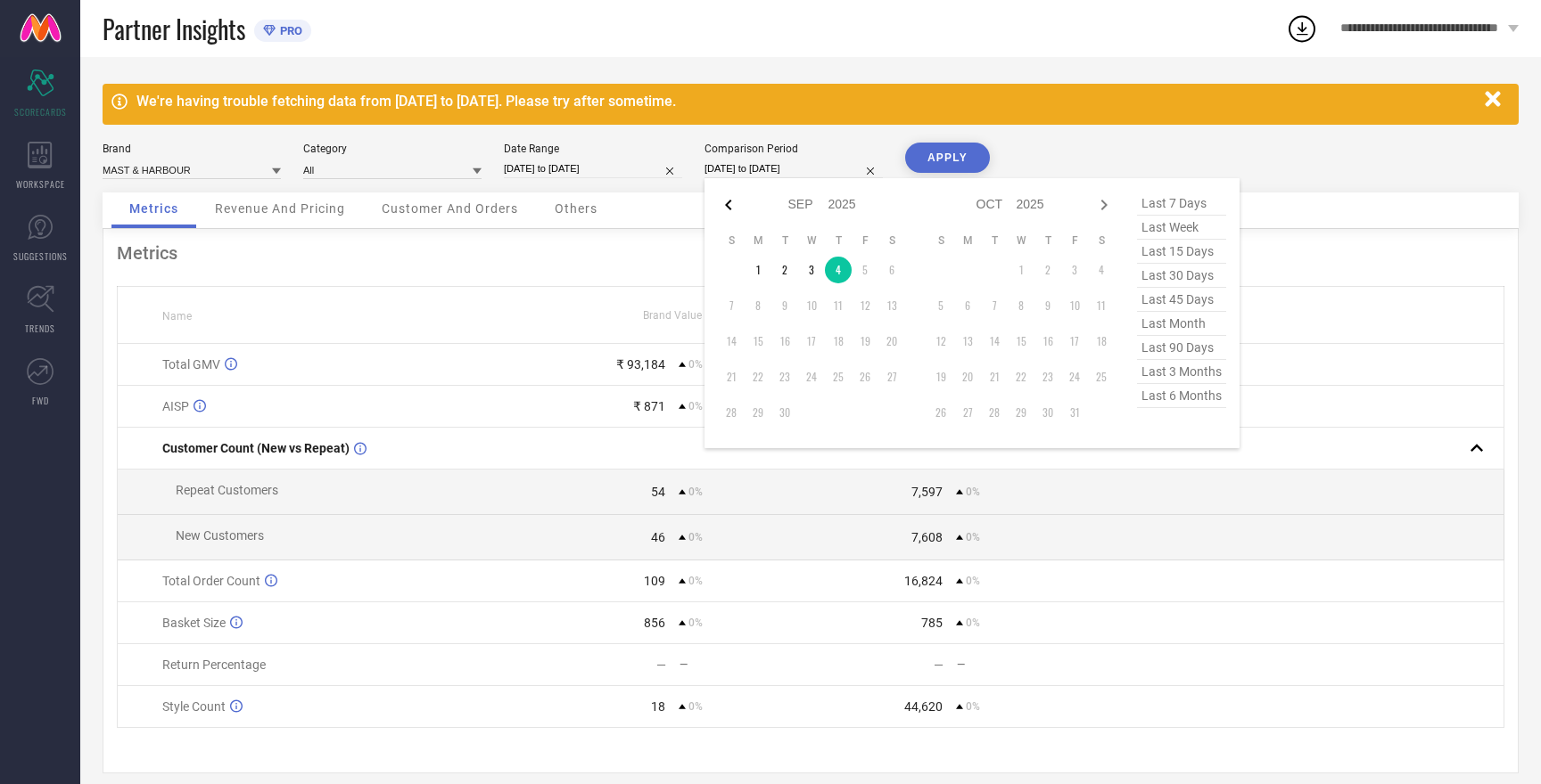
select select "2025"
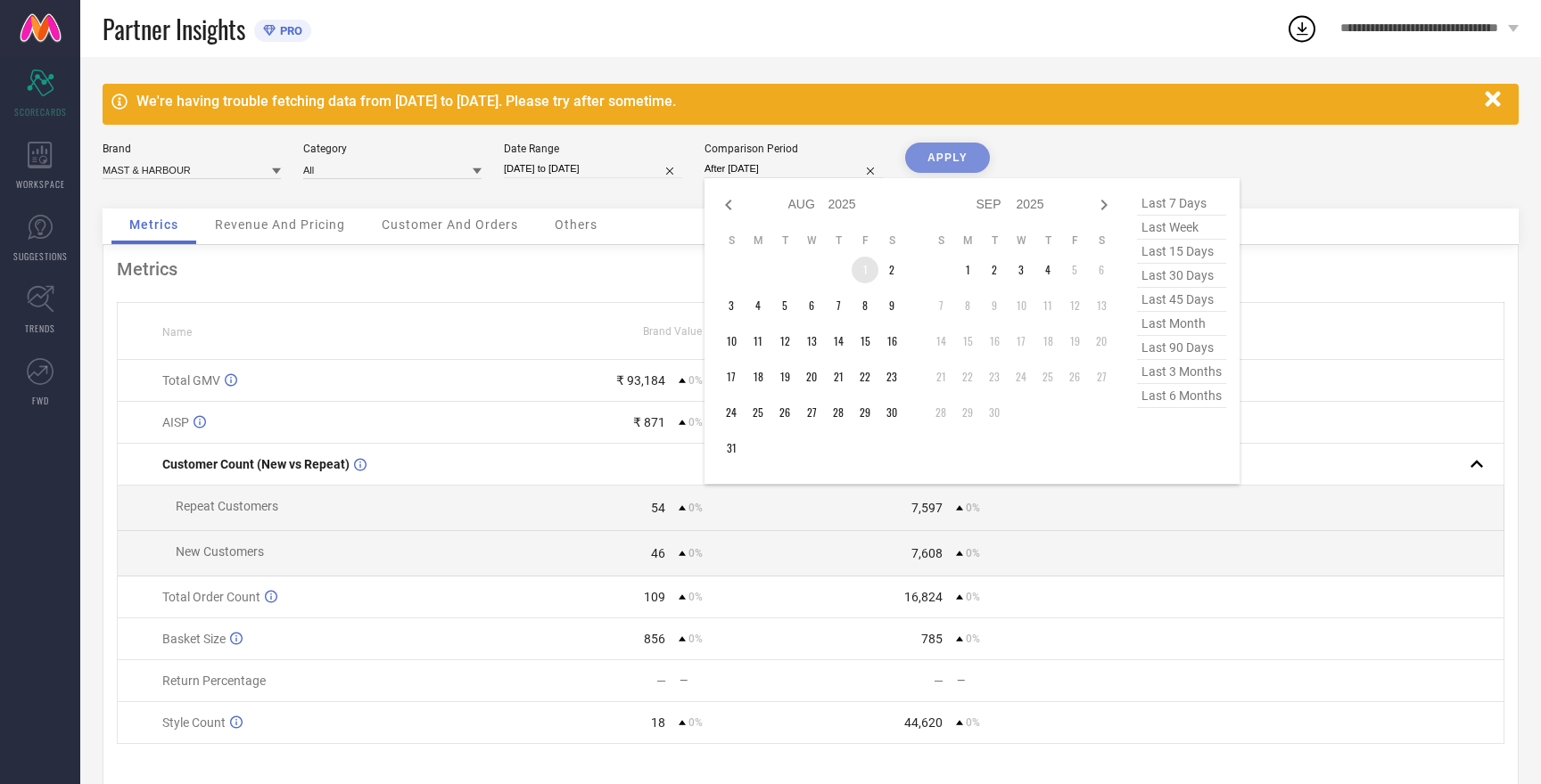
click at [868, 261] on td "1" at bounding box center [865, 269] width 26 height 26
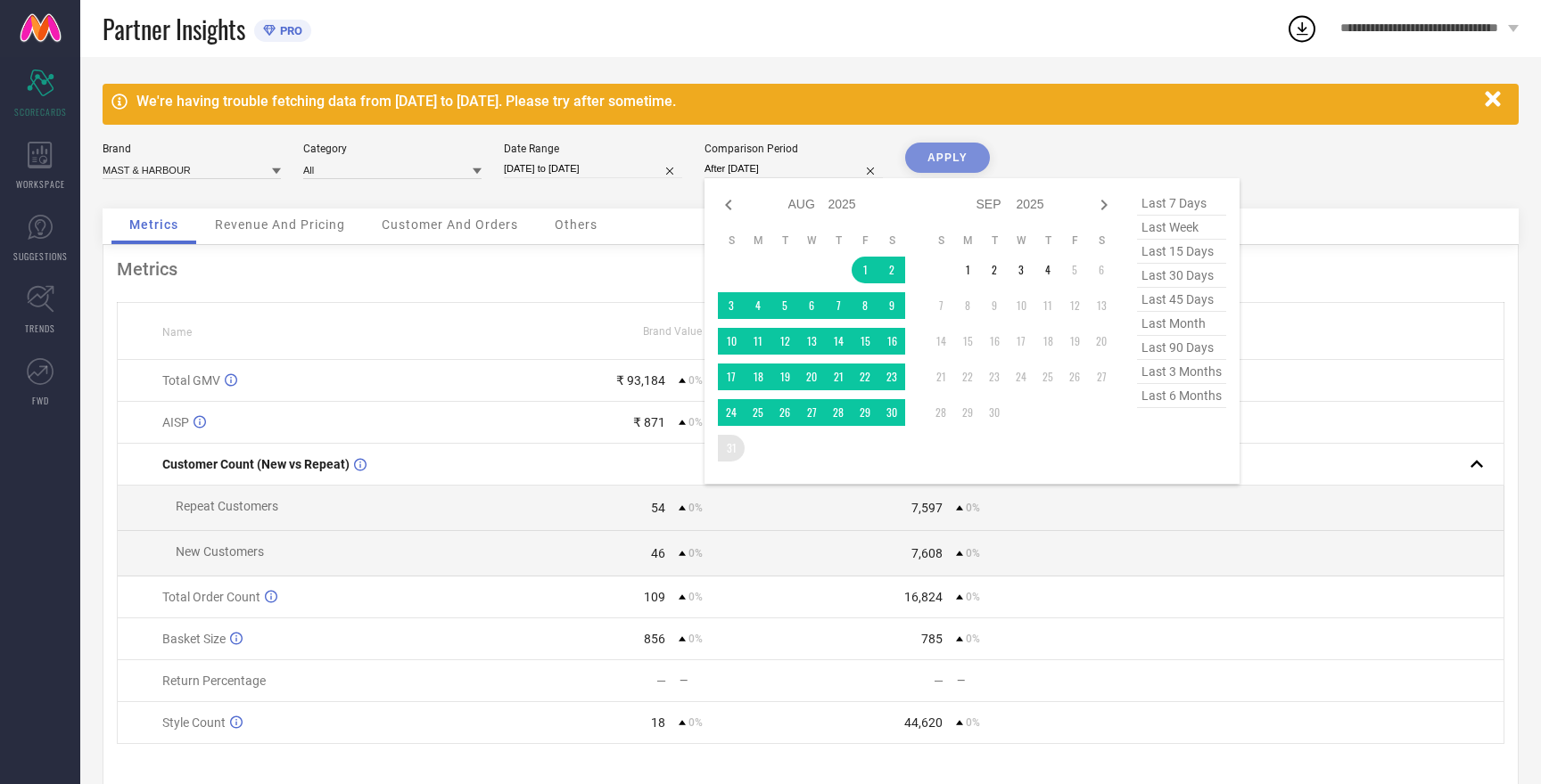
type input "01-08-2025 to 31-08-2025"
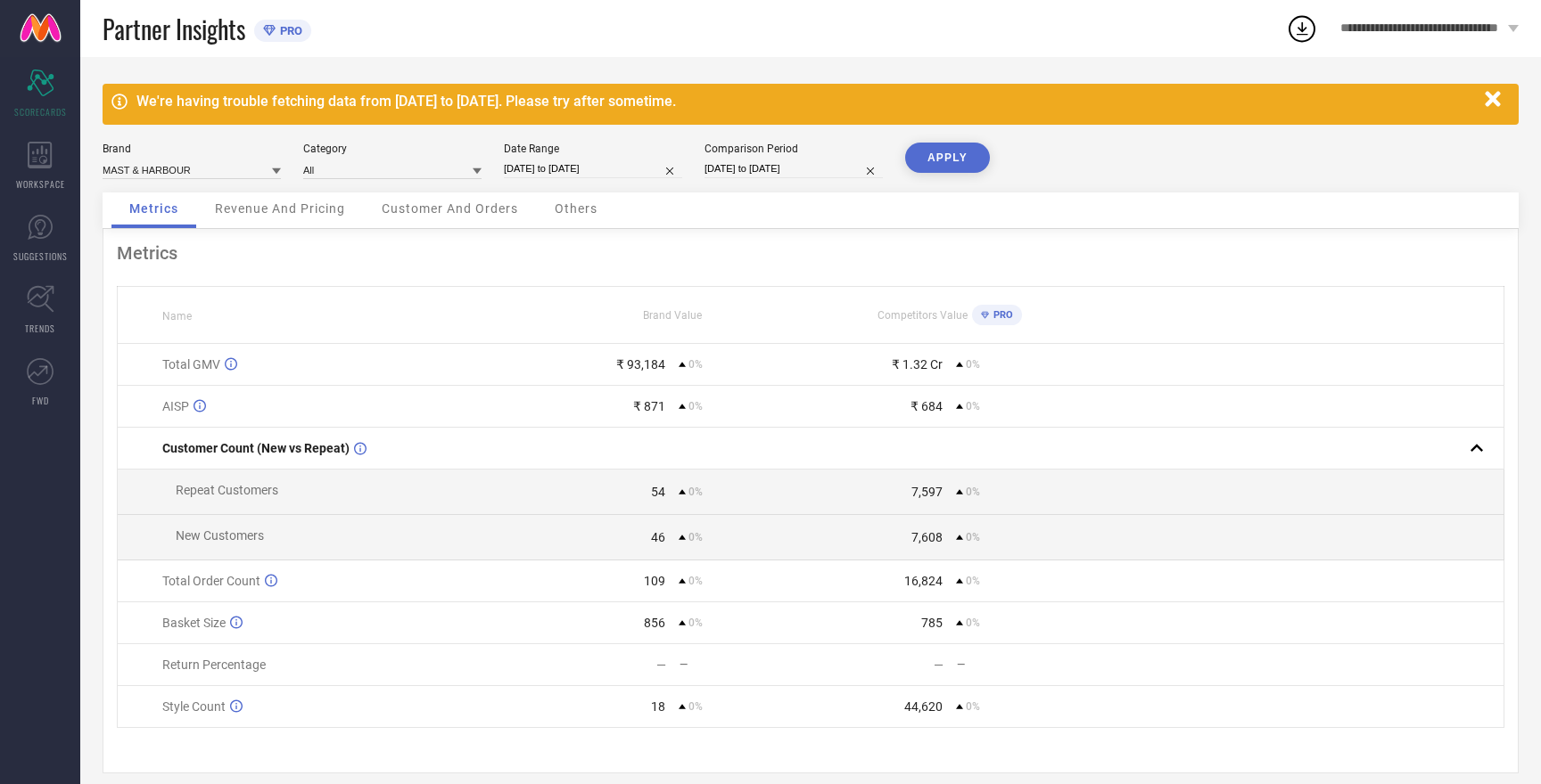
click at [946, 157] on button "APPLY" at bounding box center [947, 157] width 85 height 30
click at [563, 165] on input "01-08-2025 to 31-08-2025" at bounding box center [592, 169] width 178 height 19
select select "7"
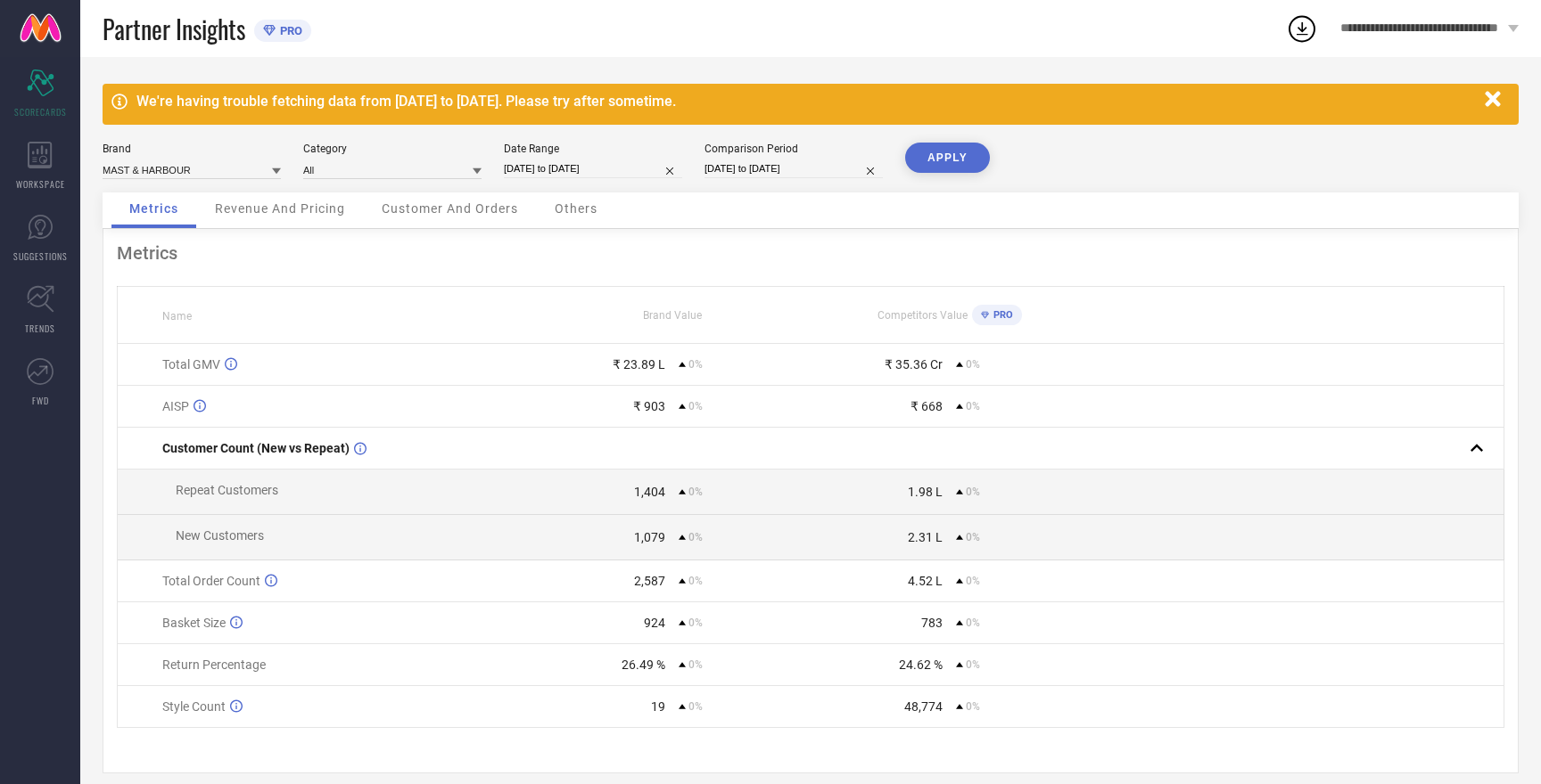
select select "2025"
select select "8"
select select "2025"
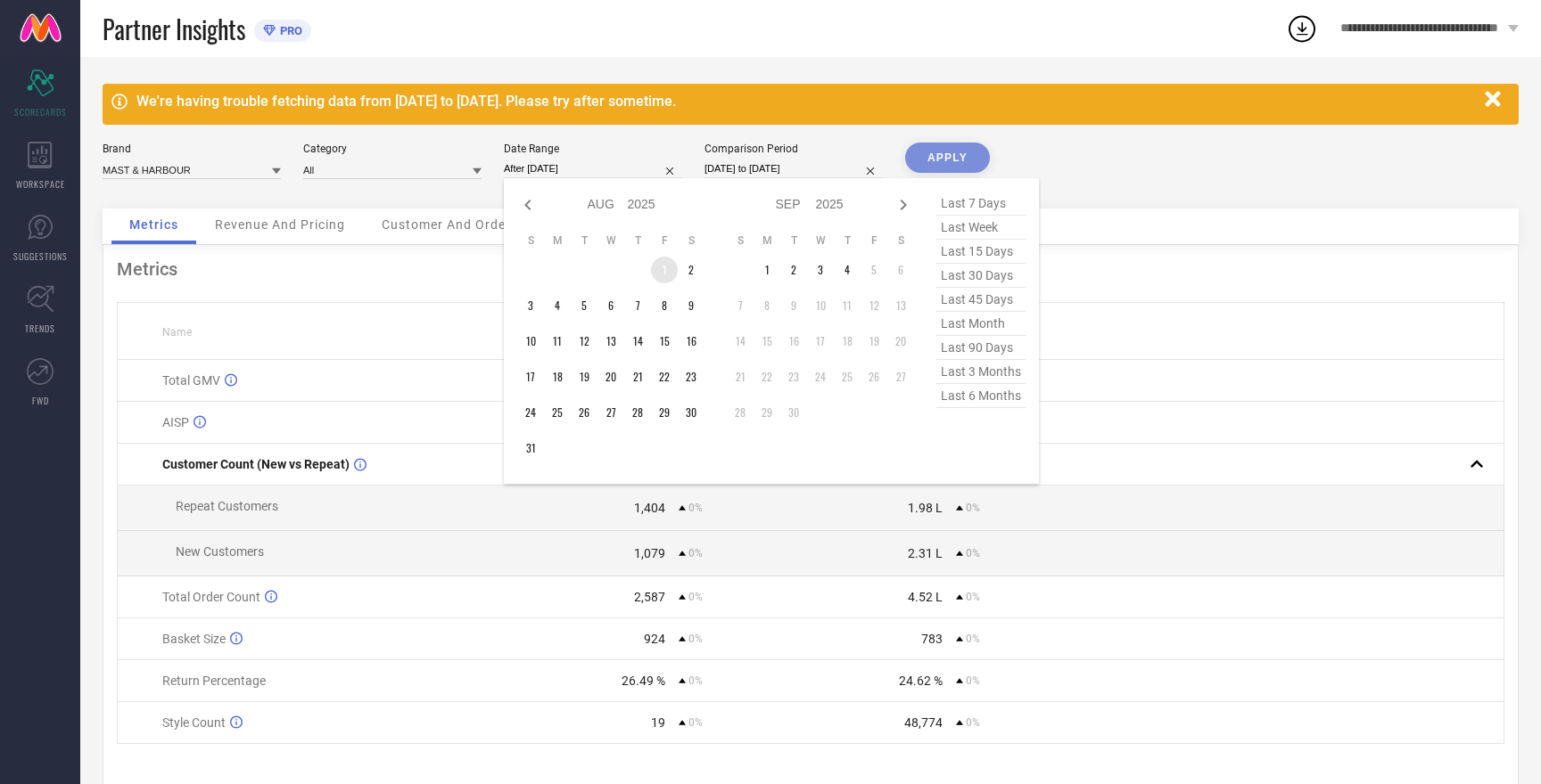
click at [666, 274] on td "1" at bounding box center [664, 269] width 26 height 26
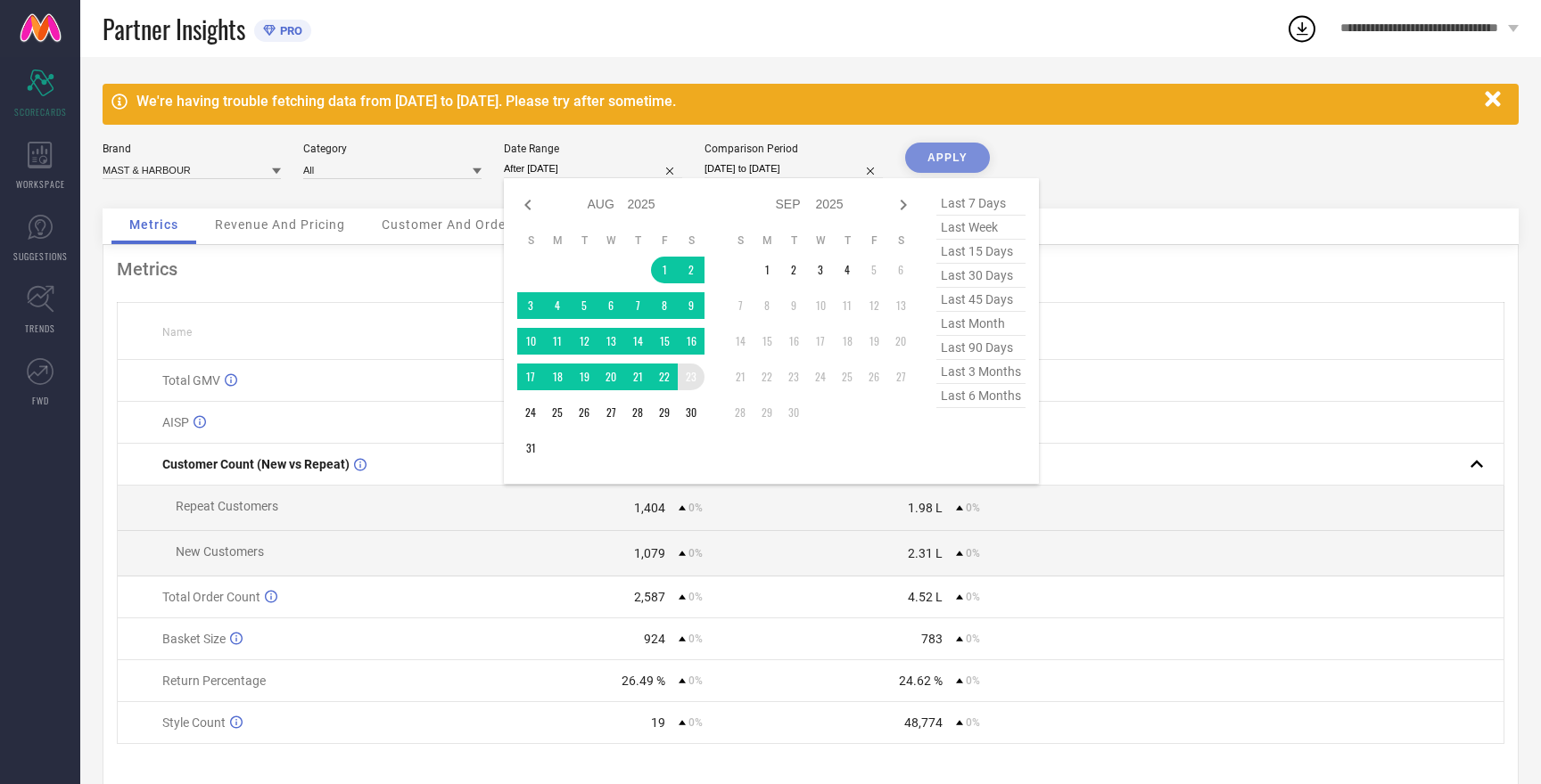
type input "01-08-2025 to 23-08-2025"
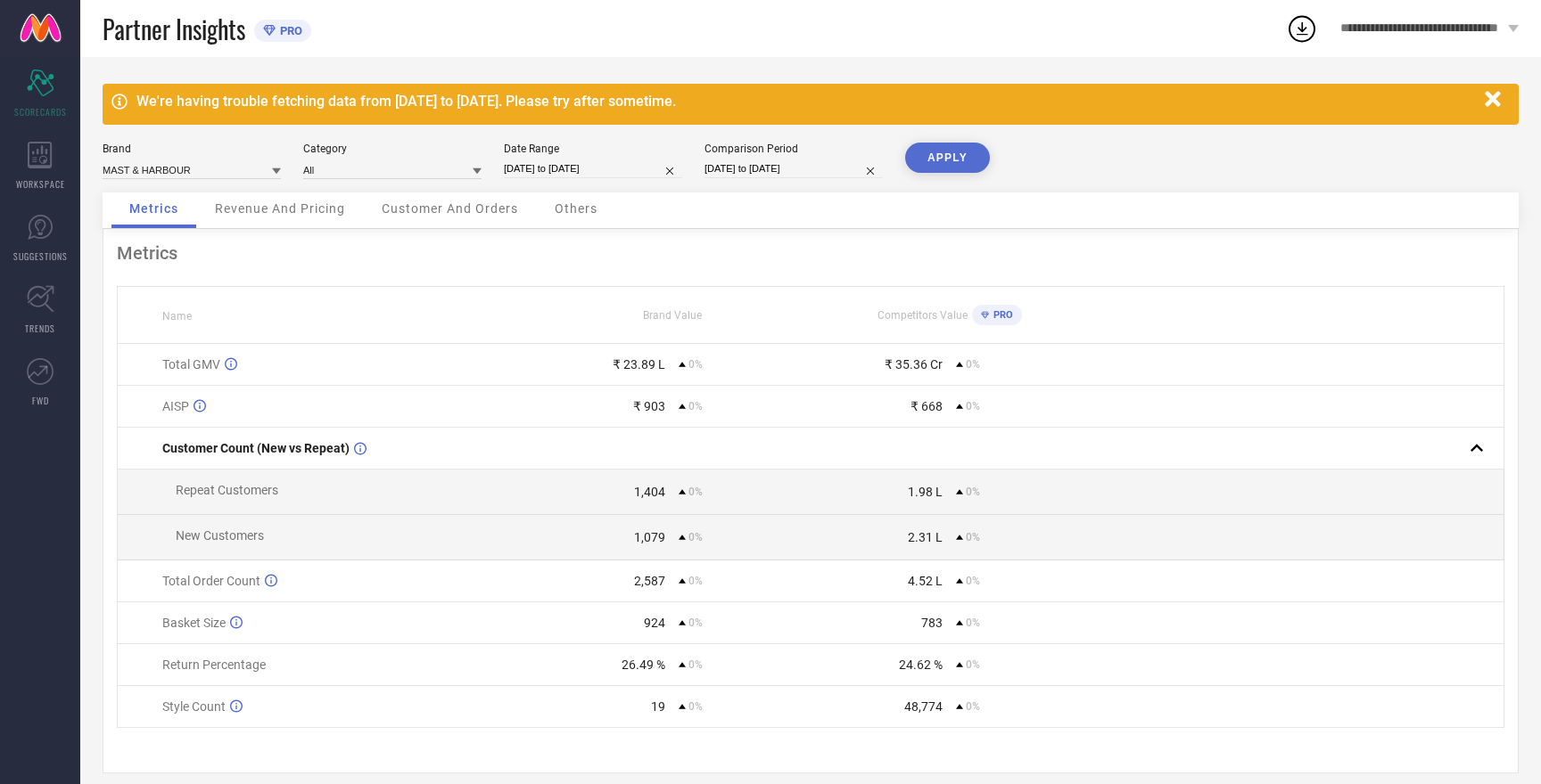
click at [770, 166] on input "01-08-2025 to 31-08-2025" at bounding box center [793, 169] width 178 height 19
select select "7"
select select "2025"
select select "8"
select select "2025"
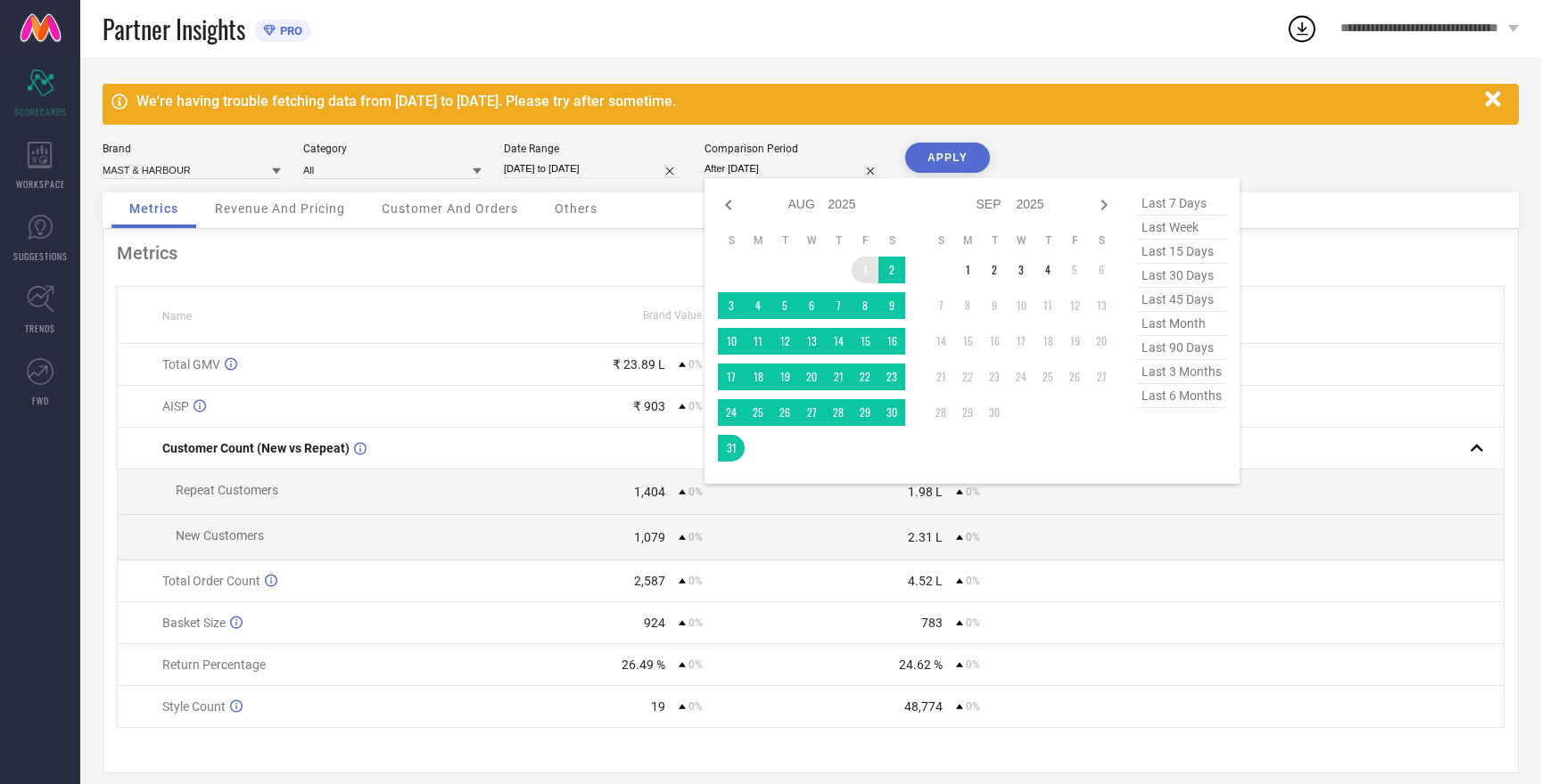
click at [866, 272] on td "1" at bounding box center [865, 269] width 26 height 26
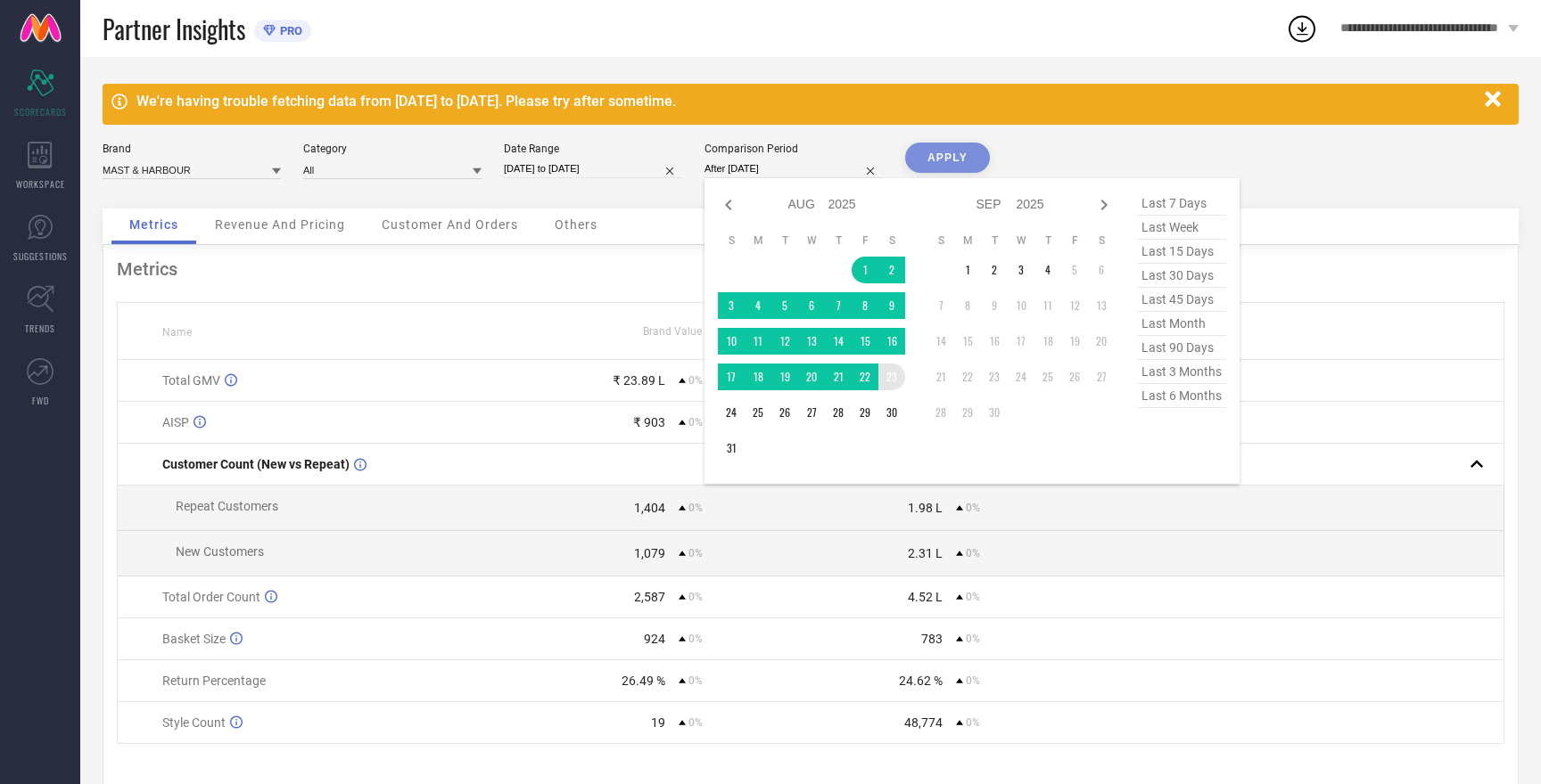
type input "01-08-2025 to 23-08-2025"
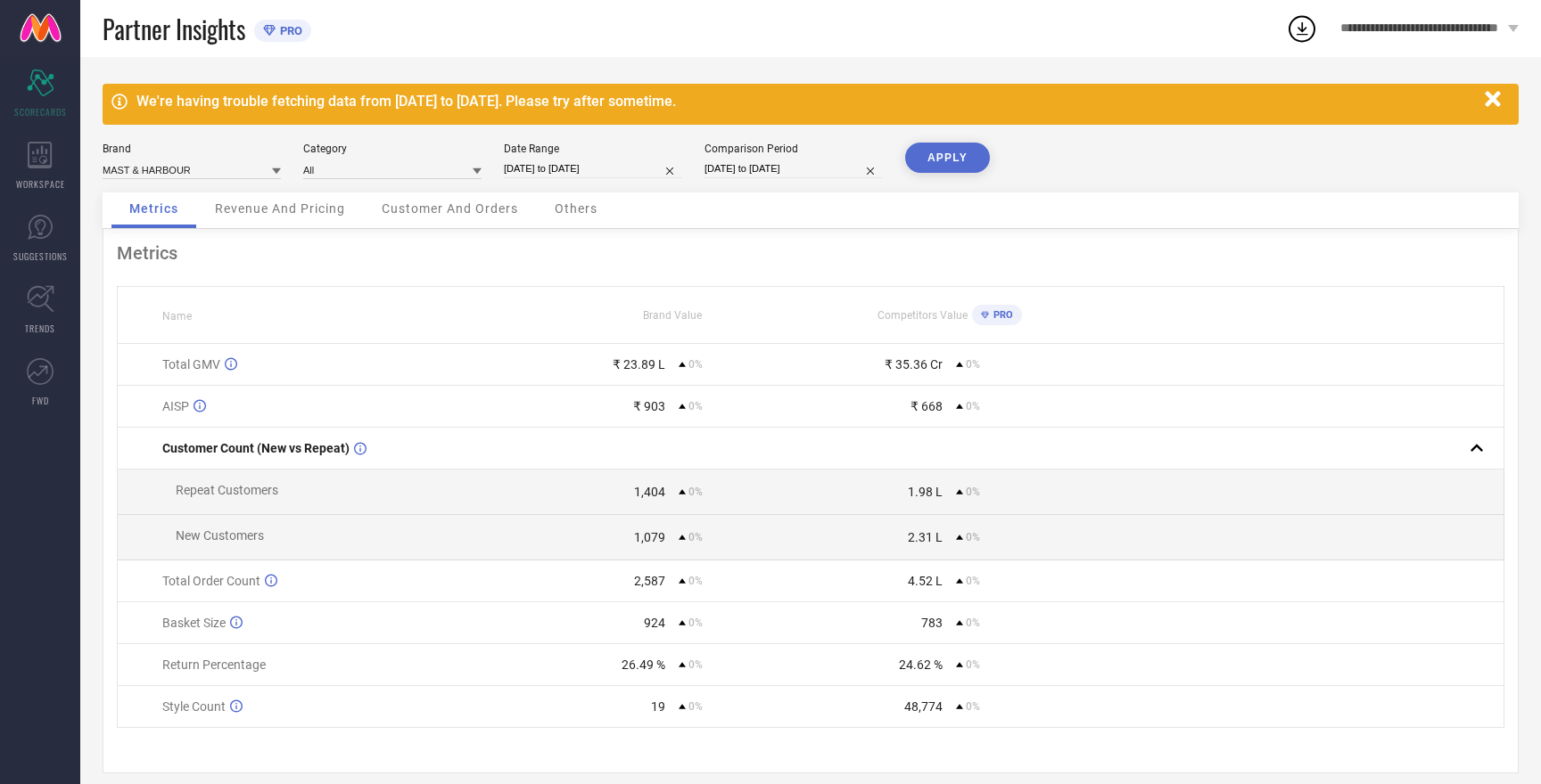
click at [946, 154] on button "APPLY" at bounding box center [947, 157] width 85 height 30
click at [184, 172] on input at bounding box center [191, 170] width 178 height 19
click at [182, 174] on input at bounding box center [191, 170] width 178 height 19
click at [183, 225] on div "HERE&NOW" at bounding box center [191, 225] width 178 height 30
type input "All"
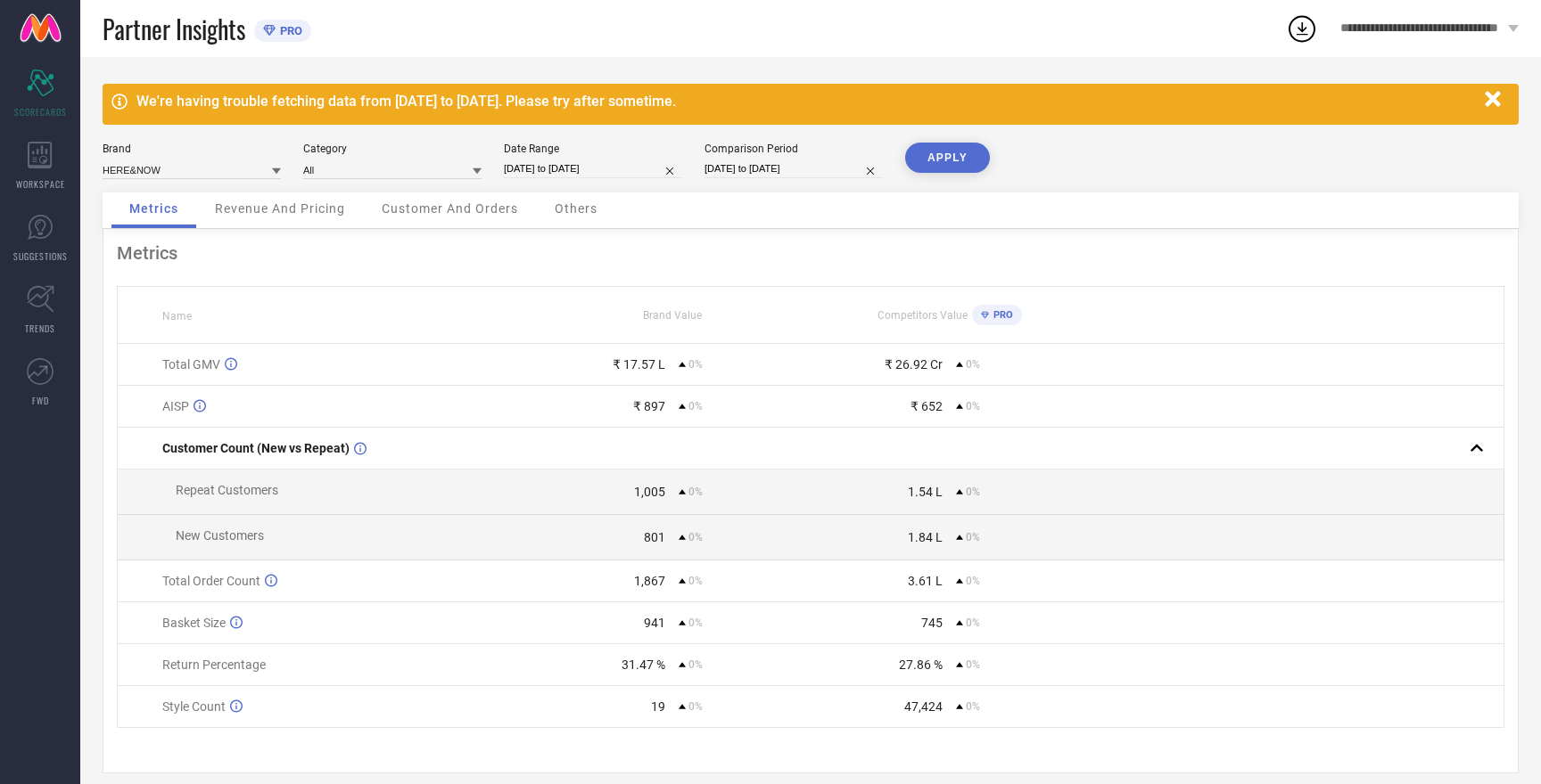
click at [942, 161] on button "APPLY" at bounding box center [947, 157] width 85 height 30
click at [147, 172] on input at bounding box center [191, 170] width 178 height 19
click at [150, 262] on div "ROADSTER" at bounding box center [191, 255] width 178 height 30
type input "All"
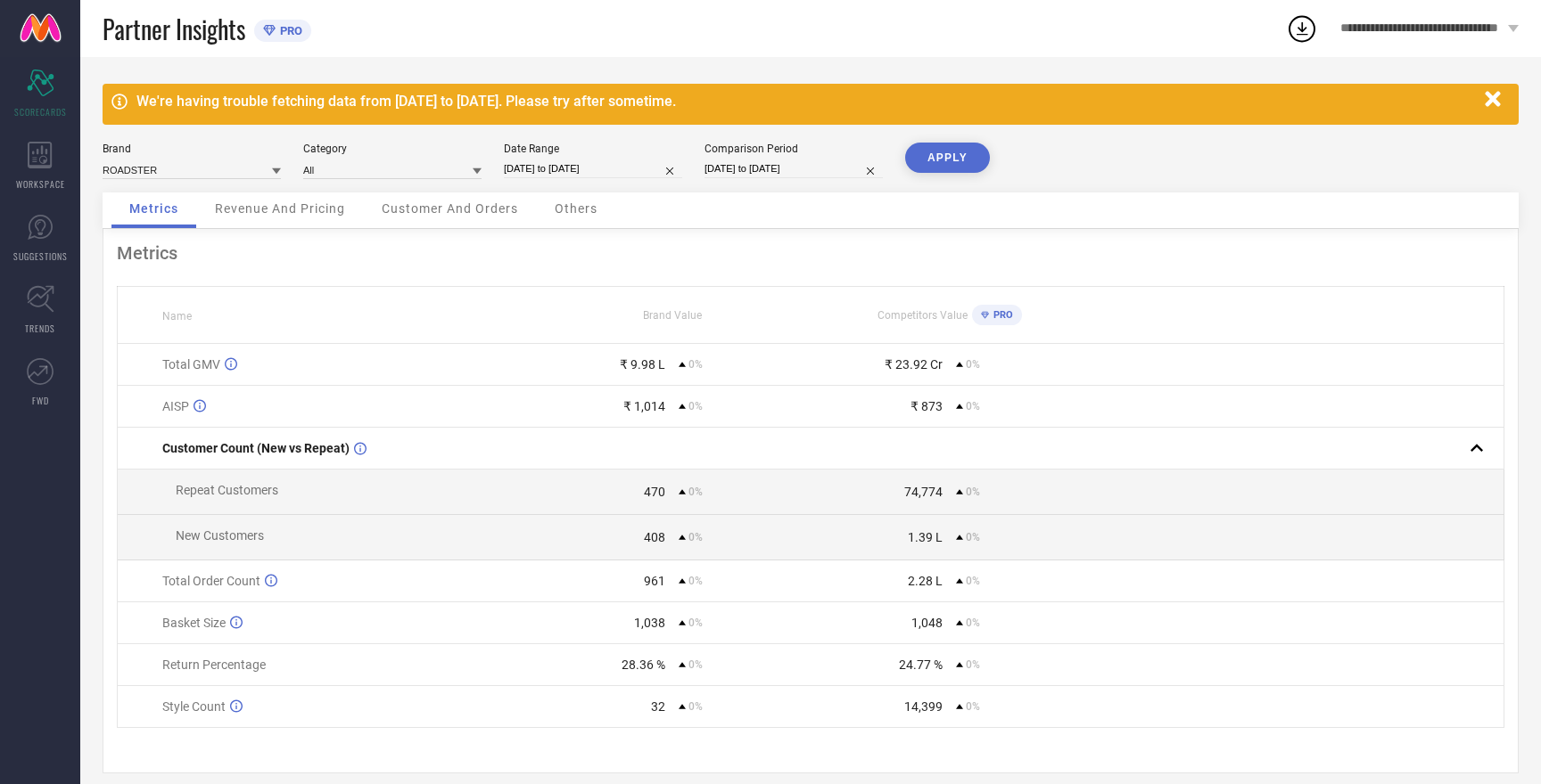
click at [954, 159] on button "APPLY" at bounding box center [947, 157] width 85 height 30
click at [129, 172] on input at bounding box center [191, 170] width 178 height 19
click at [154, 287] on span "W.T.F - WITNESSING TRUE FASHION" at bounding box center [192, 291] width 161 height 25
type input "All"
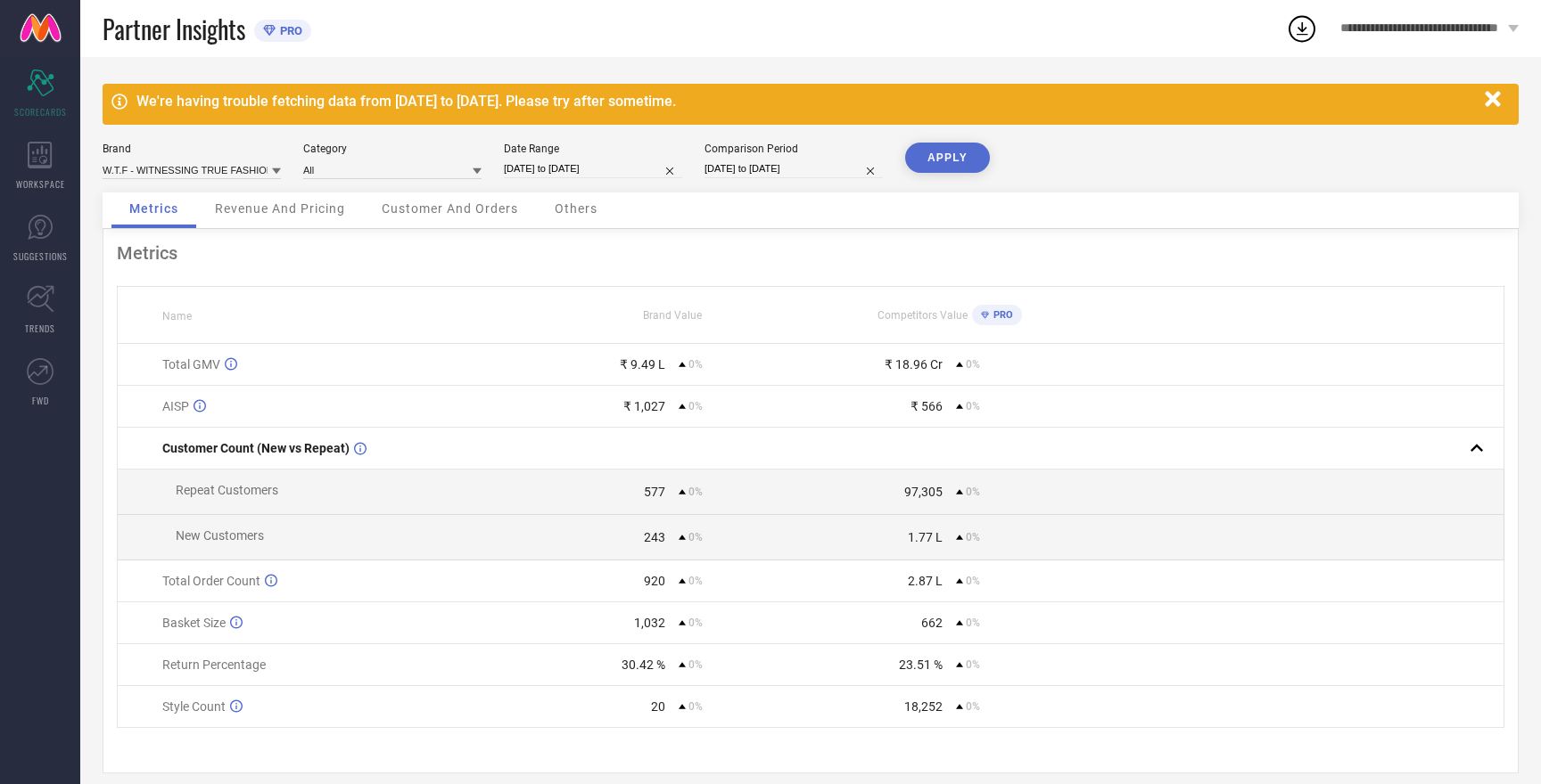
click at [941, 151] on button "APPLY" at bounding box center [947, 157] width 85 height 30
click at [182, 172] on input at bounding box center [191, 170] width 178 height 19
click at [165, 238] on span "HERE&NOW" at bounding box center [140, 237] width 58 height 13
type input "All"
click at [949, 166] on button "APPLY" at bounding box center [947, 157] width 85 height 30
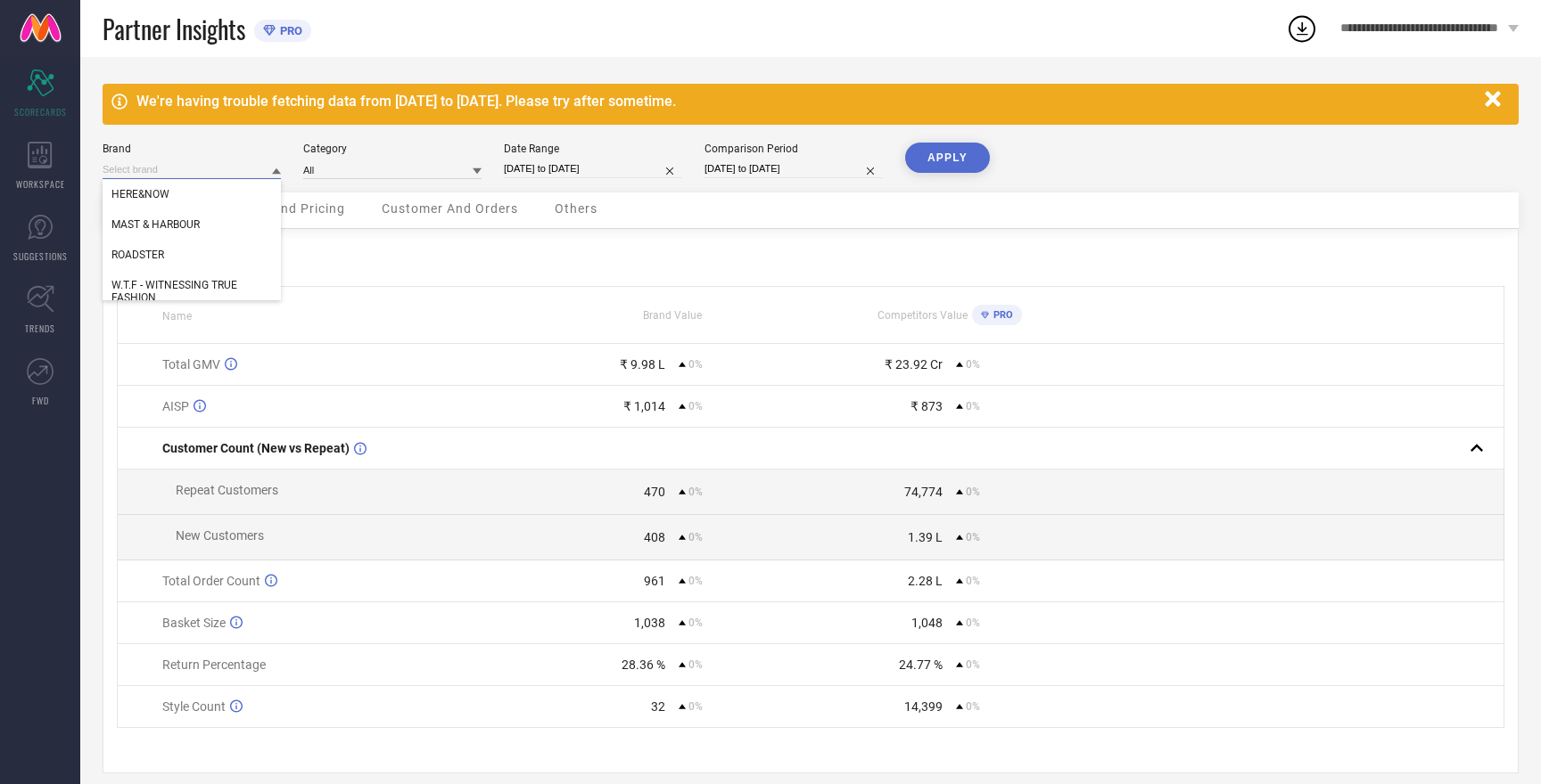
click at [143, 165] on input at bounding box center [191, 170] width 178 height 19
click at [152, 229] on span "MAST & HARBOUR" at bounding box center [155, 225] width 89 height 13
type input "All"
click at [971, 169] on button "APPLY" at bounding box center [947, 157] width 85 height 30
click at [143, 162] on input at bounding box center [191, 170] width 178 height 19
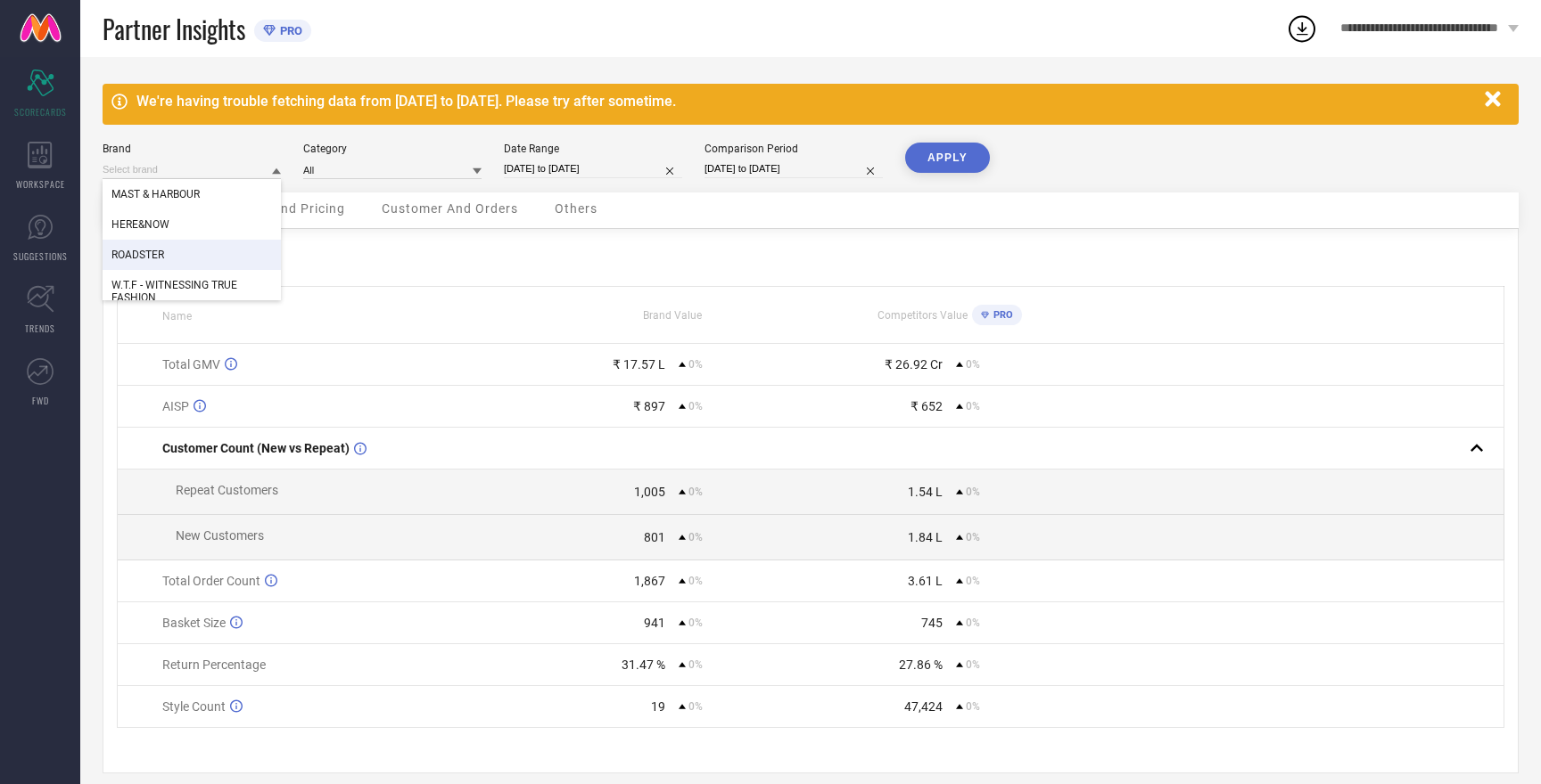
click at [142, 255] on span "ROADSTER" at bounding box center [138, 255] width 53 height 13
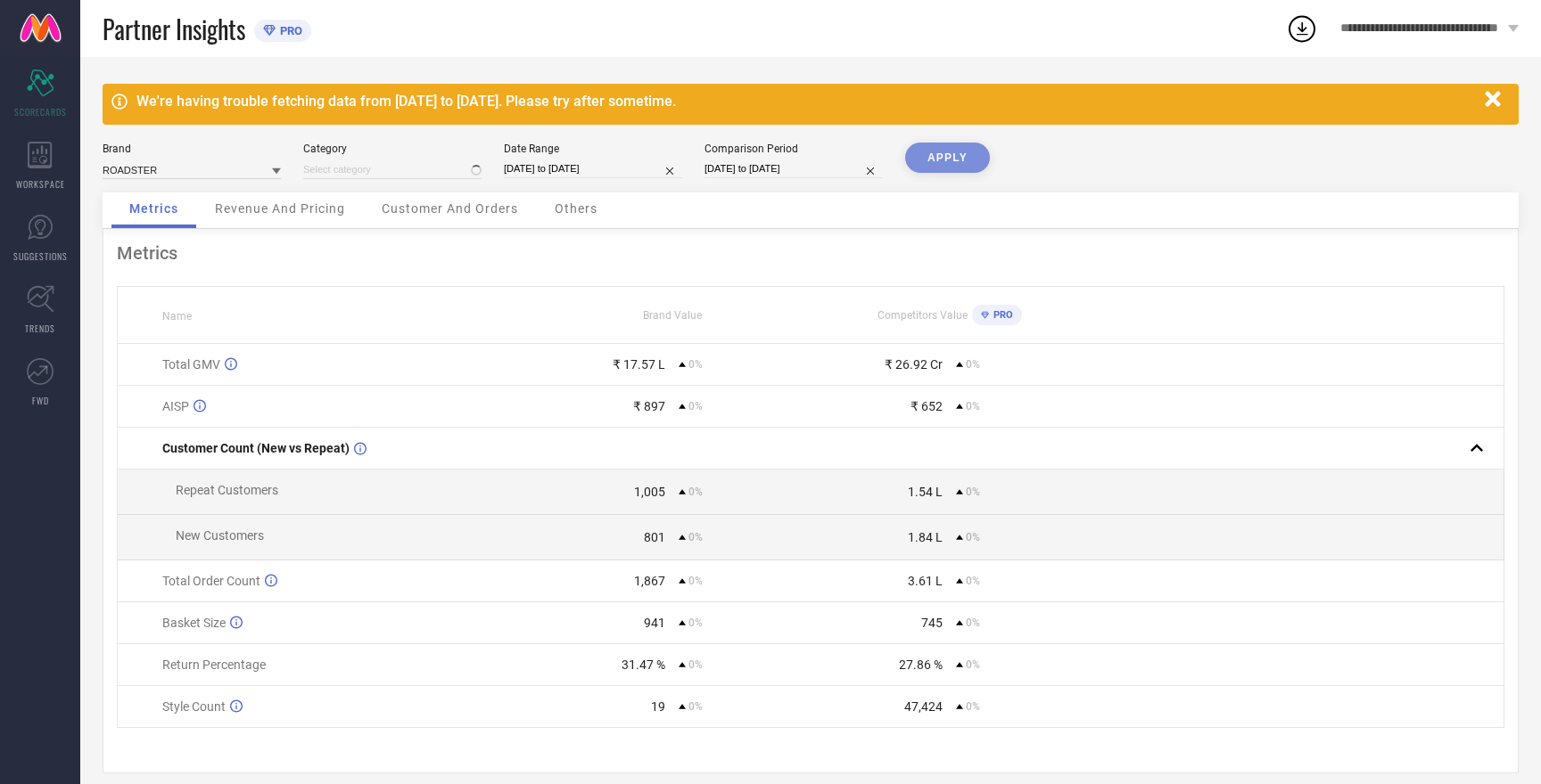
type input "All"
click at [970, 145] on button "APPLY" at bounding box center [947, 157] width 85 height 30
